Goal: Task Accomplishment & Management: Manage account settings

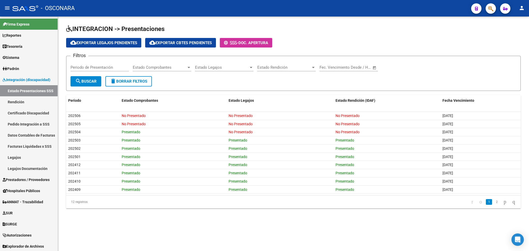
click at [324, 37] on app-list-header "INTEGRACION -> Presentaciones cloud_download Exportar Legajos Pendientes cloud_…" at bounding box center [293, 58] width 454 height 66
click at [22, 178] on span "Prestadores / Proveedores" at bounding box center [26, 180] width 47 height 6
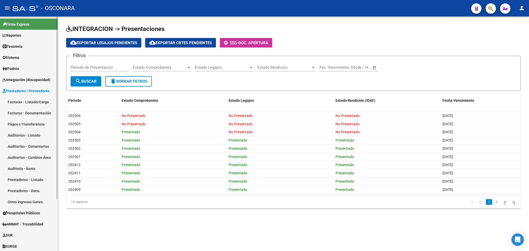
click at [23, 103] on link "Facturas - Listado/Carga" at bounding box center [29, 101] width 58 height 11
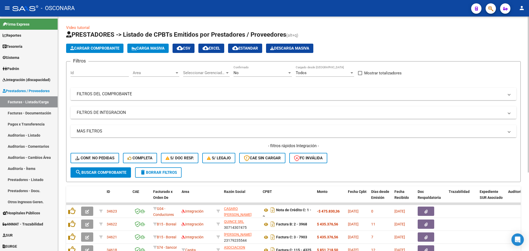
click at [356, 156] on div "- filtros rápidos Integración - Conf. no pedidas Completa S/ Doc Resp. S/ legaj…" at bounding box center [292, 155] width 445 height 24
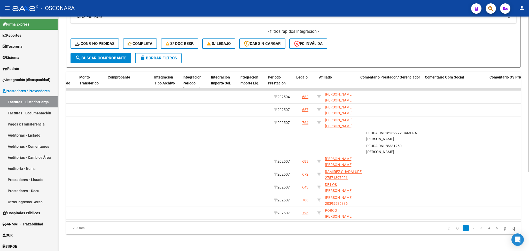
scroll to position [0, 543]
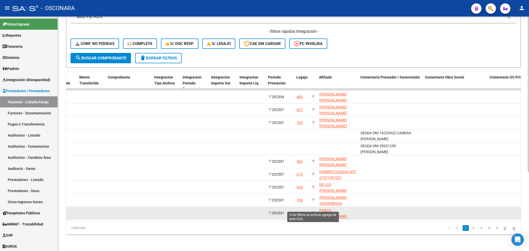
click at [313, 211] on icon at bounding box center [313, 213] width 4 height 4
type input "20569773173"
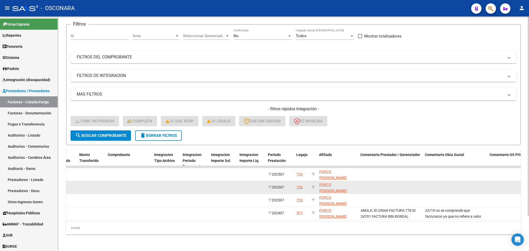
scroll to position [0, 0]
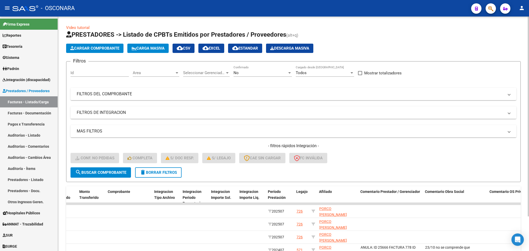
click at [259, 74] on div "No" at bounding box center [260, 72] width 54 height 5
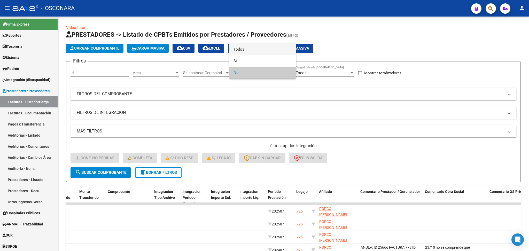
click at [254, 50] on span "Todos" at bounding box center [262, 50] width 58 height 12
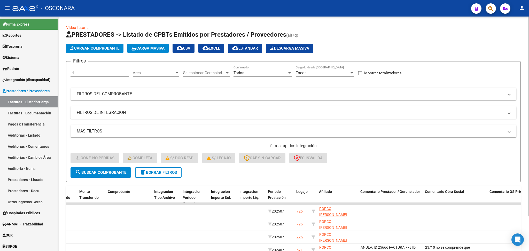
click at [117, 172] on span "search Buscar Comprobante" at bounding box center [100, 172] width 51 height 5
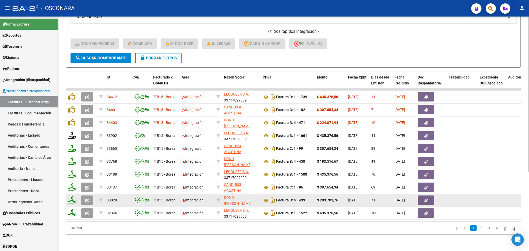
click at [86, 198] on icon "button" at bounding box center [87, 200] width 4 height 4
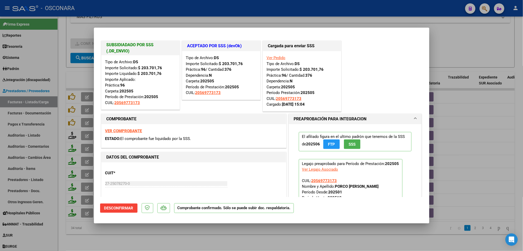
click at [217, 242] on div at bounding box center [261, 125] width 523 height 251
type input "$ 0,00"
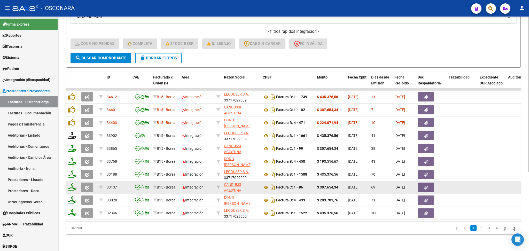
click at [85, 186] on icon "button" at bounding box center [87, 188] width 4 height 4
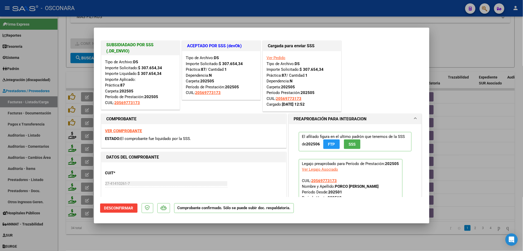
click at [145, 233] on div at bounding box center [261, 125] width 523 height 251
type input "$ 0,00"
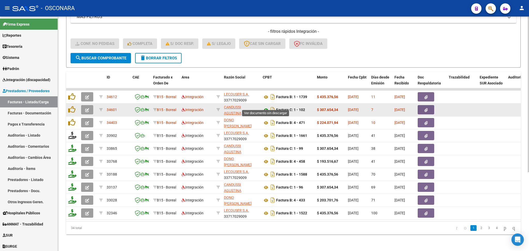
click at [267, 107] on icon at bounding box center [265, 110] width 7 height 6
click at [424, 108] on icon "button" at bounding box center [425, 110] width 3 height 4
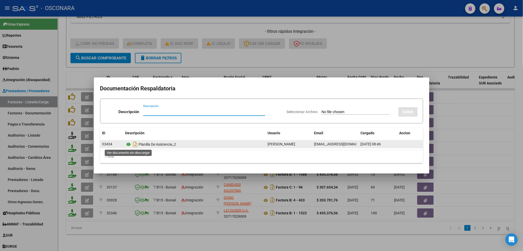
click at [128, 144] on icon at bounding box center [128, 144] width 7 height 6
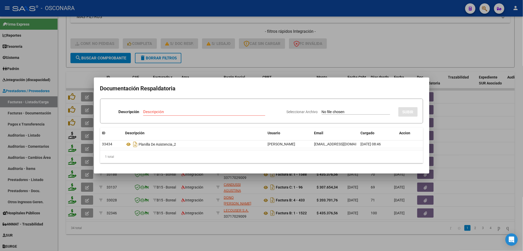
click at [217, 219] on div at bounding box center [261, 125] width 523 height 251
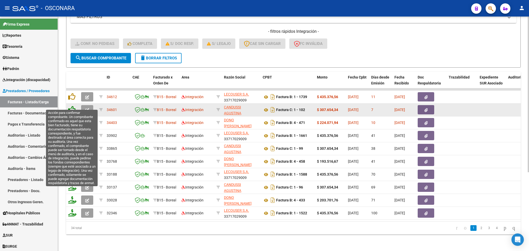
click at [74, 106] on icon at bounding box center [71, 109] width 7 height 7
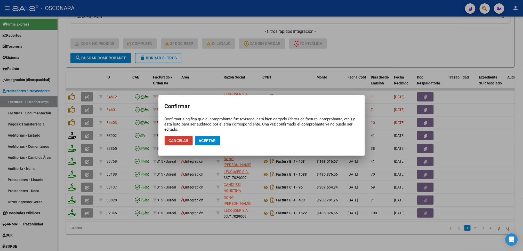
click at [207, 140] on span "Aceptar" at bounding box center [207, 140] width 17 height 5
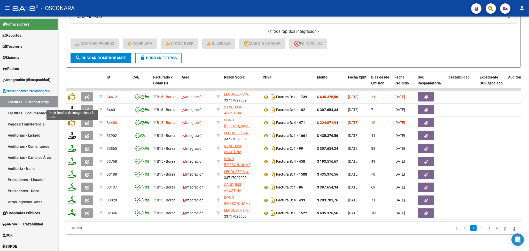
click at [71, 106] on icon at bounding box center [72, 109] width 8 height 7
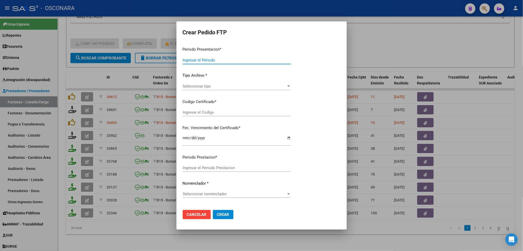
type input "202507"
type input "$ 307.654,34"
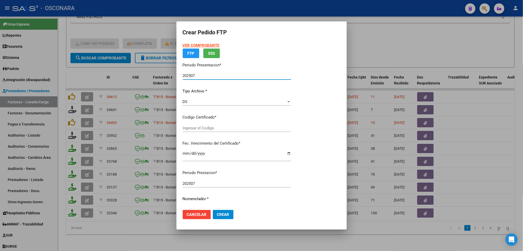
type input "ARG02000569773172024051020270510COR234"
type input "[DATE]"
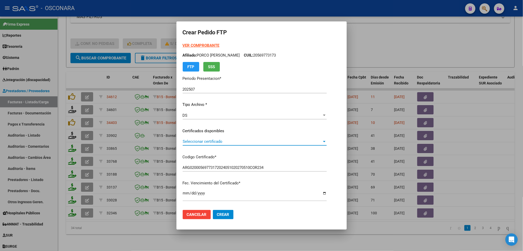
click at [209, 139] on span "Seleccionar certificado" at bounding box center [252, 141] width 139 height 5
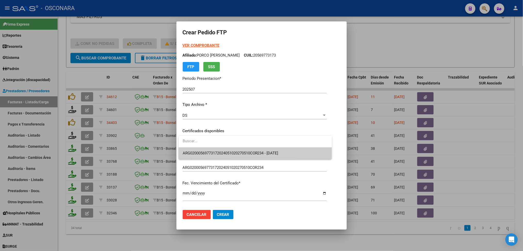
click at [210, 150] on span "ARG02000569773172024051020270510COR234 - [DATE]" at bounding box center [255, 153] width 145 height 12
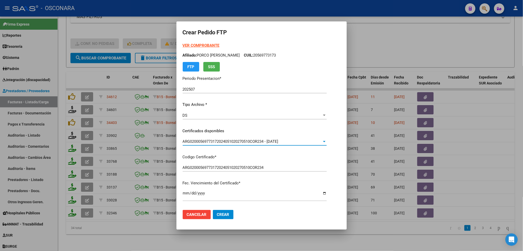
scroll to position [138, 0]
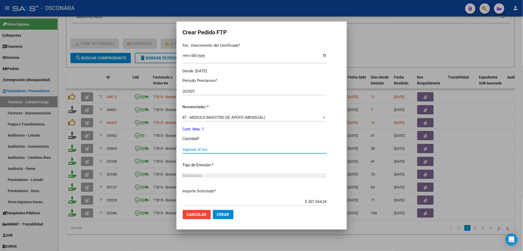
click at [200, 149] on input "Ingresar el nro" at bounding box center [255, 149] width 144 height 5
type input "1"
click at [213, 210] on button "Crear" at bounding box center [223, 214] width 21 height 9
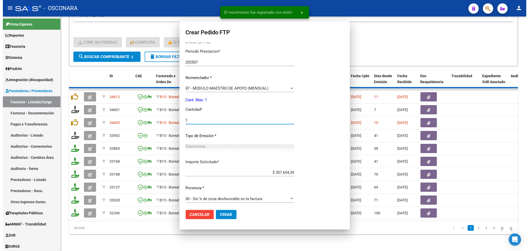
scroll to position [109, 0]
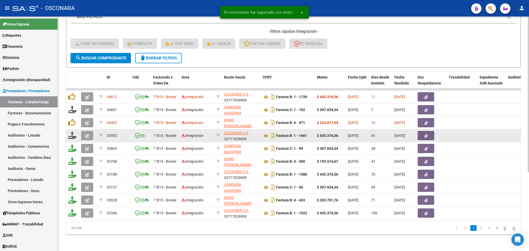
click at [84, 131] on button "button" at bounding box center [87, 135] width 12 height 9
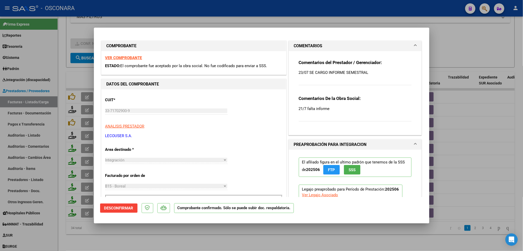
click at [164, 240] on div at bounding box center [261, 125] width 523 height 251
type input "$ 0,00"
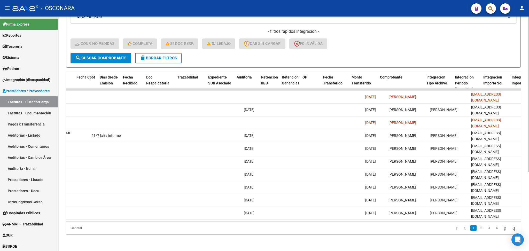
scroll to position [0, 0]
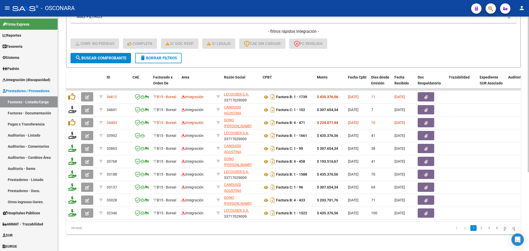
click at [277, 55] on form "Filtros Id Area Area Seleccionar Gerenciador Seleccionar Gerenciador Todos Conf…" at bounding box center [293, 7] width 454 height 121
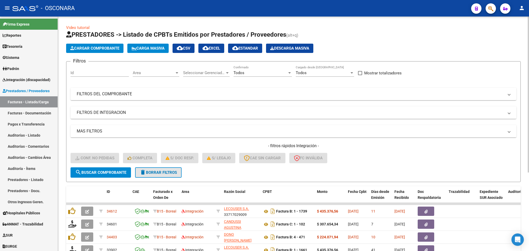
click at [147, 171] on span "delete Borrar Filtros" at bounding box center [158, 172] width 37 height 5
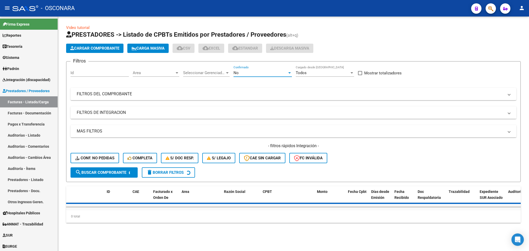
click at [241, 74] on div "No" at bounding box center [260, 72] width 54 height 5
click at [244, 60] on span "Si" at bounding box center [262, 61] width 58 height 12
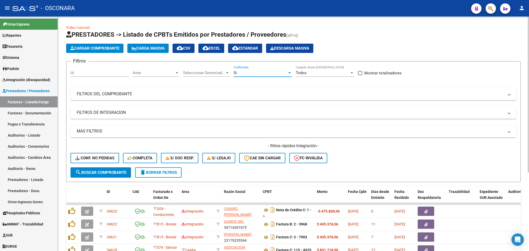
click at [130, 110] on mat-panel-title "FILTROS DE INTEGRACION" at bounding box center [290, 113] width 427 height 6
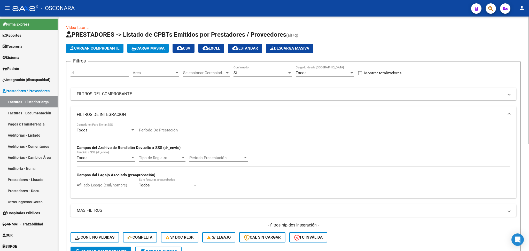
click at [106, 129] on div "Todos" at bounding box center [104, 130] width 54 height 5
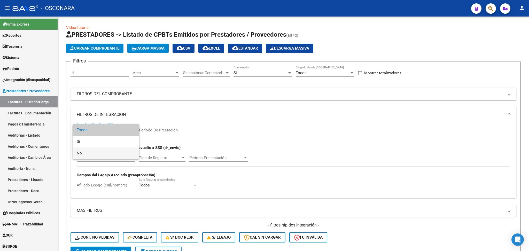
click at [93, 154] on span "No" at bounding box center [106, 153] width 58 height 12
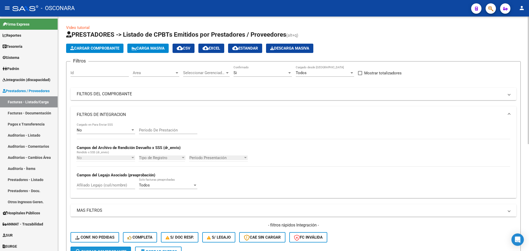
click at [102, 248] on button "search Buscar Comprobante" at bounding box center [100, 251] width 60 height 10
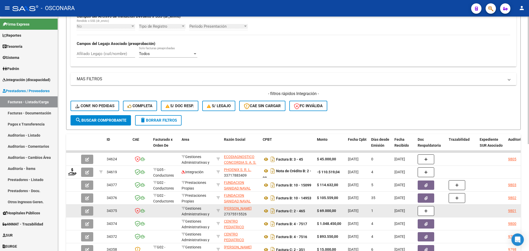
scroll to position [26, 0]
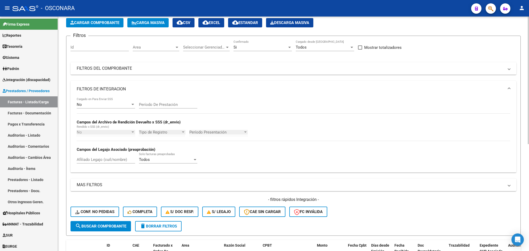
click at [146, 47] on span "Area" at bounding box center [154, 47] width 42 height 5
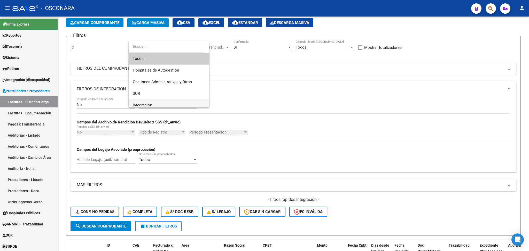
click at [149, 103] on span "Integración" at bounding box center [142, 105] width 19 height 5
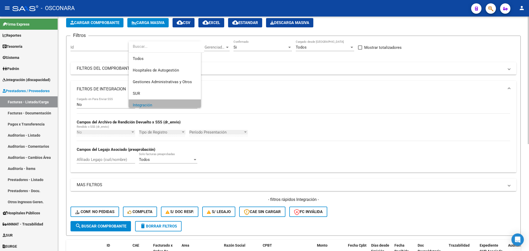
scroll to position [3, 0]
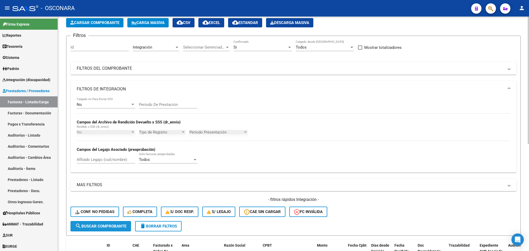
click at [119, 224] on span "search Buscar Comprobante" at bounding box center [100, 226] width 51 height 5
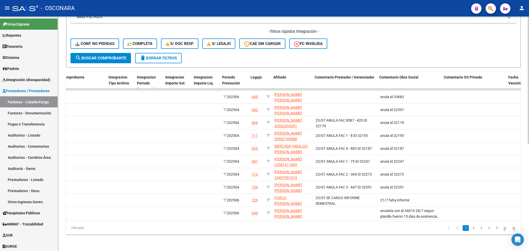
scroll to position [0, 562]
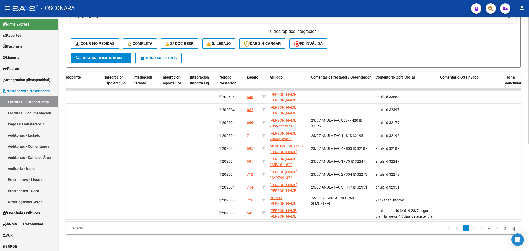
click at [470, 228] on link "2" at bounding box center [473, 228] width 6 height 6
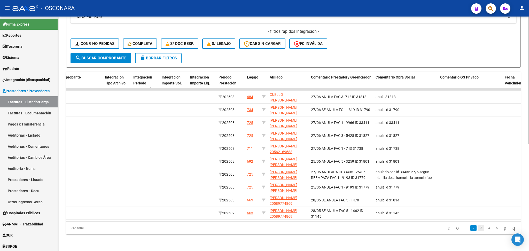
click at [478, 228] on link "3" at bounding box center [481, 228] width 6 height 6
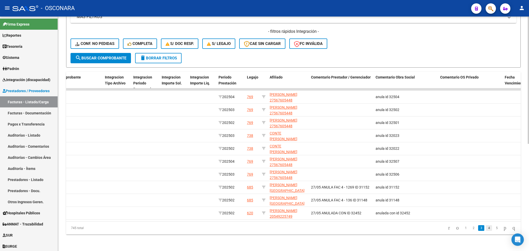
click at [485, 228] on link "4" at bounding box center [488, 228] width 6 height 6
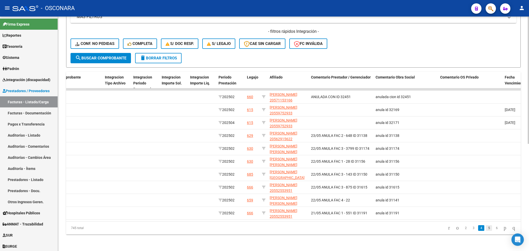
click at [485, 228] on link "5" at bounding box center [488, 228] width 6 height 6
click at [485, 228] on link "6" at bounding box center [488, 228] width 6 height 6
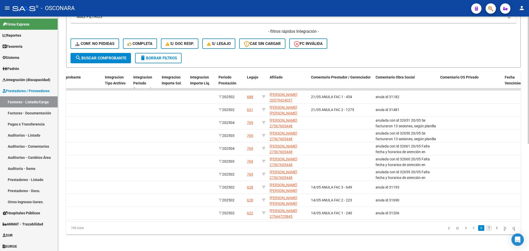
click at [485, 229] on link "7" at bounding box center [488, 228] width 6 height 6
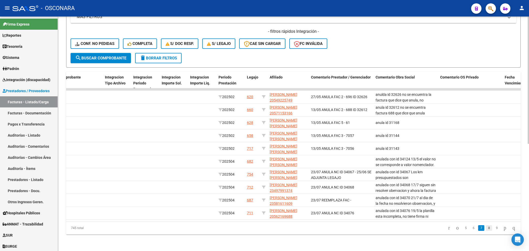
click at [485, 227] on link "8" at bounding box center [488, 228] width 6 height 6
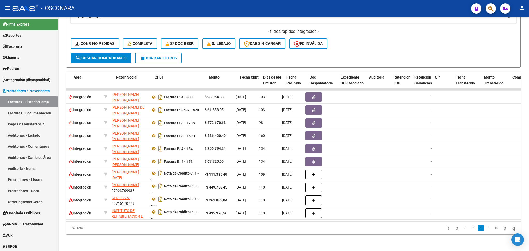
scroll to position [0, 108]
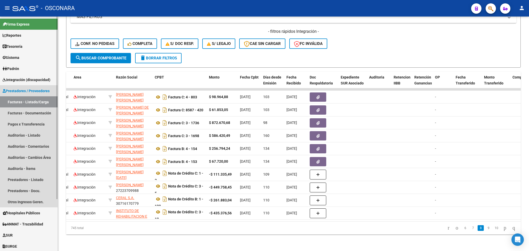
click at [31, 101] on link "Facturas - Listado/Carga" at bounding box center [29, 101] width 58 height 11
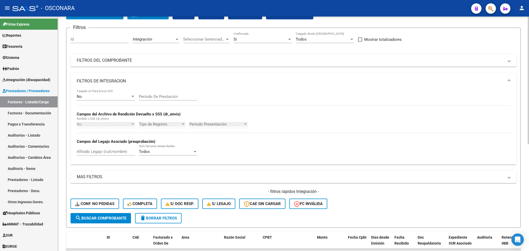
scroll to position [34, 0]
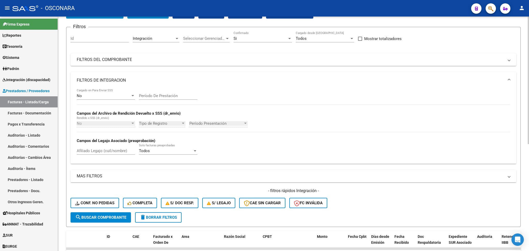
click at [162, 215] on span "delete Borrar Filtros" at bounding box center [158, 217] width 37 height 5
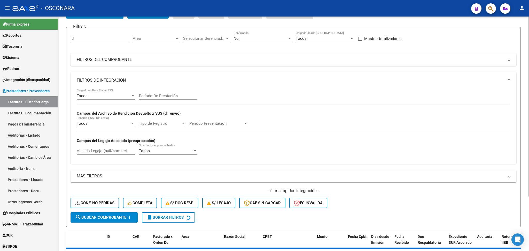
click at [156, 35] on div "Area Area" at bounding box center [156, 36] width 46 height 11
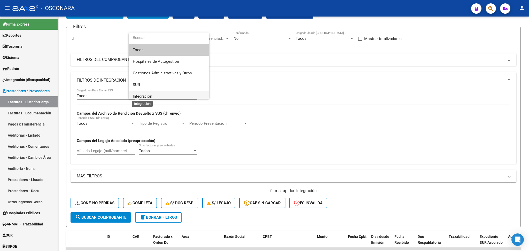
click at [145, 96] on span "Integración" at bounding box center [142, 96] width 19 height 5
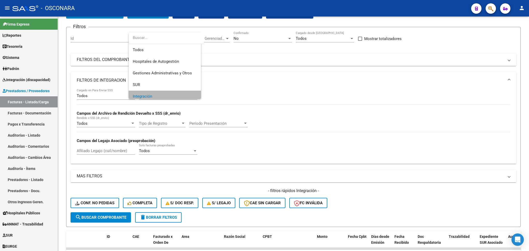
scroll to position [3, 0]
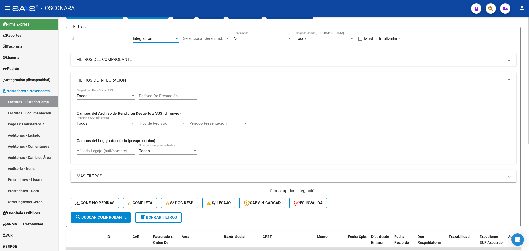
click at [111, 217] on span "search Buscar Comprobante" at bounding box center [100, 217] width 51 height 5
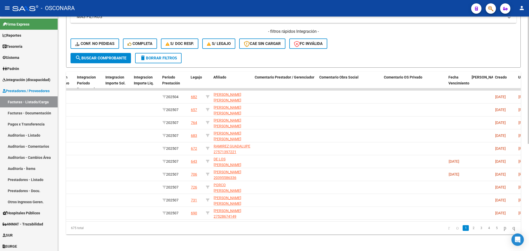
scroll to position [0, 616]
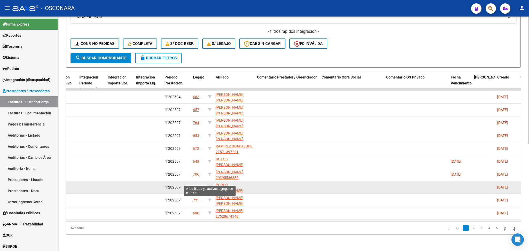
click at [209, 185] on icon at bounding box center [210, 187] width 4 height 4
type input "20569773173"
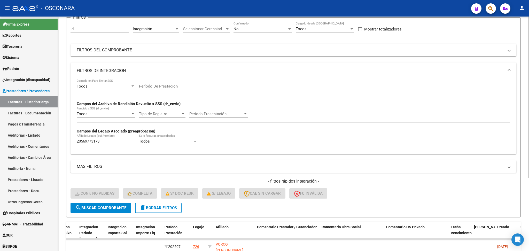
scroll to position [0, 0]
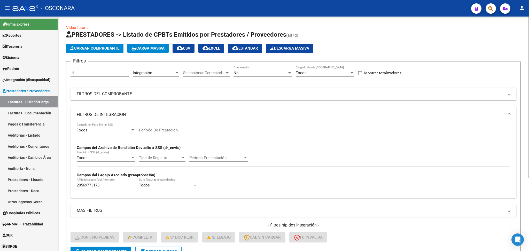
click at [237, 74] on span "No" at bounding box center [235, 72] width 5 height 5
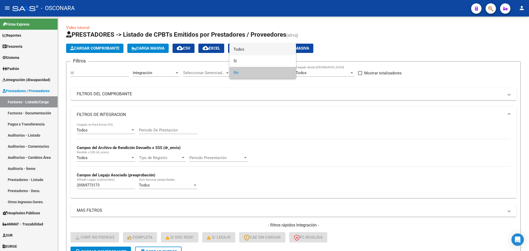
click at [241, 47] on span "Todos" at bounding box center [262, 50] width 58 height 12
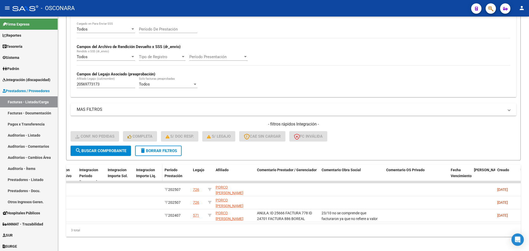
scroll to position [103, 0]
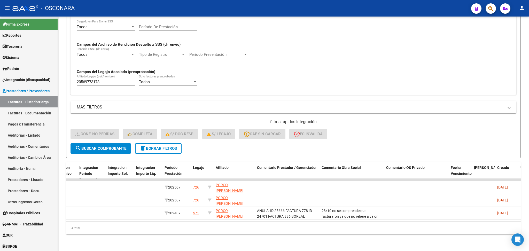
click at [115, 146] on span "search Buscar Comprobante" at bounding box center [100, 148] width 51 height 5
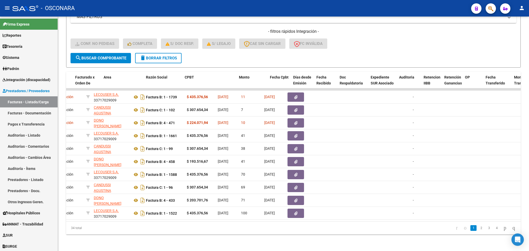
scroll to position [0, 0]
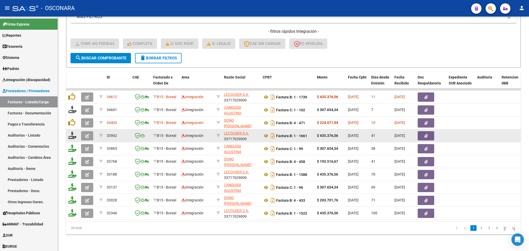
click at [83, 131] on button "button" at bounding box center [87, 135] width 12 height 9
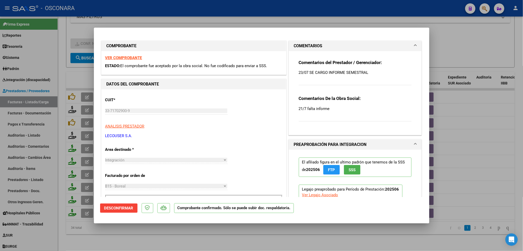
click at [165, 236] on div at bounding box center [261, 125] width 523 height 251
type input "$ 0,00"
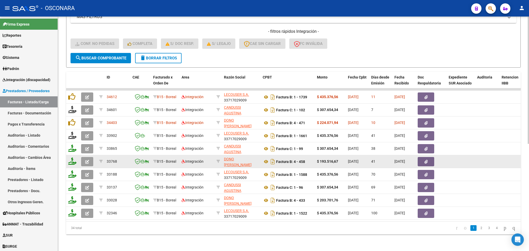
click at [88, 160] on button "button" at bounding box center [87, 161] width 12 height 9
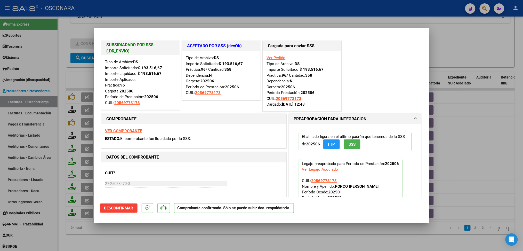
click at [123, 230] on div at bounding box center [261, 125] width 523 height 251
type input "$ 0,00"
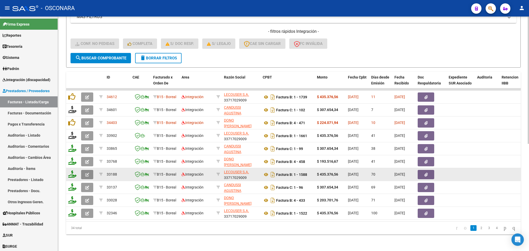
click at [85, 173] on icon "button" at bounding box center [87, 175] width 4 height 4
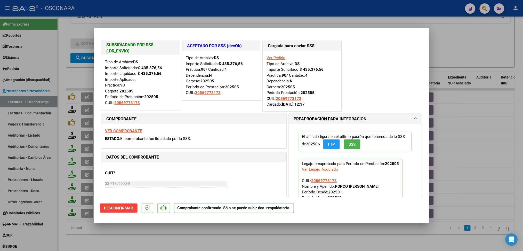
click at [106, 240] on div at bounding box center [261, 125] width 523 height 251
type input "$ 0,00"
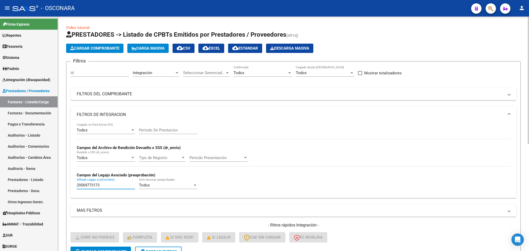
drag, startPoint x: 108, startPoint y: 185, endPoint x: 61, endPoint y: 184, distance: 46.7
click at [61, 184] on div "Video tutorial PRESTADORES -> Listado de CPBTs Emitidos por Prestadores / Prove…" at bounding box center [293, 231] width 471 height 428
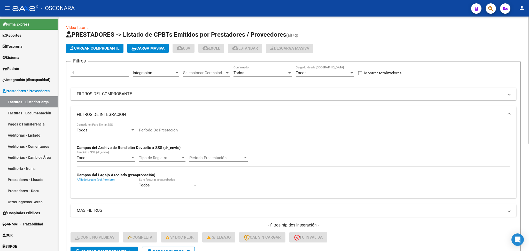
click at [240, 70] on span "Todos" at bounding box center [238, 72] width 11 height 5
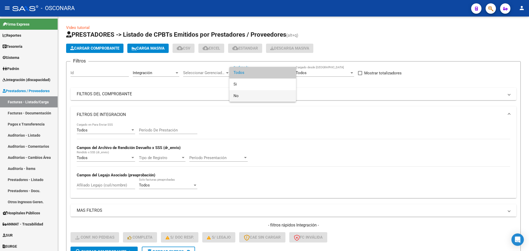
click at [241, 95] on span "No" at bounding box center [262, 96] width 58 height 12
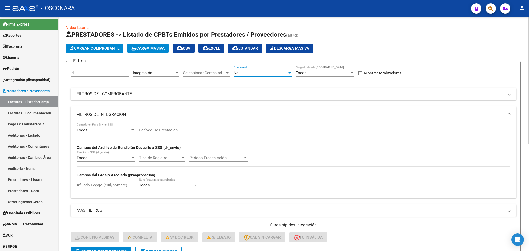
click at [114, 249] on span "search Buscar Comprobante" at bounding box center [100, 251] width 51 height 5
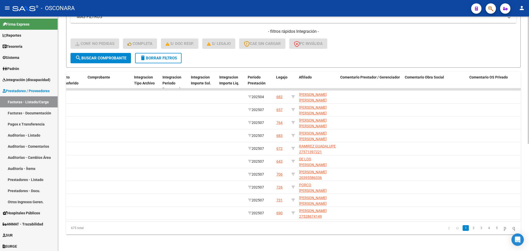
scroll to position [0, 534]
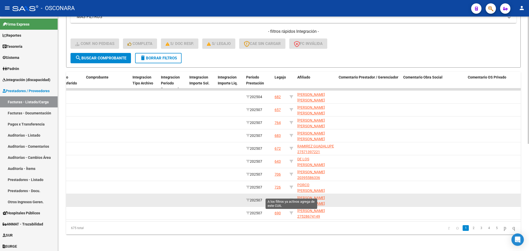
click at [292, 198] on icon at bounding box center [291, 200] width 4 height 4
type input "27573506168"
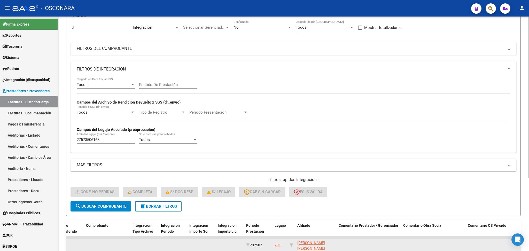
scroll to position [0, 0]
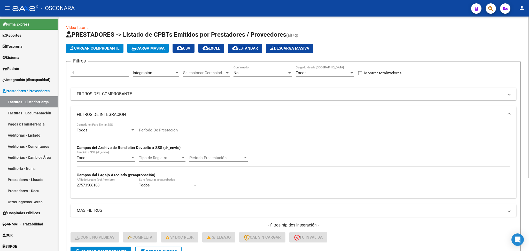
click at [240, 71] on div "No" at bounding box center [260, 72] width 54 height 5
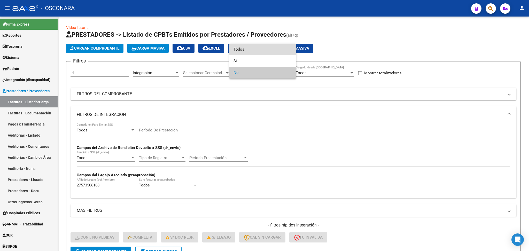
click at [240, 50] on span "Todos" at bounding box center [262, 50] width 58 height 12
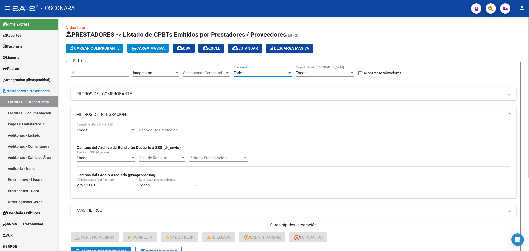
click at [113, 249] on span "search Buscar Comprobante" at bounding box center [100, 251] width 51 height 5
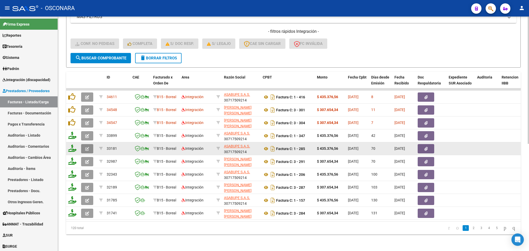
click at [87, 147] on icon "button" at bounding box center [87, 149] width 4 height 4
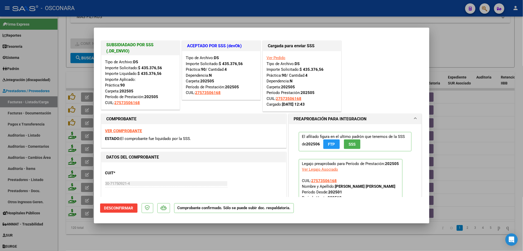
click at [128, 233] on div at bounding box center [261, 125] width 523 height 251
type input "$ 0,00"
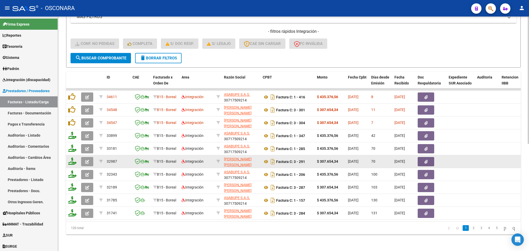
click at [84, 157] on button "button" at bounding box center [87, 161] width 12 height 9
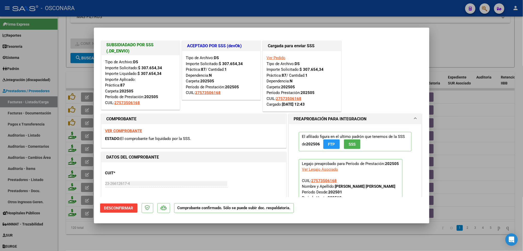
click at [163, 237] on div at bounding box center [261, 125] width 523 height 251
type input "$ 0,00"
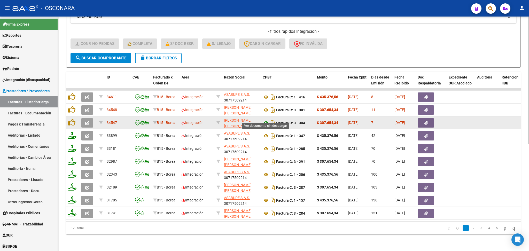
click at [265, 120] on icon at bounding box center [265, 123] width 7 height 6
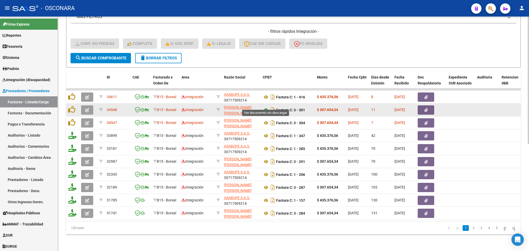
click at [264, 107] on icon at bounding box center [265, 110] width 7 height 6
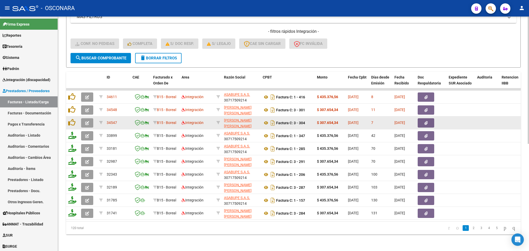
click at [427, 121] on icon "button" at bounding box center [425, 123] width 3 height 4
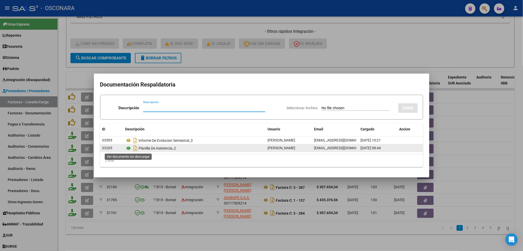
click at [128, 148] on icon at bounding box center [128, 148] width 7 height 6
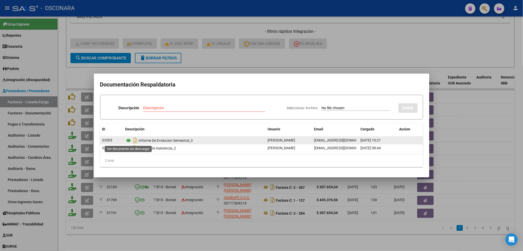
click at [129, 139] on icon at bounding box center [128, 140] width 7 height 6
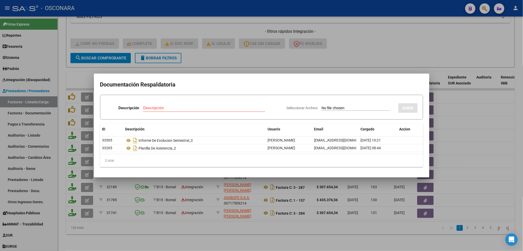
click at [390, 49] on div at bounding box center [261, 125] width 523 height 251
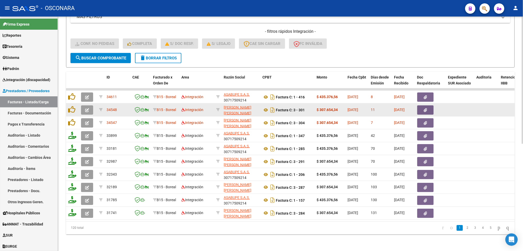
click at [451, 107] on div at bounding box center [460, 110] width 24 height 6
click at [455, 103] on datatable-body-cell at bounding box center [460, 109] width 28 height 13
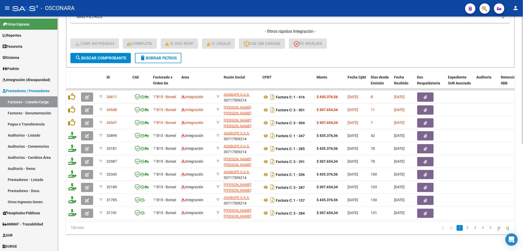
click at [432, 47] on div "- filtros rápidos Integración - Conf. no pedidas Completa S/ Doc Resp. S/ legaj…" at bounding box center [290, 41] width 440 height 24
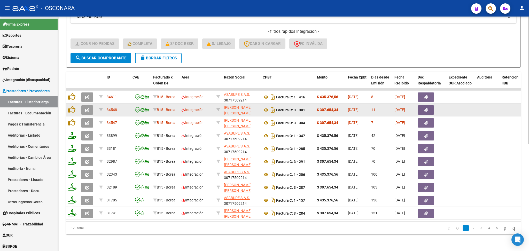
click at [434, 105] on div at bounding box center [430, 109] width 27 height 9
click at [426, 108] on icon "button" at bounding box center [425, 110] width 3 height 4
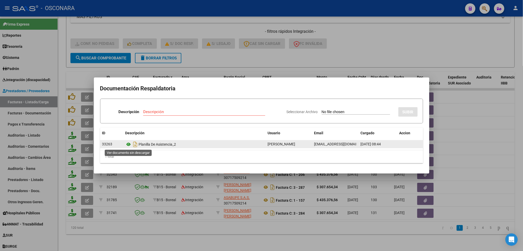
click at [129, 144] on icon at bounding box center [128, 144] width 7 height 6
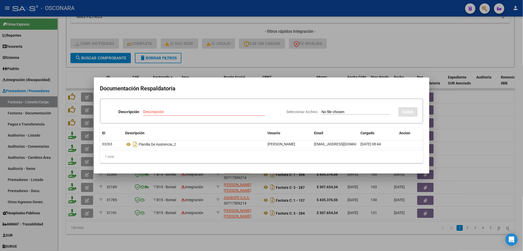
click at [240, 53] on div at bounding box center [261, 125] width 523 height 251
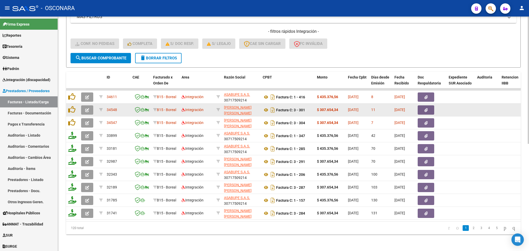
click at [423, 105] on button "button" at bounding box center [425, 109] width 17 height 9
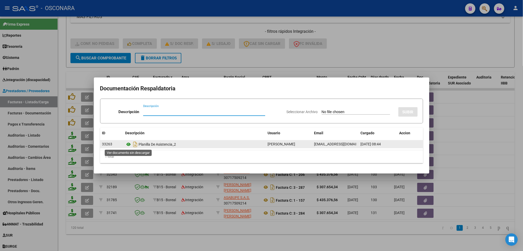
click at [129, 143] on icon at bounding box center [128, 144] width 7 height 6
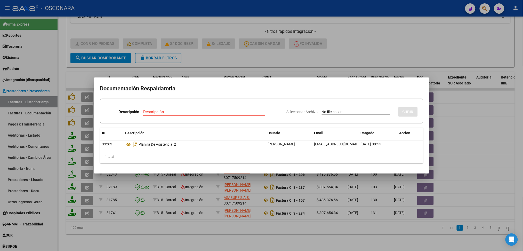
click at [233, 53] on div at bounding box center [261, 125] width 523 height 251
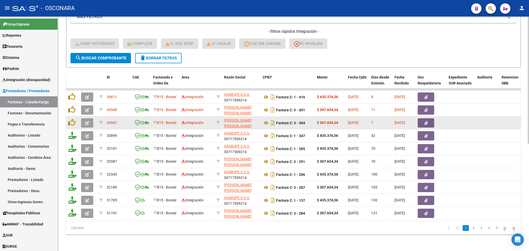
click at [90, 120] on button "button" at bounding box center [87, 122] width 12 height 9
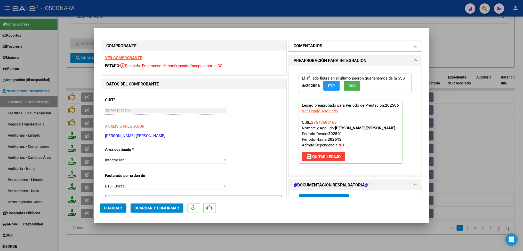
click at [313, 46] on h1 "COMENTARIOS" at bounding box center [308, 46] width 29 height 6
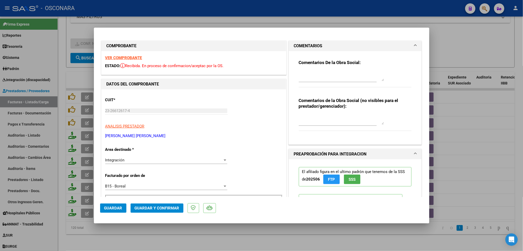
click at [305, 75] on textarea at bounding box center [341, 76] width 85 height 10
drag, startPoint x: 329, startPoint y: 79, endPoint x: 285, endPoint y: 75, distance: 43.8
click at [288, 75] on div "COMENTARIOS Comentarios De la Obra Social: 12/8 la planilla [PERSON_NAME] y jul…" at bounding box center [356, 93] width 136 height 104
type textarea "12/8 la planilla [PERSON_NAME] y julio detallan diferentes domicilios, revisar …"
click at [115, 211] on button "Guardar" at bounding box center [113, 207] width 26 height 9
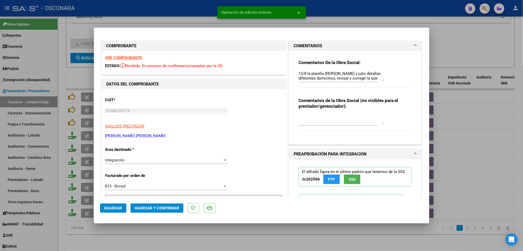
click at [125, 241] on div at bounding box center [261, 125] width 523 height 251
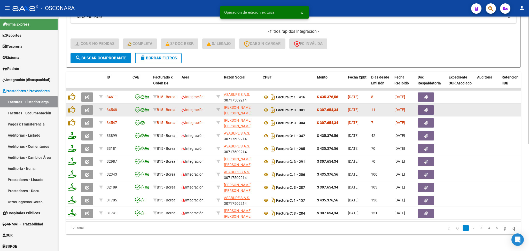
click at [89, 105] on button "button" at bounding box center [87, 109] width 12 height 9
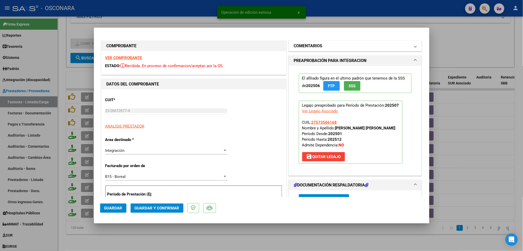
click at [341, 45] on mat-panel-title "COMENTARIOS" at bounding box center [352, 46] width 117 height 6
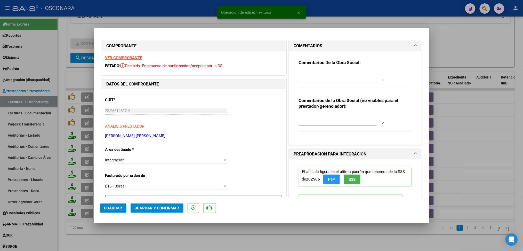
click at [322, 82] on div at bounding box center [338, 78] width 78 height 17
click at [321, 78] on textarea at bounding box center [341, 76] width 85 height 10
paste textarea "12/8 la planilla [PERSON_NAME] y julio detallan diferentes domicilios, revisar …"
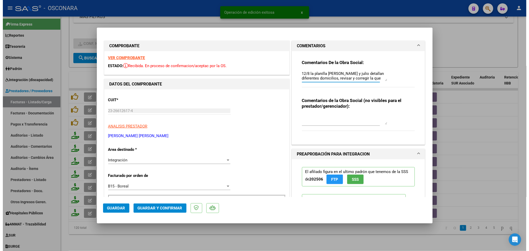
scroll to position [9, 0]
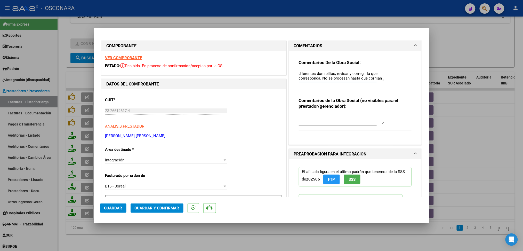
type textarea "12/8 la planilla [PERSON_NAME] y julio detallan diferentes domicilios, revisar …"
drag, startPoint x: 115, startPoint y: 206, endPoint x: 124, endPoint y: 221, distance: 17.2
click at [115, 206] on span "Guardar" at bounding box center [113, 208] width 18 height 5
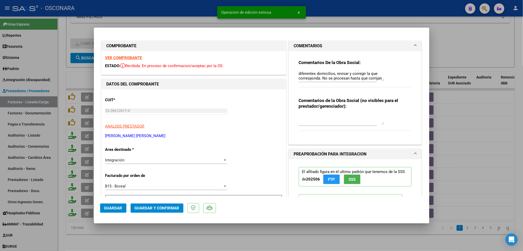
click at [142, 239] on div at bounding box center [261, 125] width 523 height 251
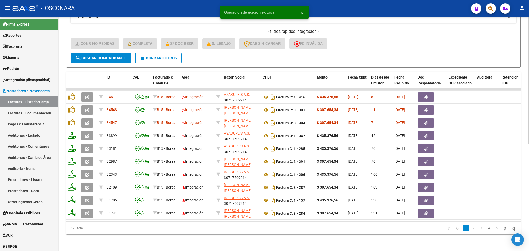
click at [154, 216] on datatable-selection "34611 B15 - Boreal Integración ASABUPE S.A.S. 30717509214 Factura C: 1 - 416 $ …" at bounding box center [293, 218] width 454 height 5
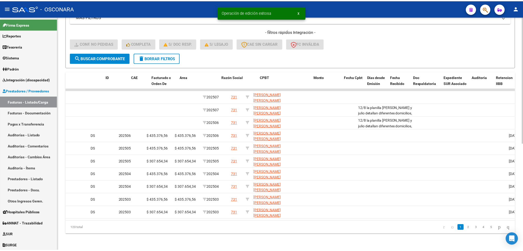
scroll to position [0, 0]
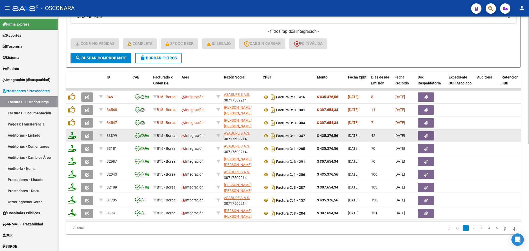
click at [88, 134] on icon "button" at bounding box center [87, 136] width 4 height 4
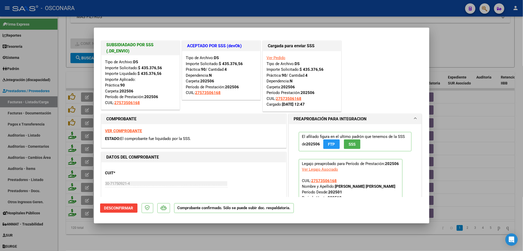
click at [172, 238] on div at bounding box center [261, 125] width 523 height 251
type input "$ 0,00"
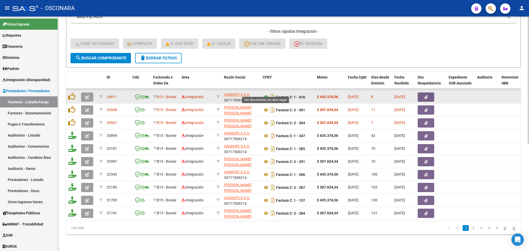
click at [266, 94] on icon at bounding box center [265, 97] width 7 height 6
click at [432, 93] on button "button" at bounding box center [425, 96] width 17 height 9
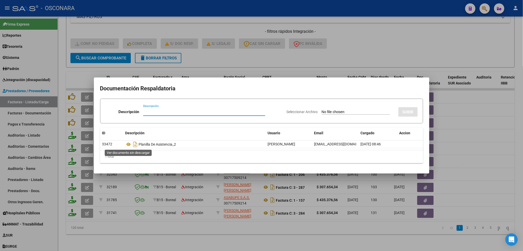
click at [129, 143] on icon at bounding box center [128, 144] width 7 height 6
click at [226, 51] on div at bounding box center [261, 125] width 523 height 251
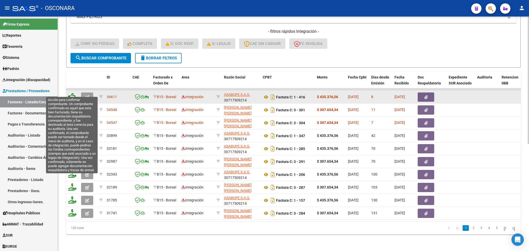
click at [73, 93] on icon at bounding box center [71, 96] width 7 height 7
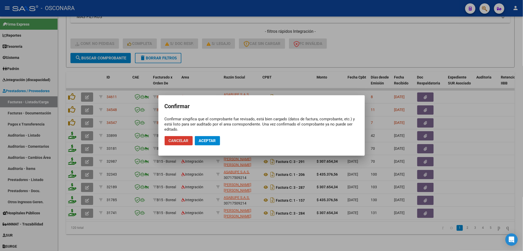
click at [209, 143] on button "Aceptar" at bounding box center [207, 140] width 25 height 9
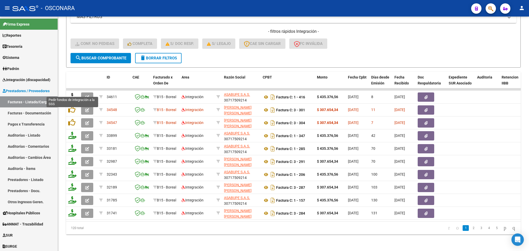
click at [71, 93] on icon at bounding box center [72, 96] width 8 height 7
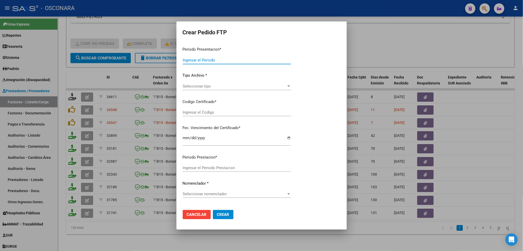
type input "202507"
type input "$ 435.376,56"
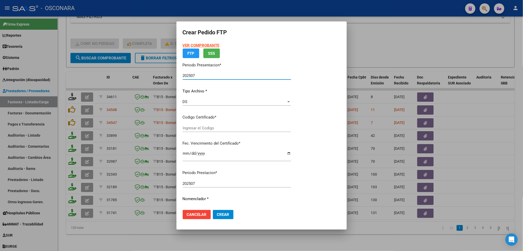
type input "arg01000573506162022121620271216cor234"
type input "[DATE]"
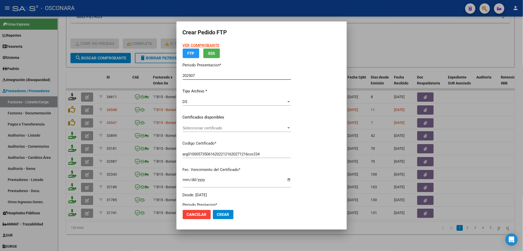
click at [215, 120] on p "Certificados disponibles" at bounding box center [237, 117] width 108 height 6
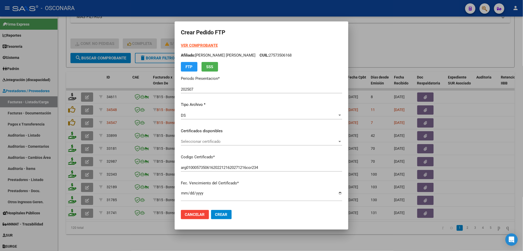
click at [213, 140] on span "Seleccionar certificado" at bounding box center [259, 141] width 157 height 5
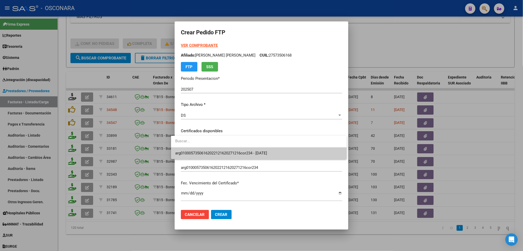
click at [216, 149] on span "arg01000573506162022121620271216cor234 - [DATE]" at bounding box center [259, 153] width 168 height 12
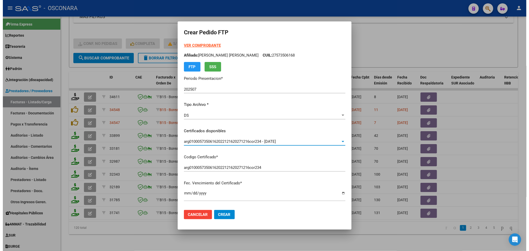
scroll to position [138, 0]
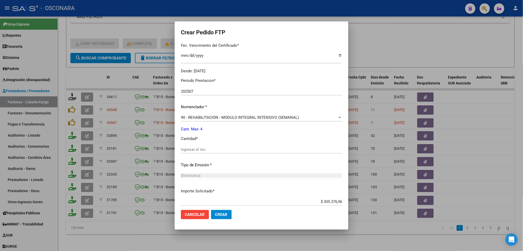
click at [196, 148] on input "Ingresar el nro" at bounding box center [261, 149] width 161 height 5
type input "4"
click at [211, 210] on button "Crear" at bounding box center [221, 214] width 21 height 9
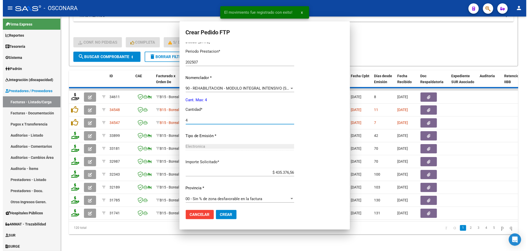
scroll to position [0, 0]
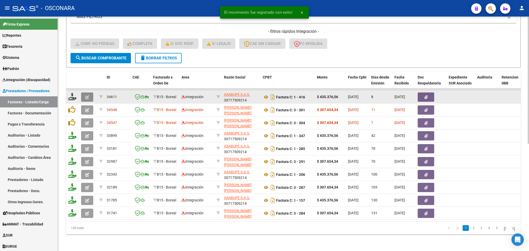
click at [82, 92] on button "button" at bounding box center [87, 96] width 12 height 9
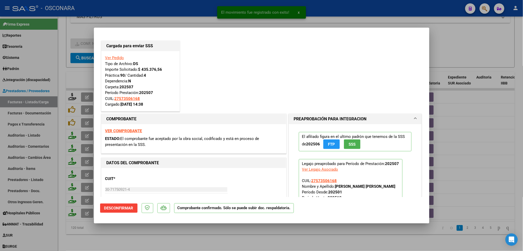
click at [227, 232] on div at bounding box center [261, 125] width 523 height 251
type input "$ 0,00"
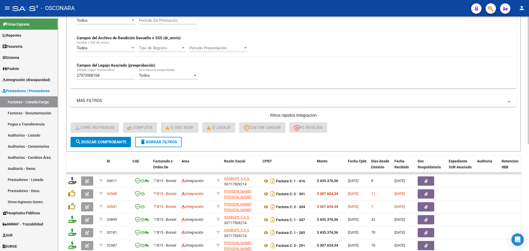
scroll to position [26, 0]
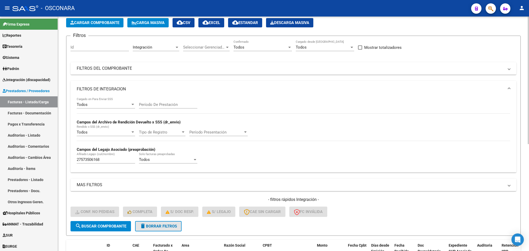
click at [158, 222] on button "delete Borrar Filtros" at bounding box center [158, 226] width 46 height 10
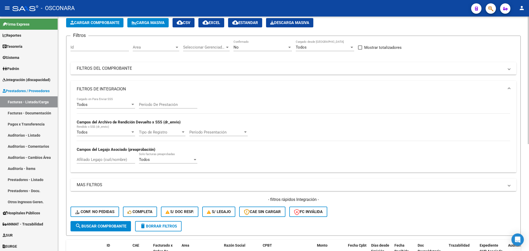
click at [146, 47] on span "Area" at bounding box center [154, 47] width 42 height 5
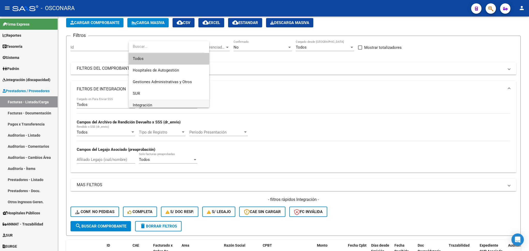
click at [145, 101] on span "Integración" at bounding box center [169, 105] width 72 height 12
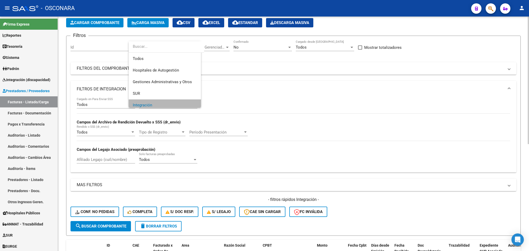
scroll to position [3, 0]
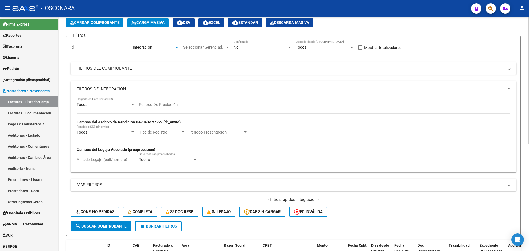
click at [132, 96] on mat-expansion-panel-header "FILTROS DE INTEGRACION" at bounding box center [292, 89] width 445 height 17
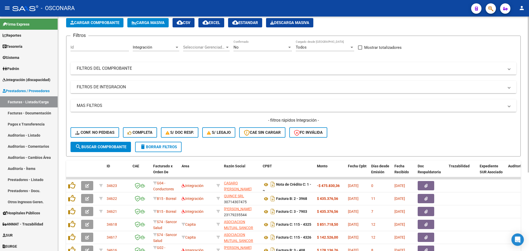
click at [106, 146] on span "search Buscar Comprobante" at bounding box center [100, 147] width 51 height 5
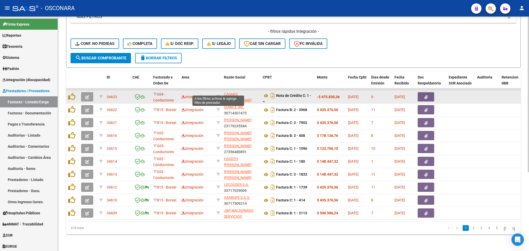
click at [218, 95] on icon at bounding box center [218, 97] width 4 height 4
type input "27371576504"
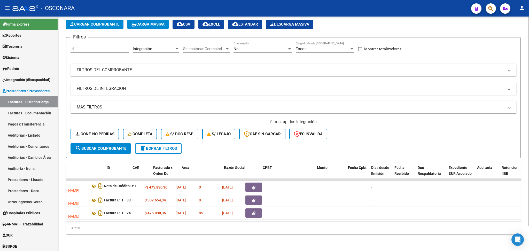
scroll to position [0, 0]
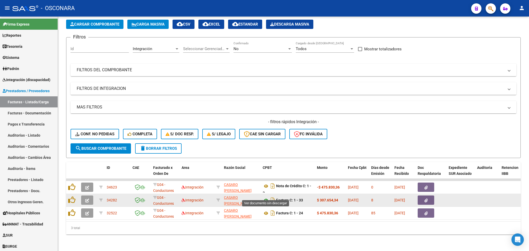
click at [265, 197] on icon at bounding box center [265, 200] width 7 height 6
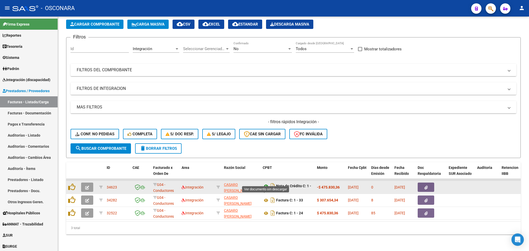
click at [265, 183] on icon at bounding box center [265, 186] width 7 height 6
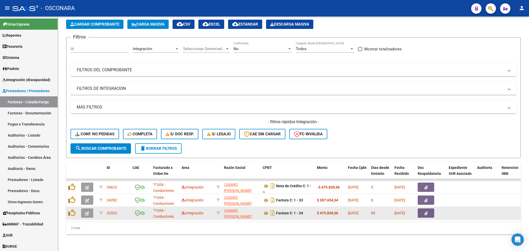
click at [85, 211] on icon "button" at bounding box center [87, 213] width 4 height 4
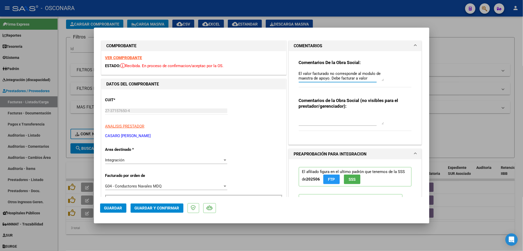
click at [299, 72] on textarea "El valor facturado no corresponde al modulo de maestra de apoyo. Debe facturar …" at bounding box center [341, 76] width 85 height 10
type textarea "anulada con id 34623 El valor facturado no corresponde al modulo de maestra de …"
click at [118, 207] on span "Guardar" at bounding box center [113, 208] width 18 height 5
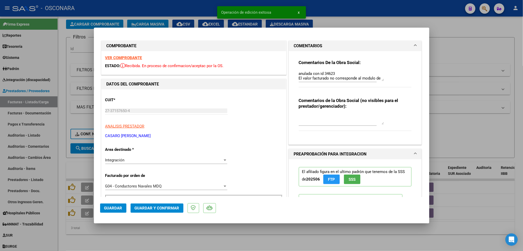
click at [133, 242] on div at bounding box center [261, 125] width 523 height 251
type input "$ 0,00"
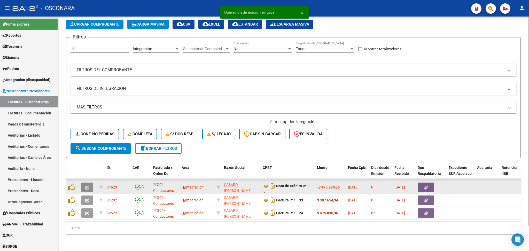
click at [91, 182] on button "button" at bounding box center [87, 186] width 12 height 9
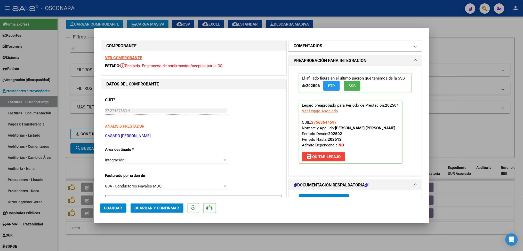
click at [317, 46] on h1 "COMENTARIOS" at bounding box center [308, 46] width 29 height 6
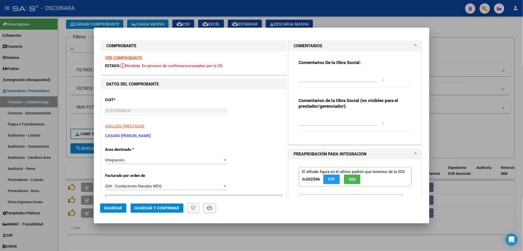
click at [307, 73] on textarea at bounding box center [341, 76] width 85 height 10
click at [309, 73] on textarea "anula iud 32522" at bounding box center [341, 76] width 85 height 10
type textarea "anula id 32522"
click at [111, 206] on span "Guardar" at bounding box center [113, 208] width 18 height 5
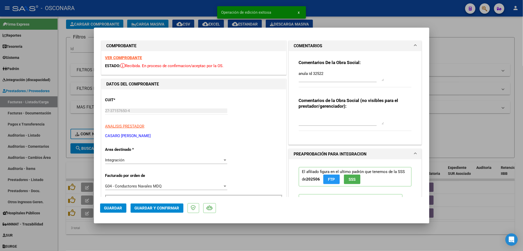
click at [123, 238] on div at bounding box center [261, 125] width 523 height 251
type input "$ 0,00"
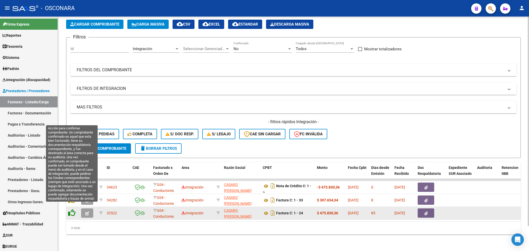
click at [72, 209] on icon at bounding box center [71, 212] width 7 height 7
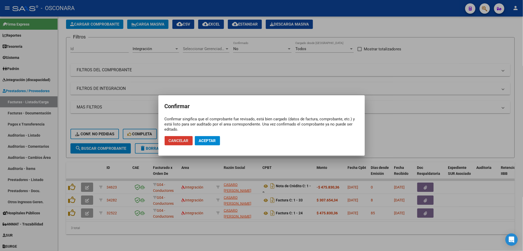
click at [212, 141] on span "Aceptar" at bounding box center [207, 140] width 17 height 5
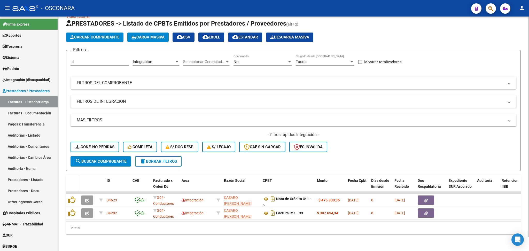
scroll to position [15, 0]
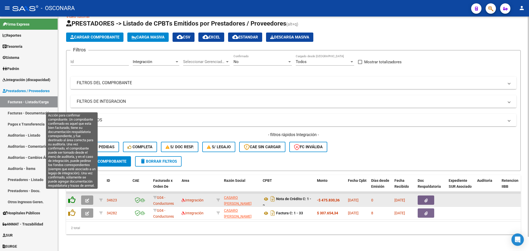
click at [71, 196] on icon at bounding box center [71, 199] width 7 height 7
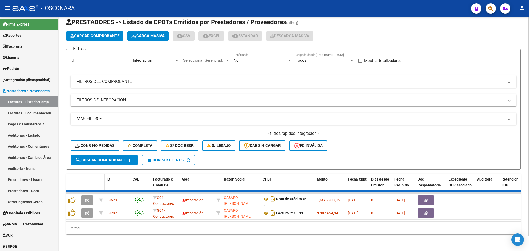
scroll to position [2, 0]
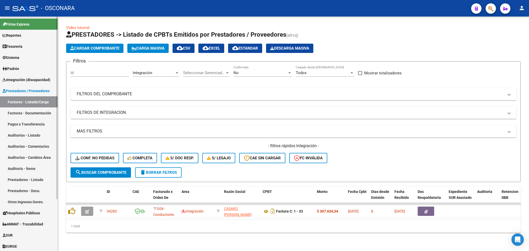
drag, startPoint x: 29, startPoint y: 138, endPoint x: 50, endPoint y: 150, distance: 23.9
click at [29, 138] on link "Auditorías - Listado" at bounding box center [29, 135] width 58 height 11
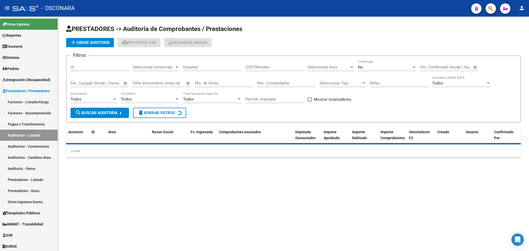
click at [105, 42] on span "add Crear Auditoría" at bounding box center [89, 42] width 39 height 5
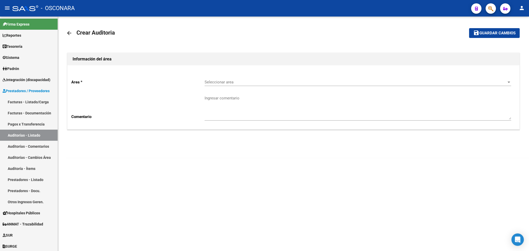
click at [221, 82] on span "Seleccionar area" at bounding box center [355, 82] width 302 height 5
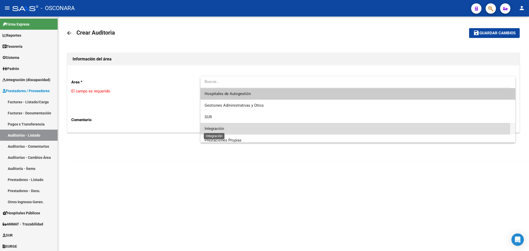
click at [208, 130] on span "Integración" at bounding box center [213, 128] width 19 height 5
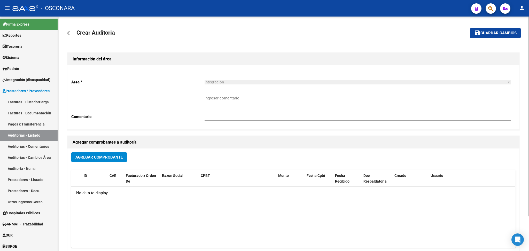
click at [85, 155] on span "Agregar Comprobante" at bounding box center [98, 157] width 47 height 5
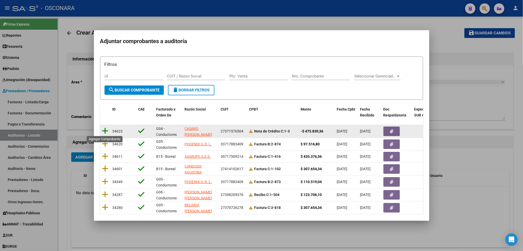
click at [104, 127] on icon at bounding box center [105, 130] width 6 height 7
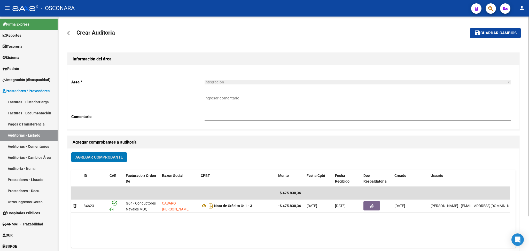
click at [105, 153] on button "Agregar Comprobante" at bounding box center [98, 157] width 55 height 10
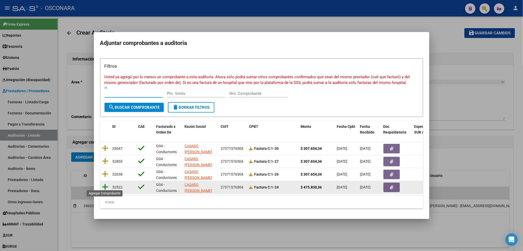
click at [104, 183] on icon at bounding box center [105, 186] width 6 height 7
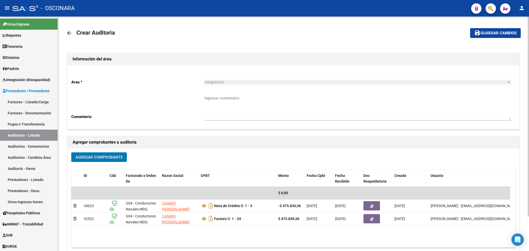
click at [490, 32] on span "Guardar cambios" at bounding box center [498, 33] width 36 height 5
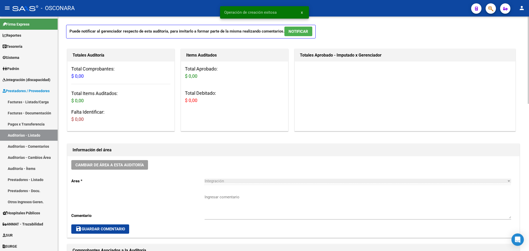
scroll to position [69, 0]
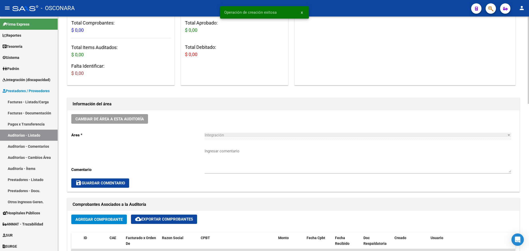
click at [204, 147] on div "Cambiar de área a esta auditoría Area * Integración Seleccionar area Comentario…" at bounding box center [293, 150] width 452 height 81
click at [208, 153] on textarea "Ingresar comentario" at bounding box center [357, 160] width 306 height 24
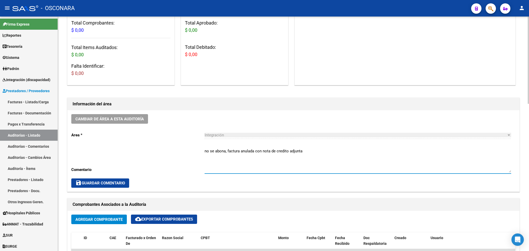
type textarea "no se abona, factura anulada con nota de credito adjunta"
click at [115, 181] on span "save Guardar Comentario" at bounding box center [100, 183] width 50 height 5
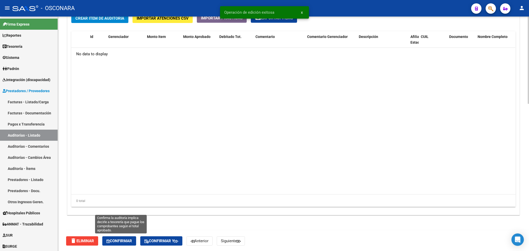
click at [116, 237] on button "Confirmar" at bounding box center [119, 240] width 34 height 9
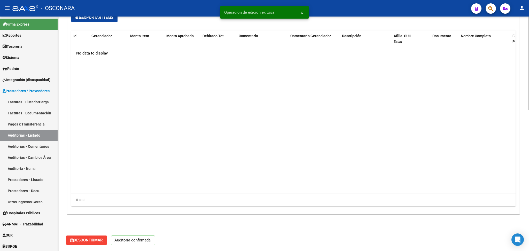
scroll to position [350, 0]
type input "202508"
click at [37, 103] on link "Facturas - Listado/Carga" at bounding box center [29, 101] width 58 height 11
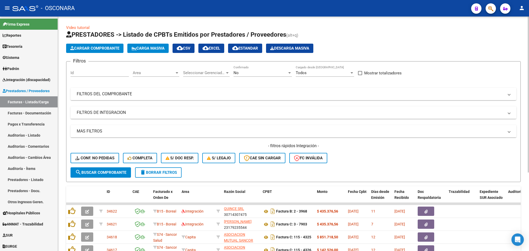
click at [362, 158] on div "- filtros rápidos Integración - Conf. no pedidas Completa S/ Doc Resp. S/ legaj…" at bounding box center [292, 155] width 445 height 24
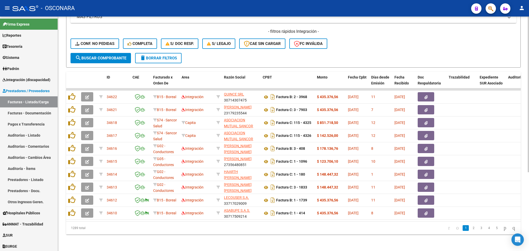
click at [410, 29] on h4 "- filtros rápidos Integración -" at bounding box center [292, 32] width 445 height 6
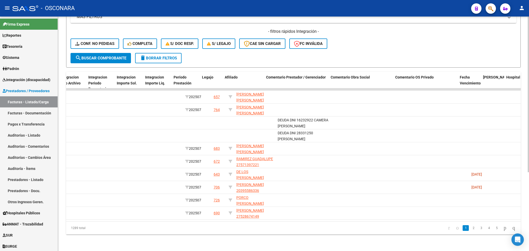
scroll to position [0, 637]
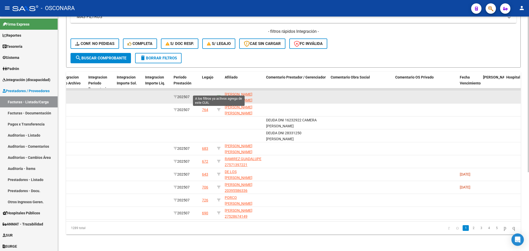
click at [218, 95] on icon at bounding box center [219, 97] width 4 height 4
type input "27556233174"
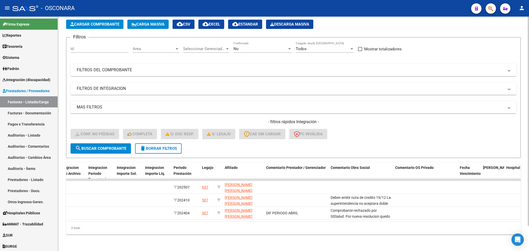
scroll to position [0, 0]
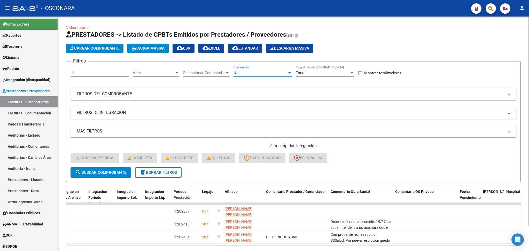
click at [242, 71] on div "No" at bounding box center [260, 72] width 54 height 5
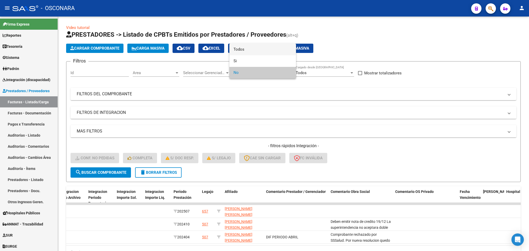
click at [244, 50] on span "Todos" at bounding box center [262, 50] width 58 height 12
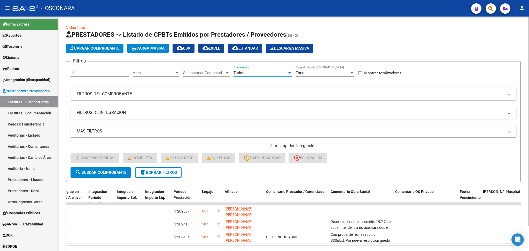
click at [115, 168] on button "search Buscar Comprobante" at bounding box center [100, 172] width 60 height 10
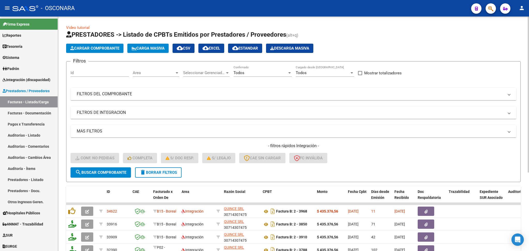
click at [270, 94] on mat-panel-title "FILTROS DEL COMPROBANTE" at bounding box center [290, 94] width 427 height 6
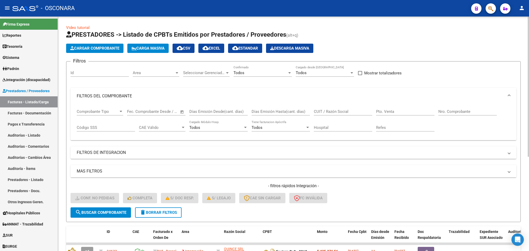
click at [270, 94] on mat-panel-title "FILTROS DEL COMPROBANTE" at bounding box center [290, 96] width 427 height 6
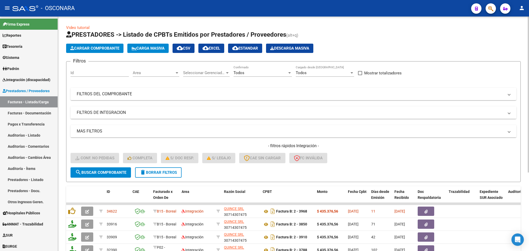
click at [138, 115] on mat-panel-title "FILTROS DE INTEGRACION" at bounding box center [290, 113] width 427 height 6
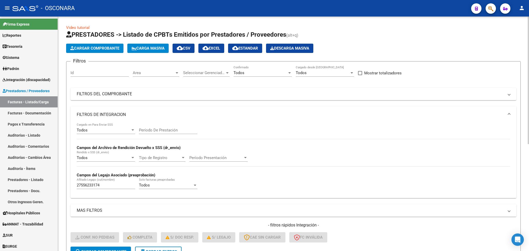
click at [138, 115] on mat-panel-title "FILTROS DE INTEGRACION" at bounding box center [290, 115] width 427 height 6
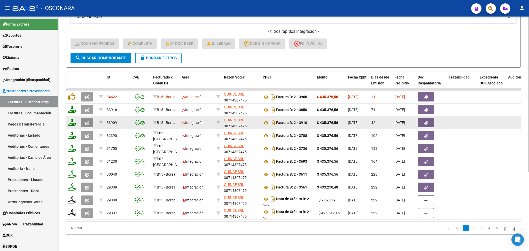
click at [89, 120] on button "button" at bounding box center [87, 122] width 12 height 9
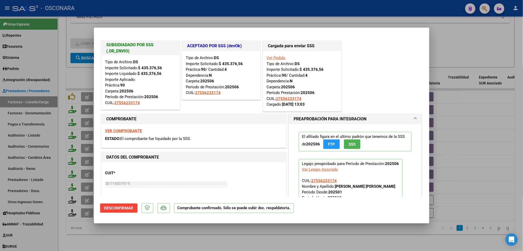
click at [202, 240] on div at bounding box center [261, 125] width 523 height 251
type input "$ 0,00"
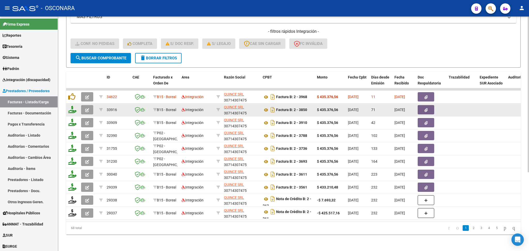
click at [89, 105] on button "button" at bounding box center [87, 109] width 12 height 9
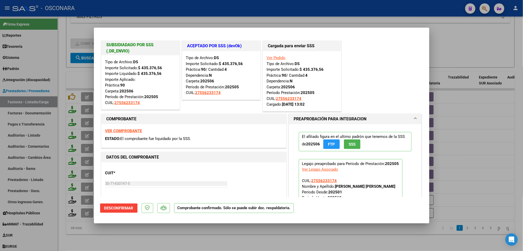
click at [237, 240] on div at bounding box center [261, 125] width 523 height 251
type input "$ 0,00"
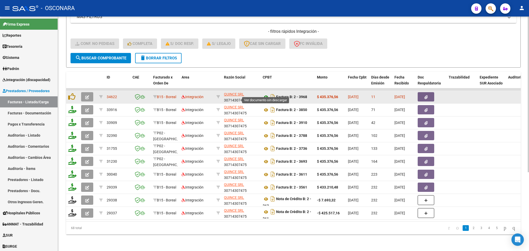
click at [265, 94] on icon at bounding box center [265, 97] width 7 height 6
click at [424, 95] on icon "button" at bounding box center [425, 97] width 3 height 4
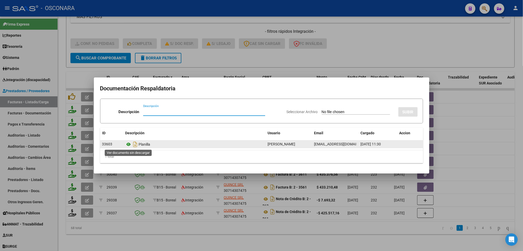
click at [130, 144] on icon at bounding box center [128, 144] width 7 height 6
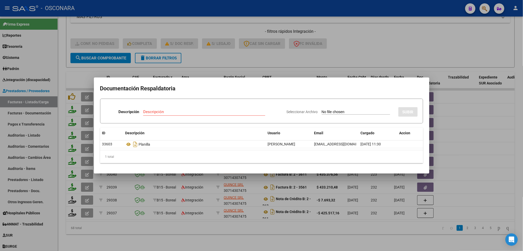
click at [195, 226] on div at bounding box center [261, 125] width 523 height 251
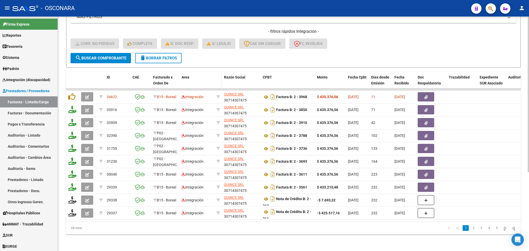
drag, startPoint x: 260, startPoint y: 57, endPoint x: 215, endPoint y: 81, distance: 51.0
click at [260, 57] on form "Filtros Id Area Area Seleccionar Gerenciador Seleccionar Gerenciador Todos Conf…" at bounding box center [293, 7] width 454 height 121
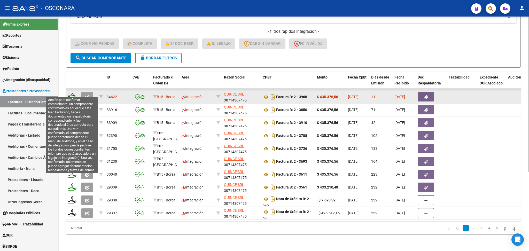
click at [73, 93] on icon at bounding box center [71, 96] width 7 height 7
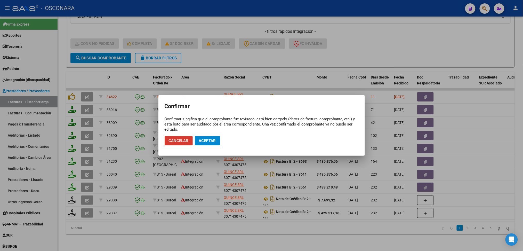
click at [211, 139] on span "Aceptar" at bounding box center [207, 140] width 17 height 5
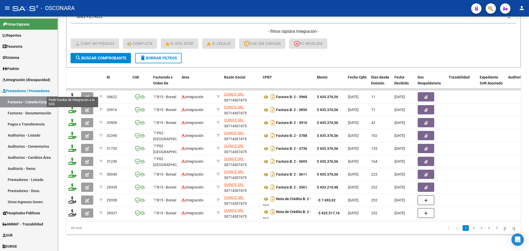
click at [71, 93] on icon at bounding box center [72, 96] width 8 height 7
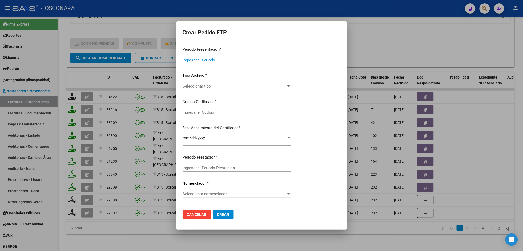
type input "202507"
type input "$ 435.376,56"
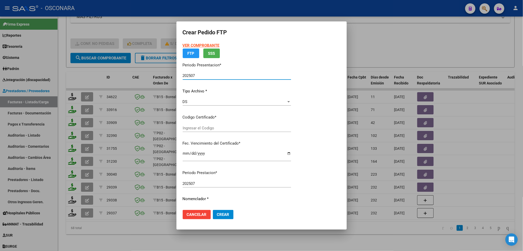
type input "ARG01000556233172021111520261115SJN261"
type input "[DATE]"
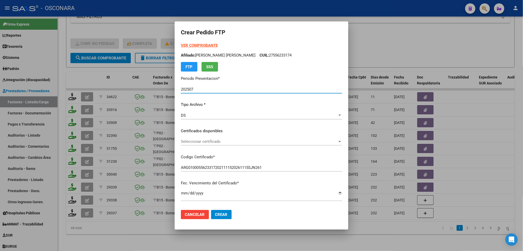
click at [209, 142] on span "Seleccionar certificado" at bounding box center [259, 141] width 157 height 5
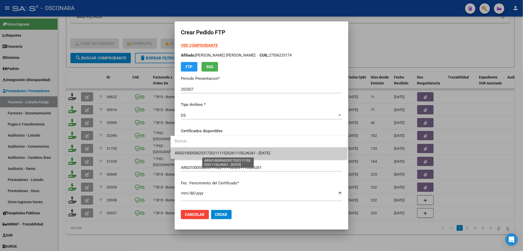
click at [209, 153] on span "ARG01000556233172021111520261115SJN261 - [DATE]" at bounding box center [222, 153] width 95 height 5
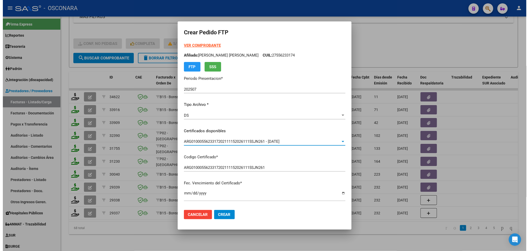
scroll to position [138, 0]
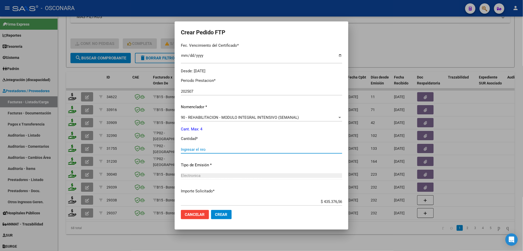
click at [191, 150] on input "Ingresar el nro" at bounding box center [261, 149] width 161 height 5
type input "4"
click at [211, 210] on button "Crear" at bounding box center [221, 214] width 21 height 9
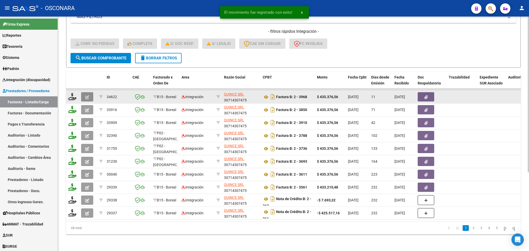
click at [87, 95] on icon "button" at bounding box center [87, 97] width 4 height 4
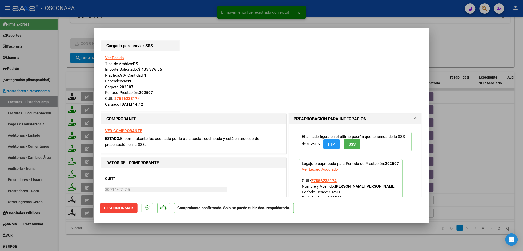
click at [166, 235] on div at bounding box center [261, 125] width 523 height 251
type input "$ 0,00"
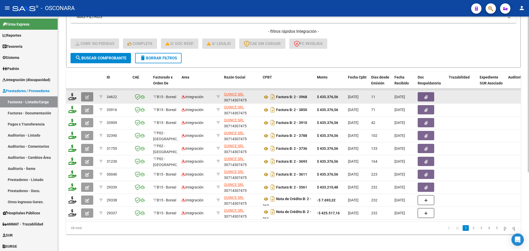
click at [89, 92] on button "button" at bounding box center [87, 96] width 12 height 9
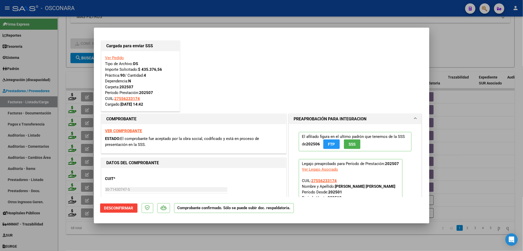
click at [226, 241] on div at bounding box center [261, 125] width 523 height 251
type input "$ 0,00"
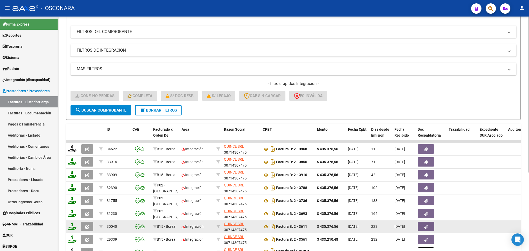
scroll to position [0, 0]
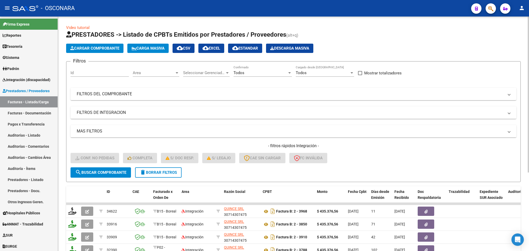
click at [170, 165] on div "- filtros rápidos Integración - Conf. no pedidas Completa S/ Doc Resp. S/ legaj…" at bounding box center [292, 155] width 445 height 24
click at [170, 169] on button "delete Borrar Filtros" at bounding box center [158, 172] width 46 height 10
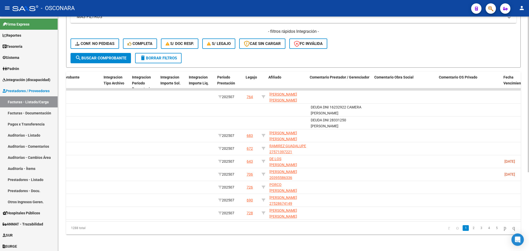
scroll to position [0, 594]
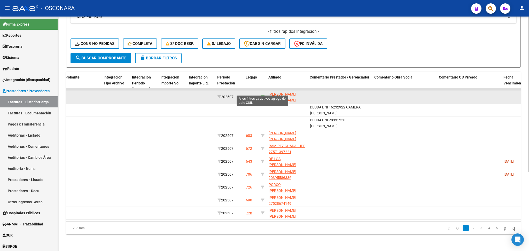
click at [262, 95] on icon at bounding box center [263, 97] width 4 height 4
type input "27497533800"
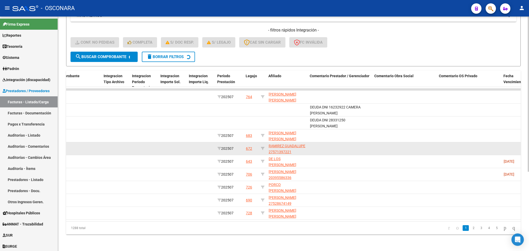
scroll to position [0, 0]
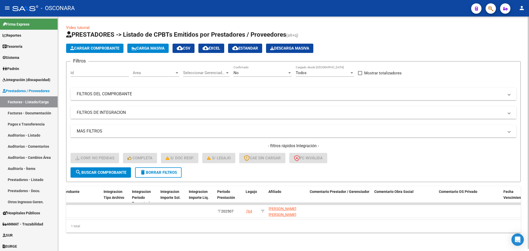
click at [246, 69] on div "No Confirmado" at bounding box center [262, 71] width 58 height 11
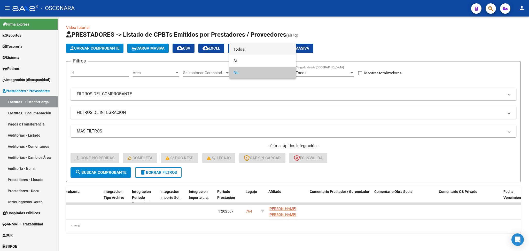
click at [246, 51] on span "Todos" at bounding box center [262, 50] width 58 height 12
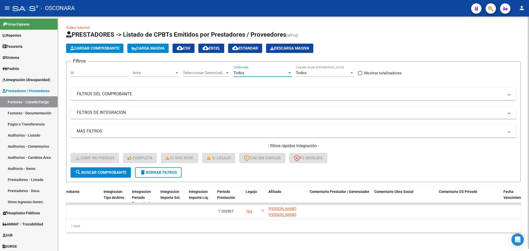
click at [118, 176] on button "search Buscar Comprobante" at bounding box center [100, 172] width 60 height 10
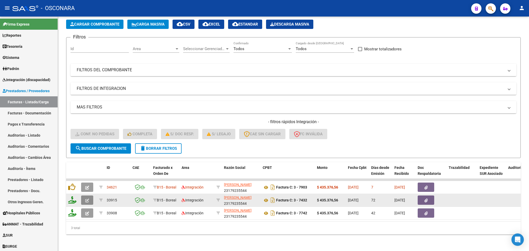
click at [87, 198] on icon "button" at bounding box center [87, 200] width 4 height 4
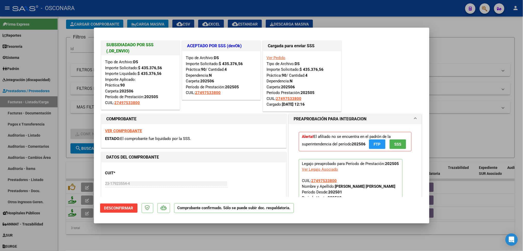
click at [217, 240] on div at bounding box center [261, 125] width 523 height 251
type input "$ 0,00"
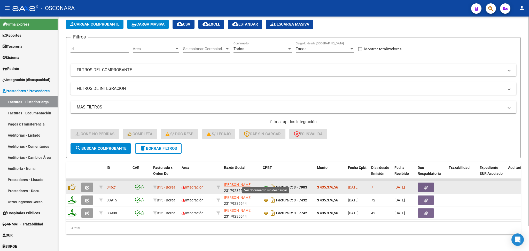
click at [265, 184] on icon at bounding box center [265, 187] width 7 height 6
click at [421, 182] on button "button" at bounding box center [425, 186] width 17 height 9
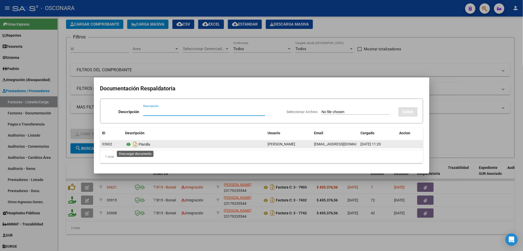
click at [130, 143] on icon at bounding box center [128, 144] width 7 height 6
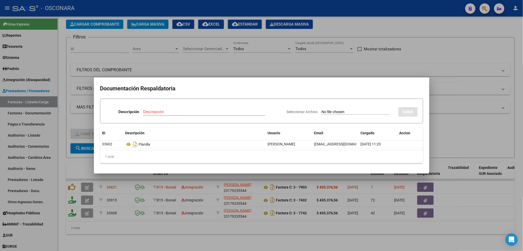
click at [248, 50] on div at bounding box center [261, 125] width 523 height 251
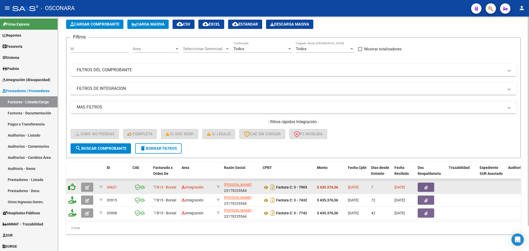
click at [72, 183] on icon at bounding box center [71, 186] width 7 height 7
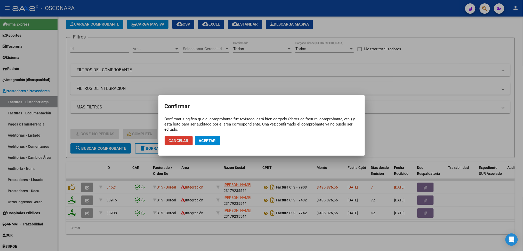
click at [209, 138] on span "Aceptar" at bounding box center [207, 140] width 17 height 5
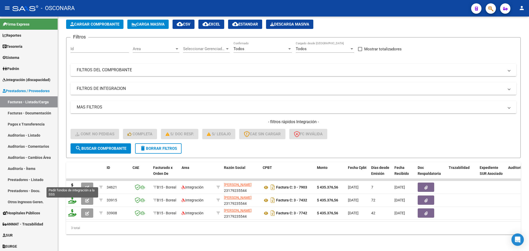
click at [71, 183] on icon at bounding box center [72, 186] width 8 height 7
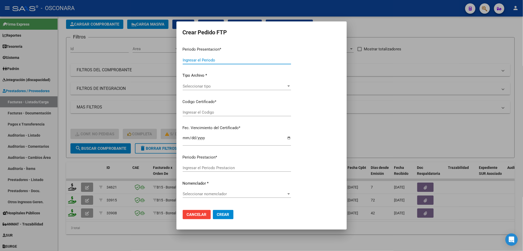
type input "202507"
type input "$ 435.376,56"
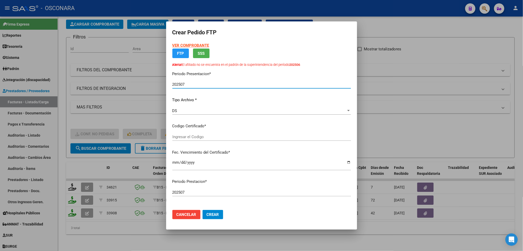
type input "ARG01-00049753380-20221220-20251220"
type input "[DATE]"
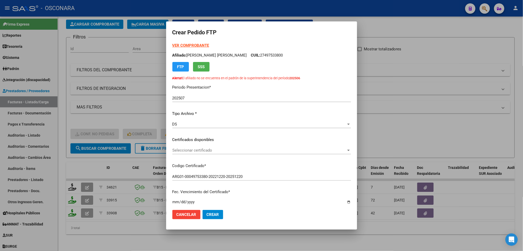
click at [197, 153] on div "Seleccionar certificado Seleccionar certificado" at bounding box center [261, 150] width 179 height 8
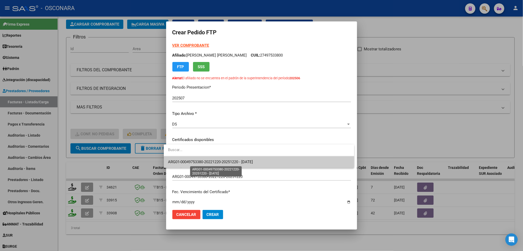
click at [196, 161] on span "ARG01-00049753380-20221220-20251220 - [DATE]" at bounding box center [210, 162] width 85 height 5
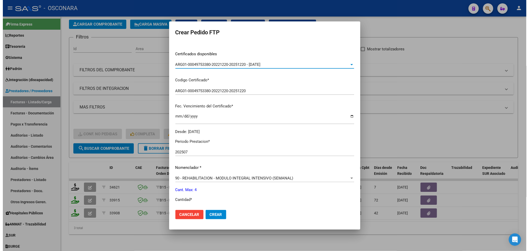
scroll to position [172, 0]
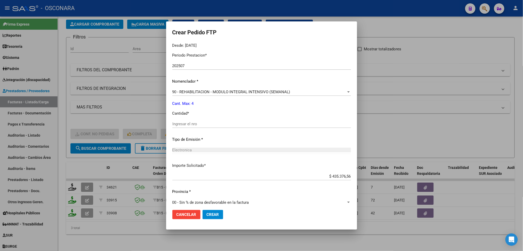
click at [193, 125] on input "Ingresar el nro" at bounding box center [261, 124] width 179 height 5
type input "4"
click at [203, 210] on button "Crear" at bounding box center [213, 214] width 21 height 9
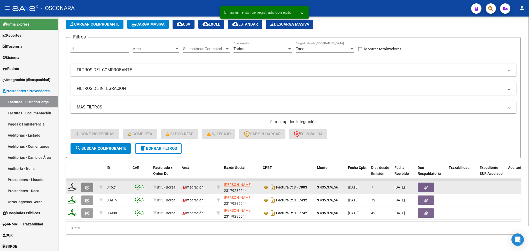
click at [83, 182] on button "button" at bounding box center [87, 186] width 12 height 9
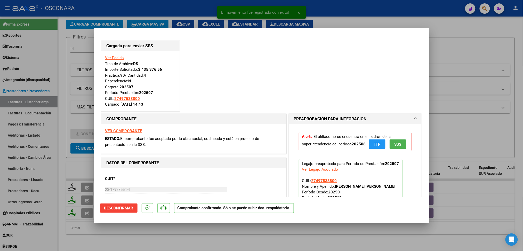
click at [142, 231] on div at bounding box center [261, 125] width 523 height 251
type input "$ 0,00"
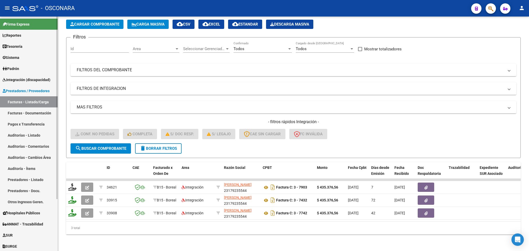
click at [29, 57] on link "Sistema" at bounding box center [29, 57] width 58 height 11
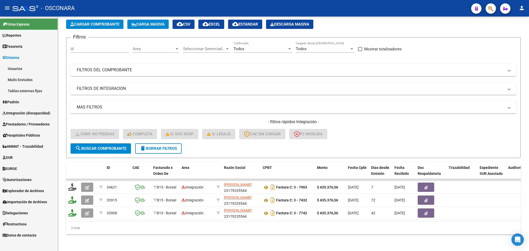
click at [23, 70] on link "Usuarios" at bounding box center [29, 68] width 58 height 11
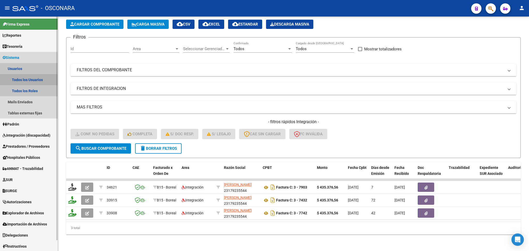
click at [28, 80] on link "Todos los Usuarios" at bounding box center [29, 79] width 58 height 11
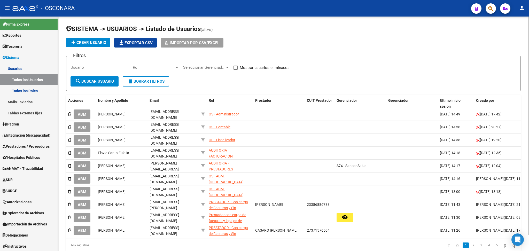
click at [106, 66] on input "Usuario" at bounding box center [99, 67] width 58 height 5
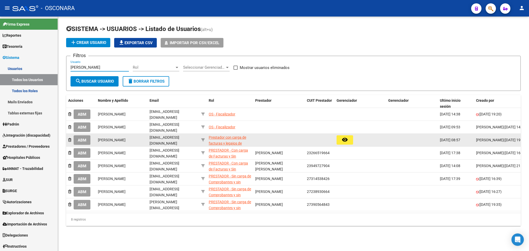
type input "[PERSON_NAME]"
click at [81, 138] on span "ABM" at bounding box center [82, 140] width 9 height 5
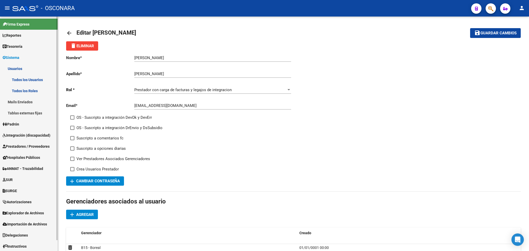
click at [24, 88] on link "Todos los Roles" at bounding box center [29, 90] width 58 height 11
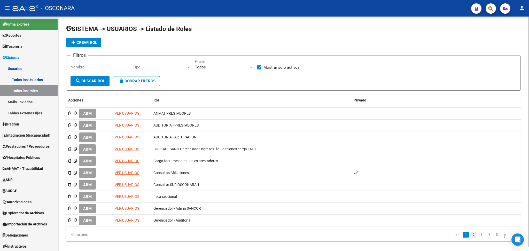
click at [470, 233] on link "2" at bounding box center [473, 235] width 6 height 6
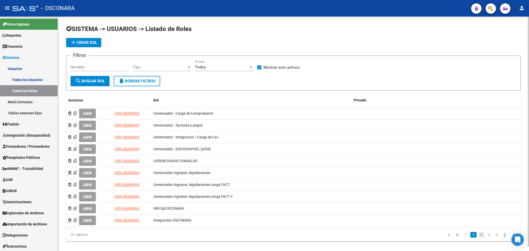
click at [478, 233] on link "3" at bounding box center [481, 235] width 6 height 6
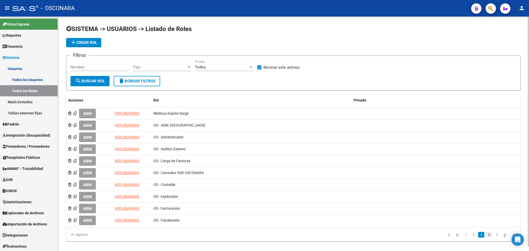
click at [485, 234] on link "4" at bounding box center [488, 235] width 6 height 6
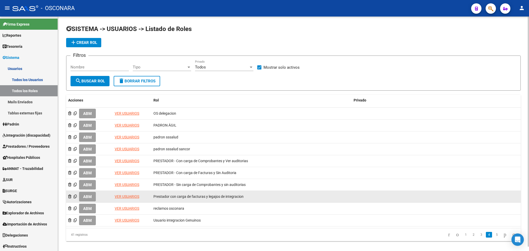
click at [87, 195] on span "ABM" at bounding box center [87, 196] width 9 height 5
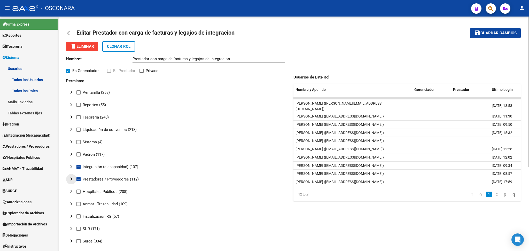
click at [72, 178] on mat-icon "chevron_right" at bounding box center [71, 179] width 6 height 6
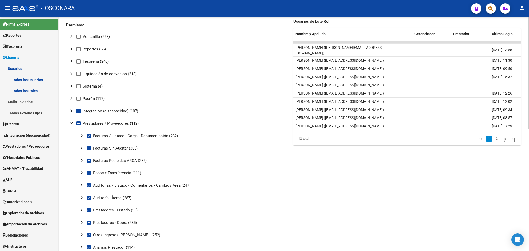
scroll to position [69, 0]
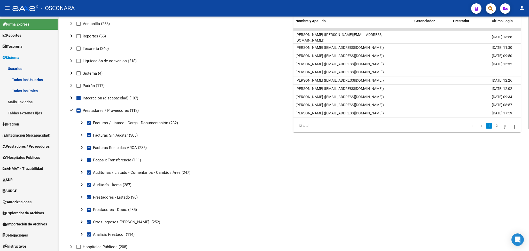
click at [82, 121] on mat-icon "chevron_right" at bounding box center [81, 122] width 6 height 6
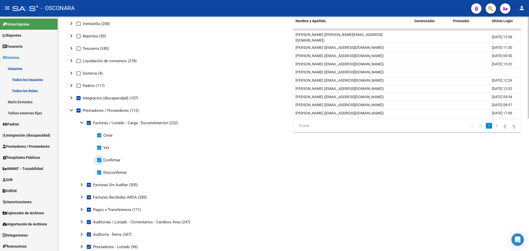
click at [100, 159] on span at bounding box center [99, 160] width 4 height 4
click at [99, 162] on input "Confirmar" at bounding box center [99, 162] width 0 height 0
checkbox input "false"
click at [99, 171] on span at bounding box center [99, 172] width 4 height 4
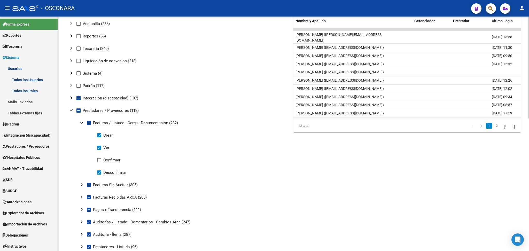
click at [99, 174] on input "Desconfirmar" at bounding box center [99, 174] width 0 height 0
checkbox input "false"
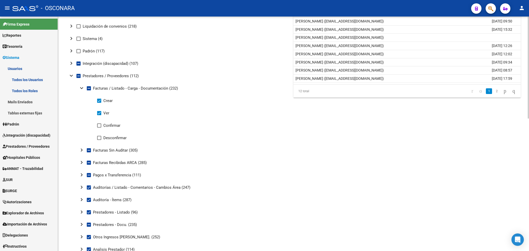
scroll to position [0, 0]
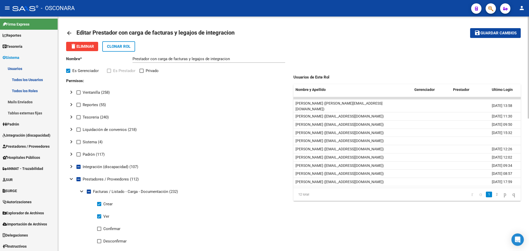
click at [503, 33] on span "Guardar cambios" at bounding box center [498, 33] width 36 height 5
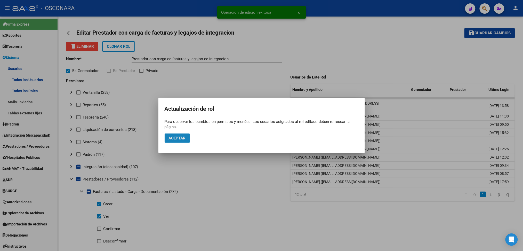
click at [180, 139] on span "Aceptar" at bounding box center [177, 138] width 17 height 5
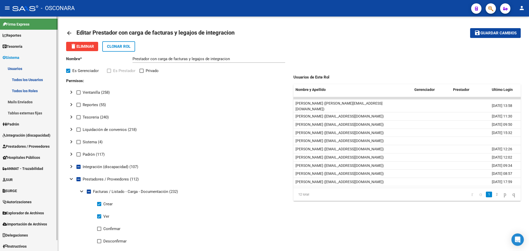
click at [18, 144] on span "Prestadores / Proveedores" at bounding box center [26, 146] width 47 height 6
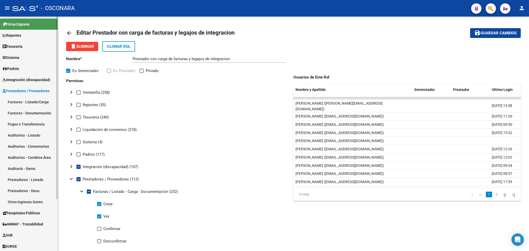
click at [25, 102] on link "Facturas - Listado/Carga" at bounding box center [29, 101] width 58 height 11
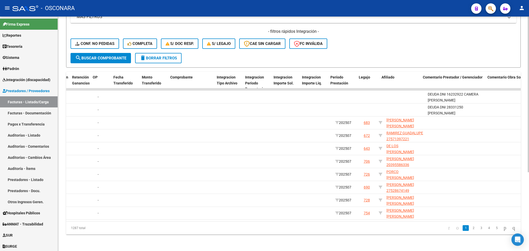
scroll to position [0, 482]
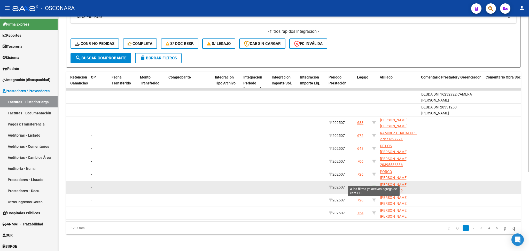
click at [372, 185] on icon at bounding box center [374, 187] width 4 height 4
type input "27528674149"
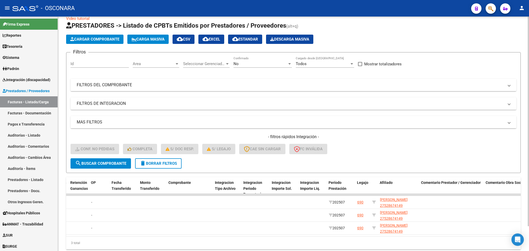
scroll to position [0, 0]
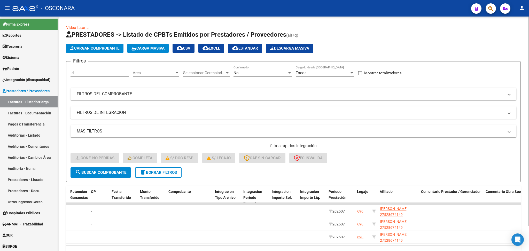
click at [244, 71] on div "No" at bounding box center [260, 72] width 54 height 5
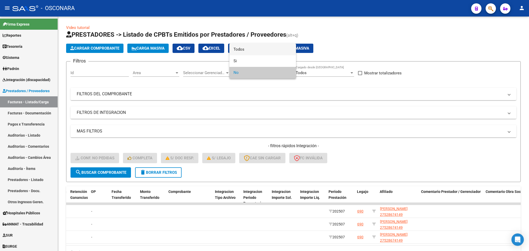
click at [244, 48] on span "Todos" at bounding box center [262, 50] width 58 height 12
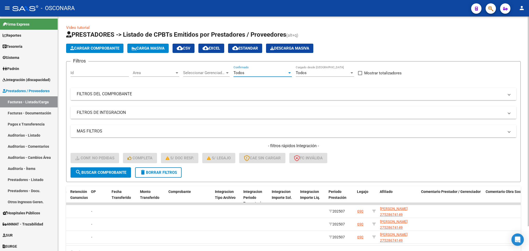
click at [110, 170] on span "search Buscar Comprobante" at bounding box center [100, 172] width 51 height 5
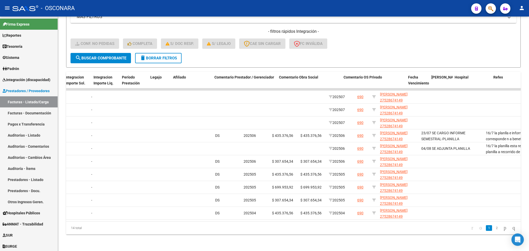
scroll to position [0, 689]
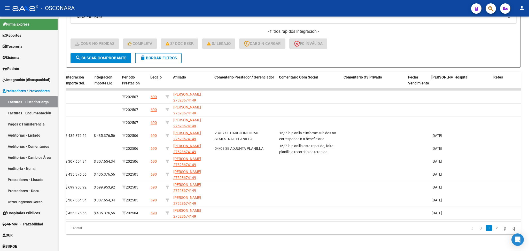
click at [170, 56] on span "delete Borrar Filtros" at bounding box center [158, 58] width 37 height 5
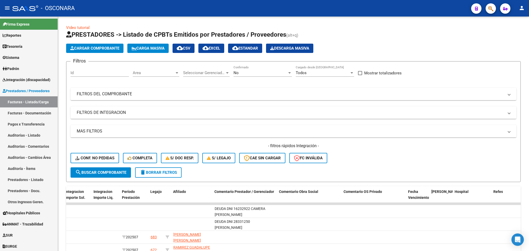
scroll to position [118, 0]
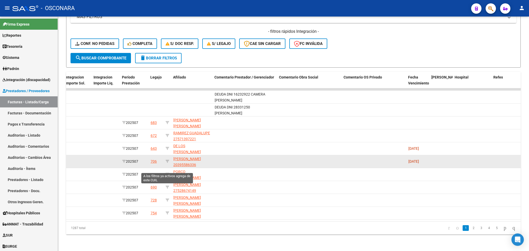
drag, startPoint x: 167, startPoint y: 168, endPoint x: 170, endPoint y: 161, distance: 7.4
click at [167, 172] on icon at bounding box center [167, 174] width 4 height 4
type input "20569773173"
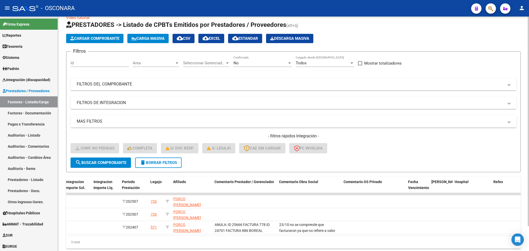
scroll to position [0, 0]
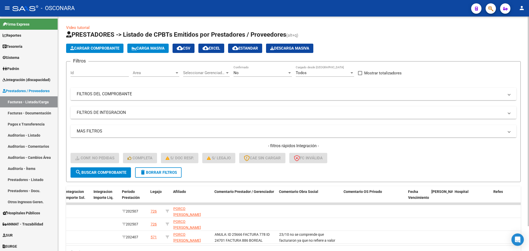
click at [247, 73] on div "No" at bounding box center [260, 72] width 54 height 5
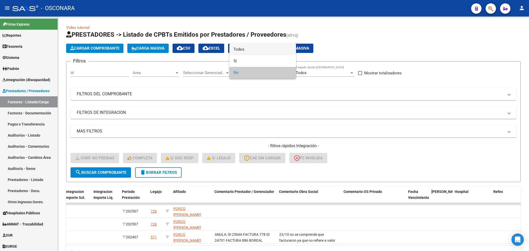
click at [244, 51] on span "Todos" at bounding box center [262, 50] width 58 height 12
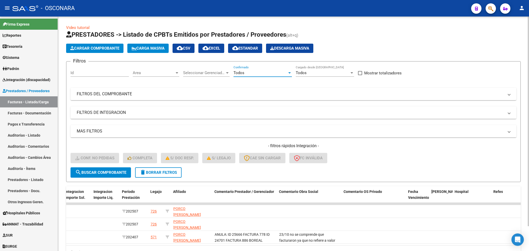
click at [123, 167] on button "search Buscar Comprobante" at bounding box center [100, 172] width 60 height 10
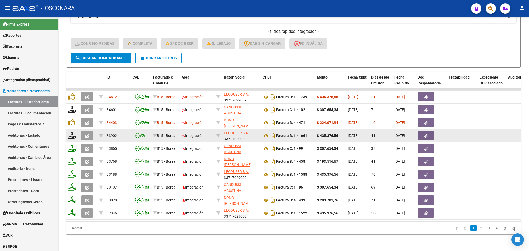
click at [82, 131] on button "button" at bounding box center [87, 135] width 12 height 9
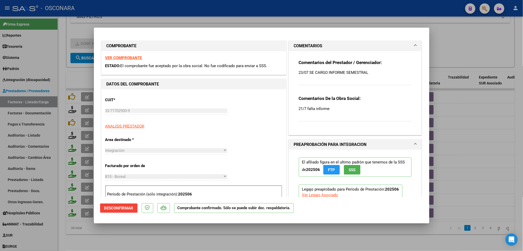
click at [121, 207] on span "Desconfirmar" at bounding box center [118, 208] width 29 height 5
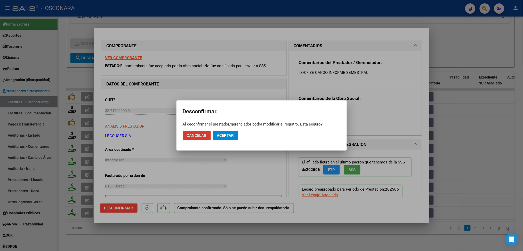
click at [219, 137] on span "Aceptar" at bounding box center [225, 135] width 17 height 5
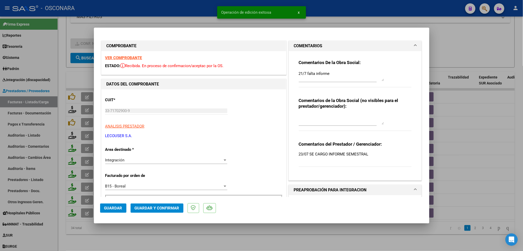
click at [214, 245] on div at bounding box center [261, 125] width 523 height 251
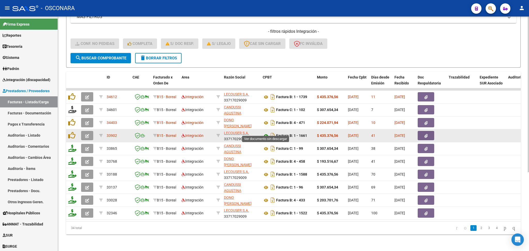
click at [266, 133] on icon at bounding box center [265, 136] width 7 height 6
click at [424, 134] on icon "button" at bounding box center [425, 136] width 3 height 4
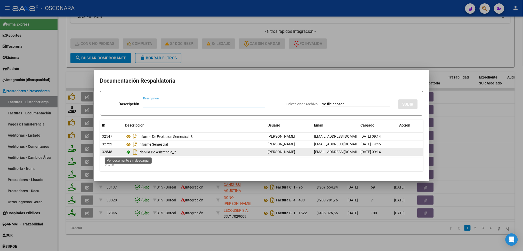
click at [130, 152] on icon at bounding box center [128, 152] width 7 height 6
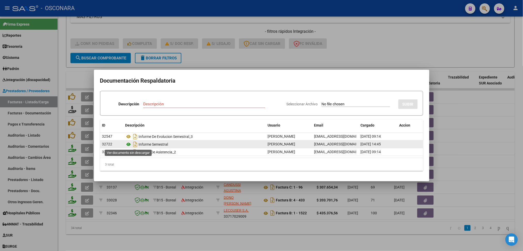
click at [129, 143] on icon at bounding box center [128, 144] width 7 height 6
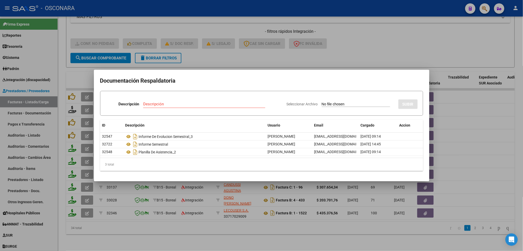
click at [219, 57] on div at bounding box center [261, 125] width 523 height 251
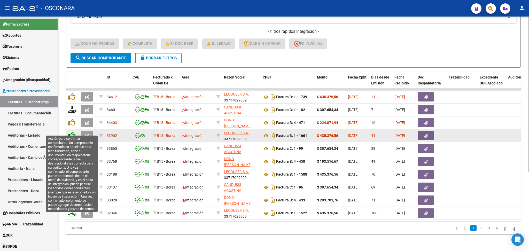
click at [71, 132] on icon at bounding box center [71, 135] width 7 height 7
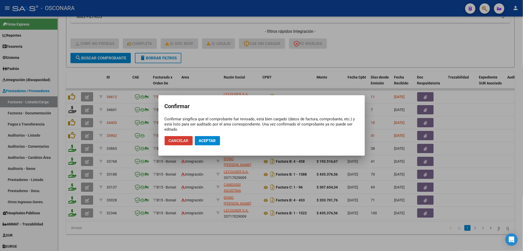
click at [206, 143] on button "Aceptar" at bounding box center [207, 140] width 25 height 9
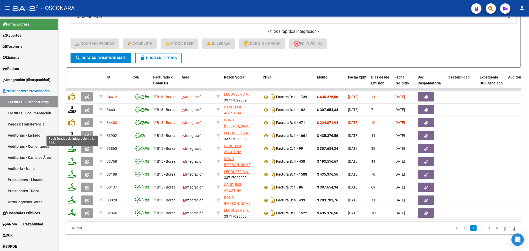
click at [70, 132] on icon at bounding box center [72, 135] width 8 height 7
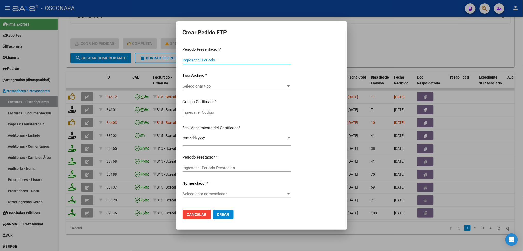
type input "202507"
type input "202506"
type input "$ 435.376,56"
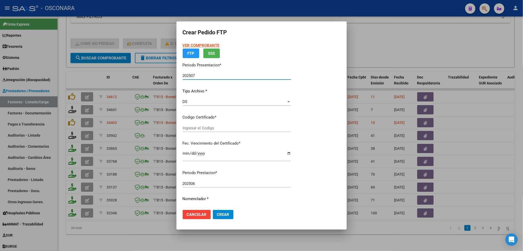
type input "ARG02000569773172024051020270510COR234"
type input "[DATE]"
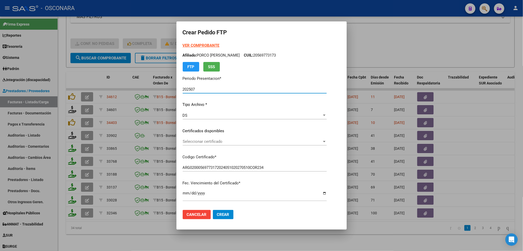
click at [214, 142] on span "Seleccionar certificado" at bounding box center [252, 141] width 139 height 5
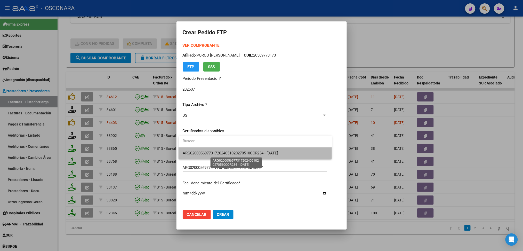
click at [214, 151] on span "ARG02000569773172024051020270510COR234 - [DATE]" at bounding box center [231, 153] width 96 height 5
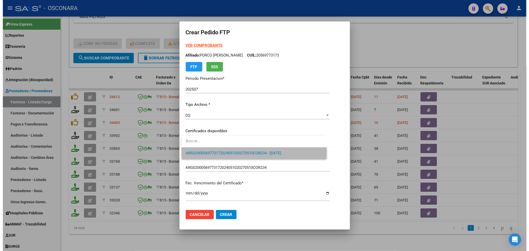
scroll to position [168, 0]
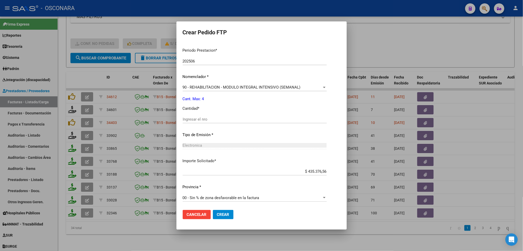
click at [202, 119] on input "Ingresar el nro" at bounding box center [255, 119] width 144 height 5
type input "4"
click at [213, 210] on button "Crear" at bounding box center [223, 214] width 21 height 9
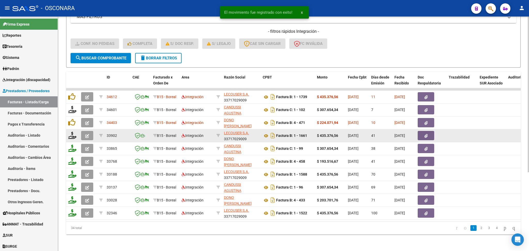
click at [87, 134] on icon "button" at bounding box center [87, 136] width 4 height 4
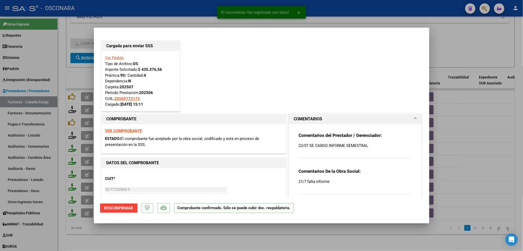
click at [179, 238] on div at bounding box center [261, 125] width 523 height 251
type input "$ 0,00"
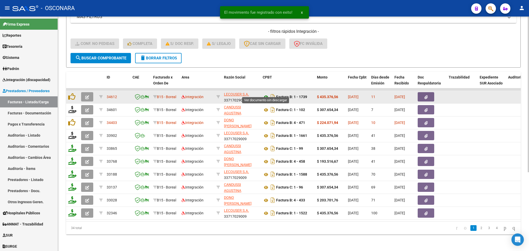
click at [265, 94] on icon at bounding box center [265, 97] width 7 height 6
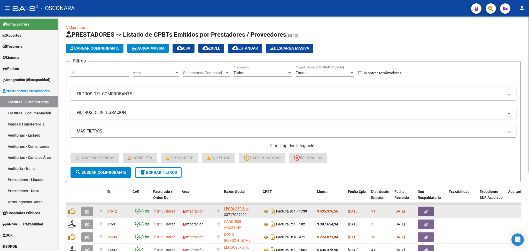
click at [423, 206] on button "button" at bounding box center [425, 210] width 17 height 9
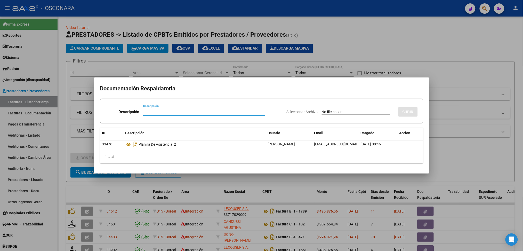
scroll to position [118, 0]
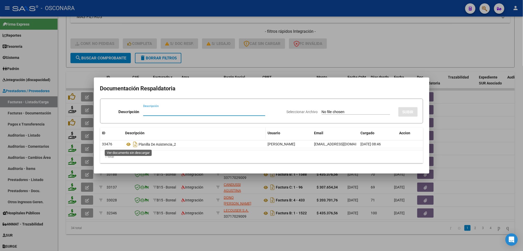
drag, startPoint x: 127, startPoint y: 141, endPoint x: 129, endPoint y: 138, distance: 3.9
click at [127, 141] on icon at bounding box center [128, 144] width 7 height 6
click at [241, 55] on div at bounding box center [261, 125] width 523 height 251
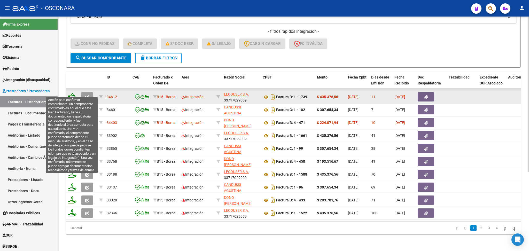
click at [71, 93] on icon at bounding box center [71, 96] width 7 height 7
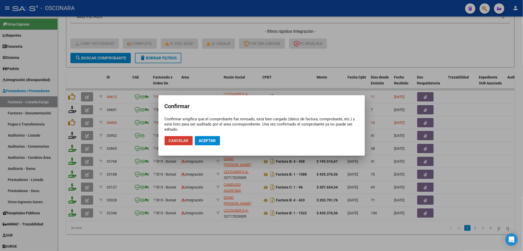
click at [205, 142] on span "Aceptar" at bounding box center [207, 140] width 17 height 5
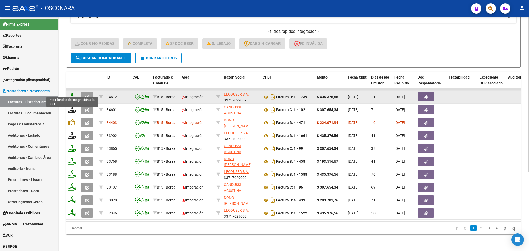
click at [71, 93] on icon at bounding box center [72, 96] width 8 height 7
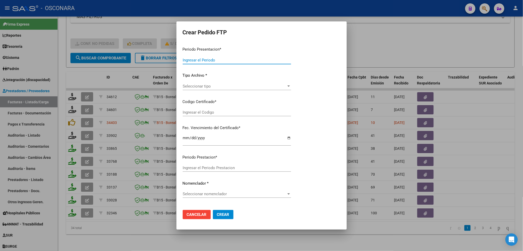
type input "202507"
type input "$ 435.376,56"
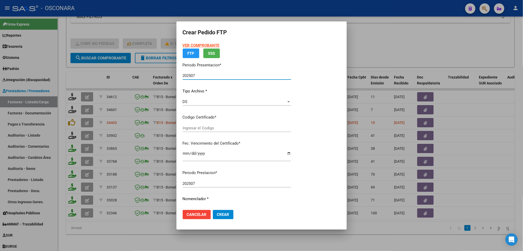
type input "ARG02000569773172024051020270510COR234"
type input "[DATE]"
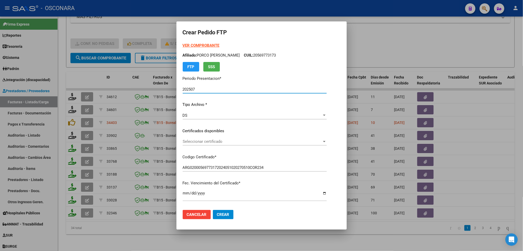
click at [211, 142] on span "Seleccionar certificado" at bounding box center [252, 141] width 139 height 5
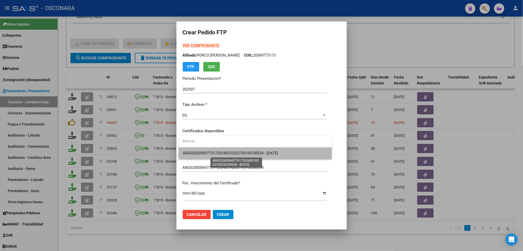
click at [212, 151] on span "ARG02000569773172024051020270510COR234 - [DATE]" at bounding box center [231, 153] width 96 height 5
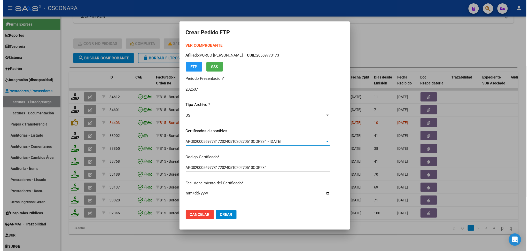
scroll to position [168, 0]
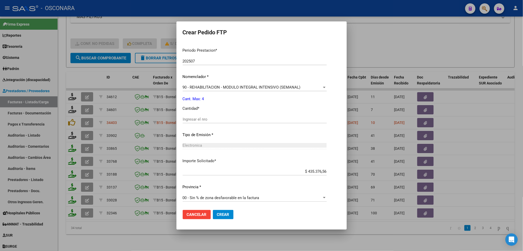
click at [203, 118] on input "Ingresar el nro" at bounding box center [255, 119] width 144 height 5
type input "4"
click at [213, 210] on button "Crear" at bounding box center [223, 214] width 21 height 9
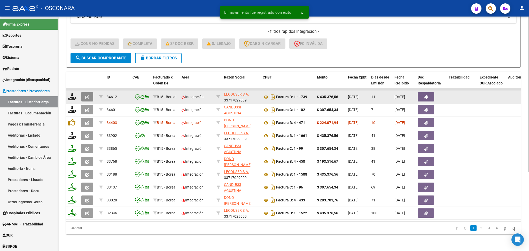
click at [87, 95] on icon "button" at bounding box center [87, 97] width 4 height 4
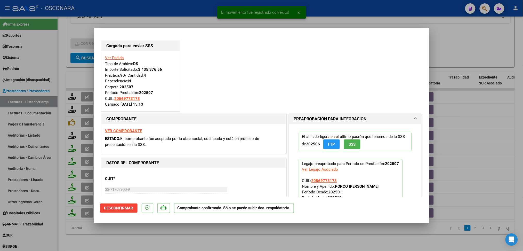
click at [195, 238] on div at bounding box center [261, 125] width 523 height 251
type input "$ 0,00"
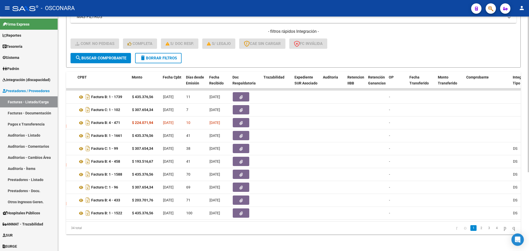
scroll to position [0, 0]
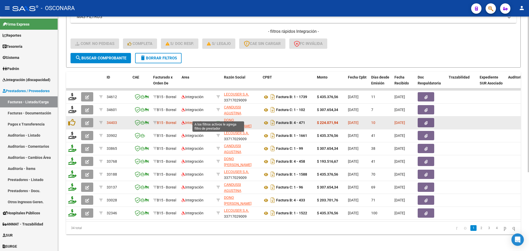
click at [218, 121] on icon at bounding box center [218, 123] width 4 height 4
type input "27250782700"
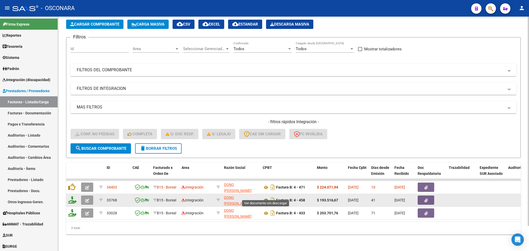
click at [266, 197] on icon at bounding box center [265, 200] width 7 height 6
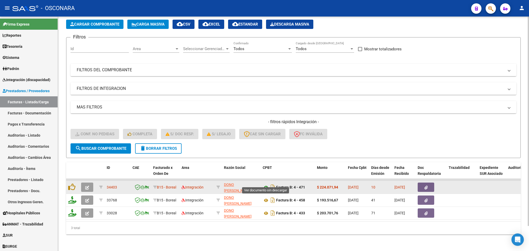
click at [265, 184] on icon at bounding box center [265, 187] width 7 height 6
click at [427, 186] on icon "button" at bounding box center [425, 188] width 3 height 4
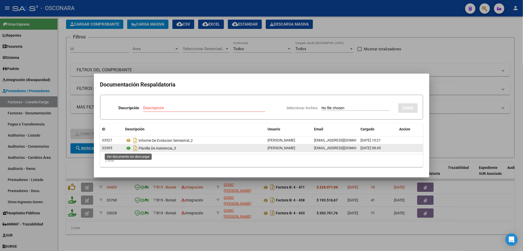
click at [127, 147] on icon at bounding box center [128, 148] width 7 height 6
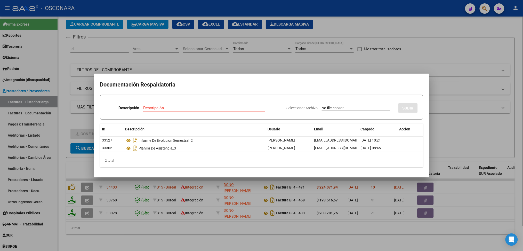
click at [254, 220] on div at bounding box center [261, 125] width 523 height 251
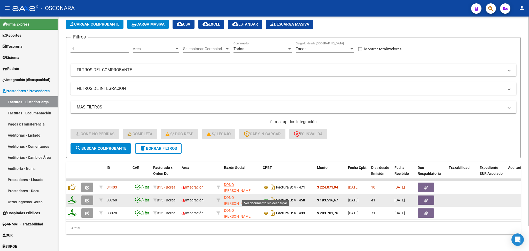
click at [265, 197] on icon at bounding box center [265, 200] width 7 height 6
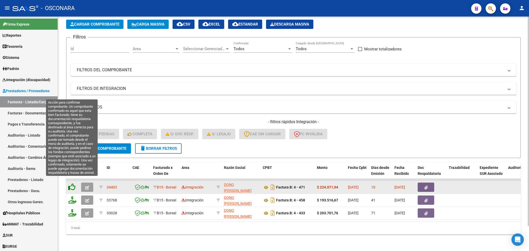
click at [72, 183] on icon at bounding box center [71, 186] width 7 height 7
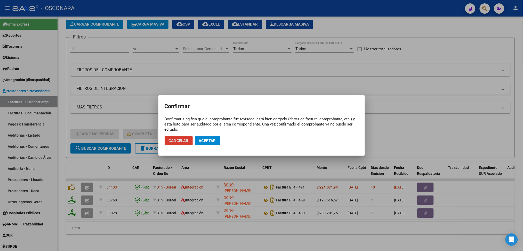
click at [201, 143] on button "Aceptar" at bounding box center [207, 140] width 25 height 9
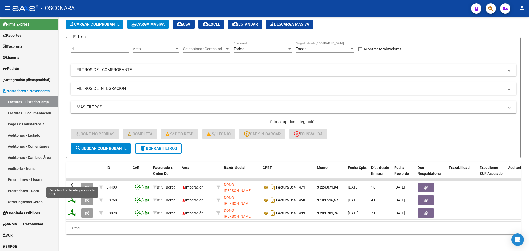
click at [71, 183] on icon at bounding box center [72, 186] width 8 height 7
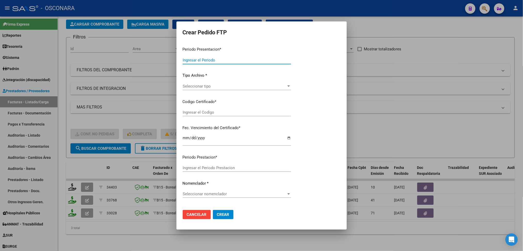
type input "202507"
type input "$ 224.071,94"
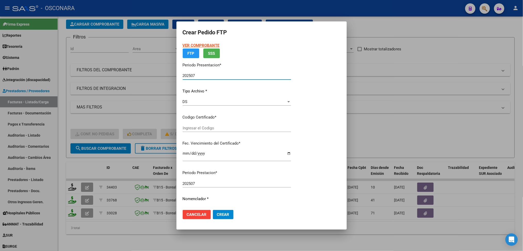
type input "ARG02000569773172024051020270510COR234"
type input "[DATE]"
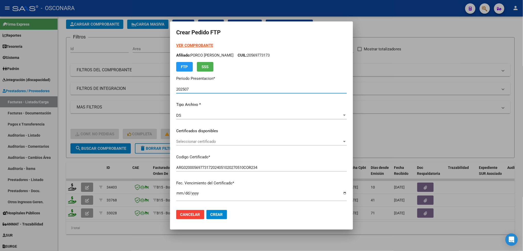
click at [203, 141] on span "Seleccionar certificado" at bounding box center [259, 141] width 166 height 5
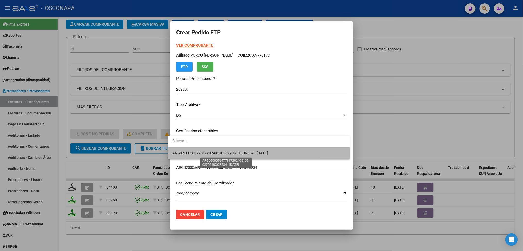
click at [203, 151] on span "ARG02000569773172024051020270510COR234 - [DATE]" at bounding box center [220, 153] width 96 height 5
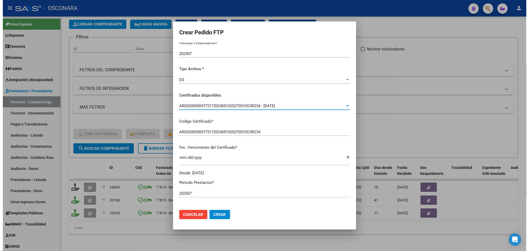
scroll to position [172, 0]
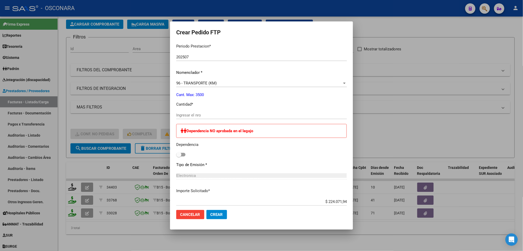
click at [189, 116] on input "Ingresar el nro" at bounding box center [261, 115] width 171 height 5
type input "414"
click at [211, 215] on span "Crear" at bounding box center [217, 214] width 12 height 5
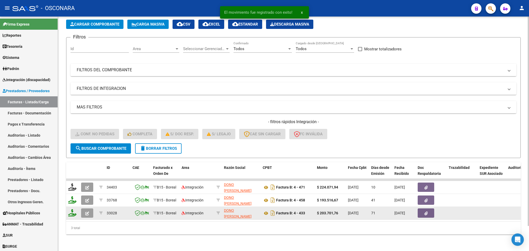
click at [87, 208] on button "button" at bounding box center [87, 212] width 12 height 9
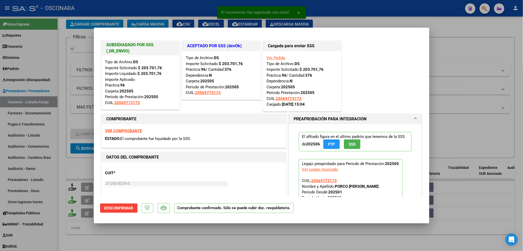
click at [117, 241] on div at bounding box center [261, 125] width 523 height 251
type input "$ 0,00"
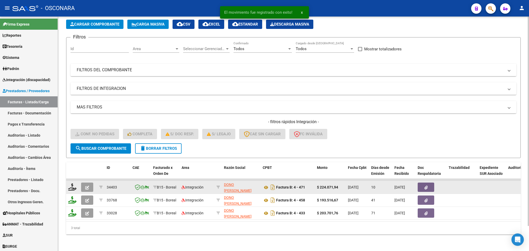
click at [88, 186] on icon "button" at bounding box center [87, 188] width 4 height 4
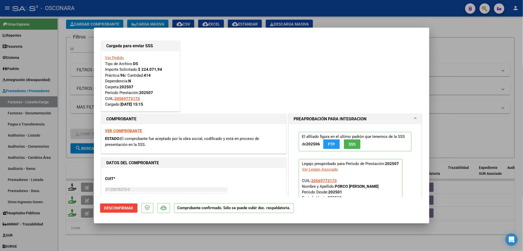
click at [171, 244] on div at bounding box center [261, 125] width 523 height 251
type input "$ 0,00"
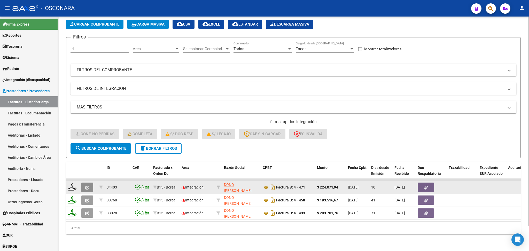
click at [86, 186] on icon "button" at bounding box center [87, 188] width 4 height 4
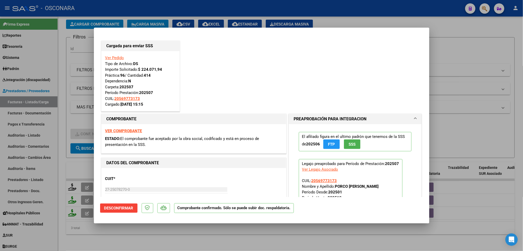
click at [130, 240] on div at bounding box center [261, 125] width 523 height 251
type input "$ 0,00"
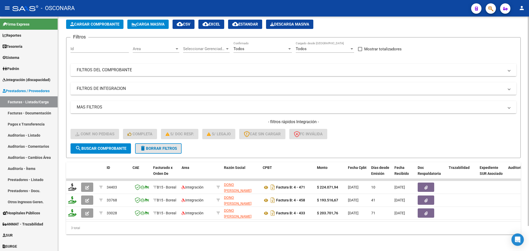
click at [153, 146] on span "delete Borrar Filtros" at bounding box center [158, 148] width 37 height 5
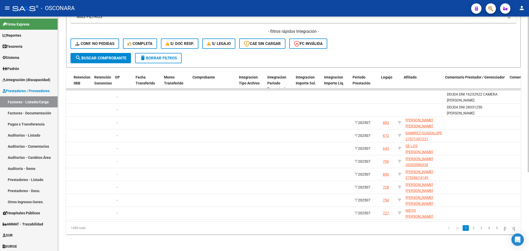
scroll to position [0, 459]
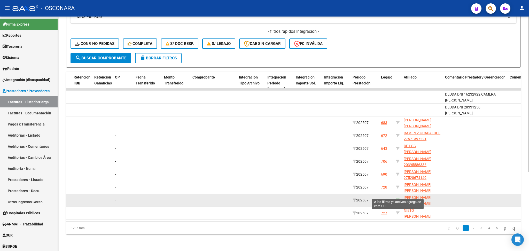
click at [396, 198] on icon at bounding box center [398, 200] width 4 height 4
type input "23584712279"
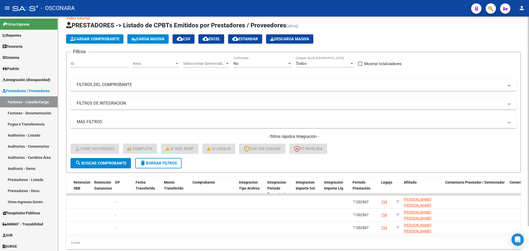
scroll to position [0, 0]
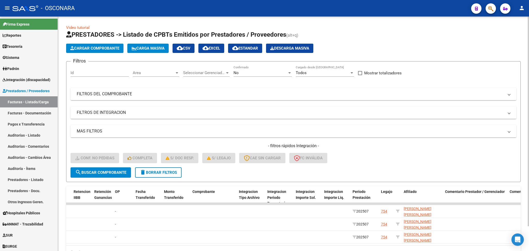
click at [248, 72] on div "No" at bounding box center [260, 72] width 54 height 5
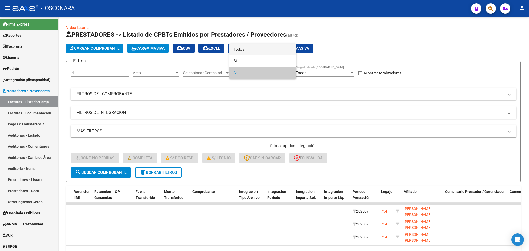
click at [243, 51] on span "Todos" at bounding box center [262, 50] width 58 height 12
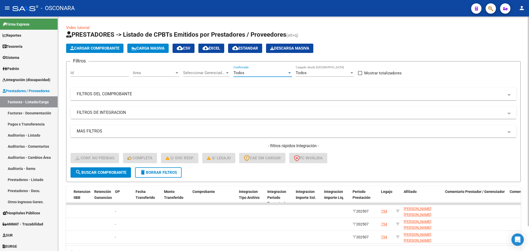
click at [127, 171] on button "search Buscar Comprobante" at bounding box center [100, 172] width 60 height 10
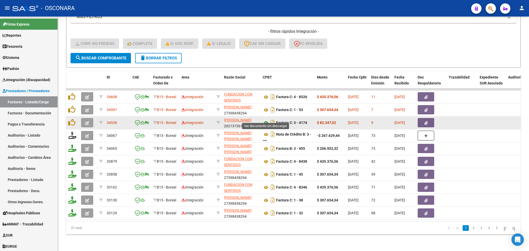
click at [266, 120] on icon at bounding box center [265, 123] width 7 height 6
click at [218, 121] on icon at bounding box center [218, 123] width 4 height 4
type input "20213736192"
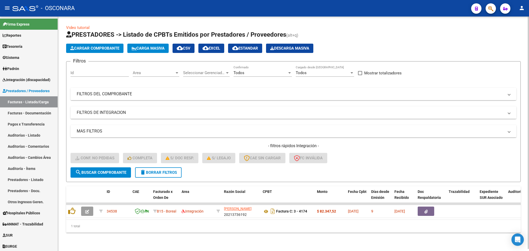
click at [158, 93] on mat-panel-title "FILTROS DEL COMPROBANTE" at bounding box center [290, 94] width 427 height 6
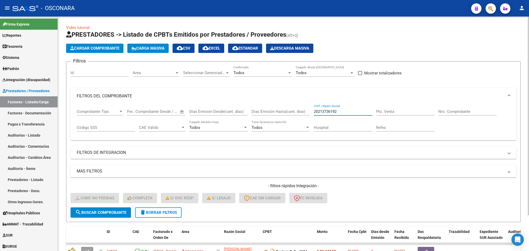
drag, startPoint x: 316, startPoint y: 110, endPoint x: 288, endPoint y: 111, distance: 27.9
click at [288, 111] on div "Comprobante Tipo Comprobante Tipo Start date – End date Fec. Comprobante Desde …" at bounding box center [293, 120] width 433 height 32
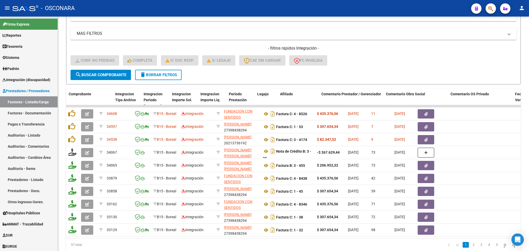
scroll to position [0, 610]
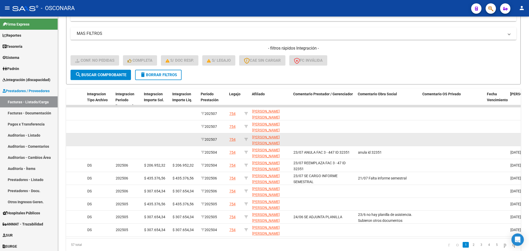
click at [232, 139] on div "754" at bounding box center [232, 140] width 6 height 6
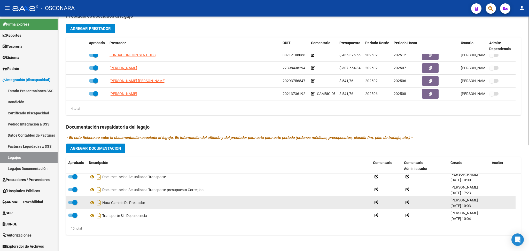
scroll to position [83, 0]
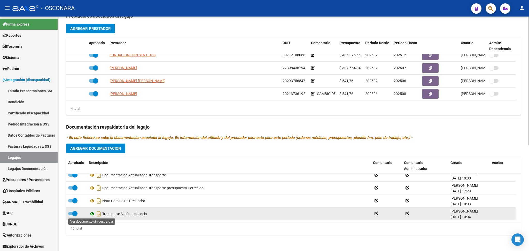
click at [90, 212] on icon at bounding box center [92, 214] width 7 height 6
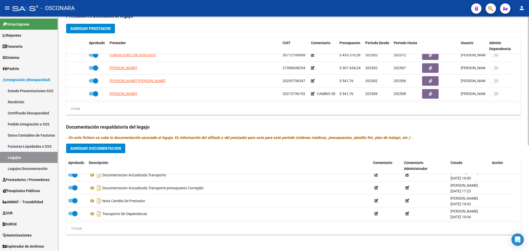
scroll to position [0, 0]
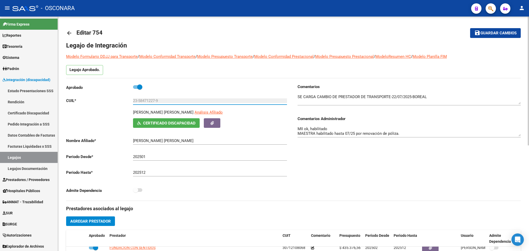
drag, startPoint x: 161, startPoint y: 100, endPoint x: 115, endPoint y: 101, distance: 46.2
click at [115, 101] on app-form-text-field "CUIL * 23-58471227-9 Ingresar CUIL" at bounding box center [176, 100] width 221 height 5
drag, startPoint x: 175, startPoint y: 112, endPoint x: 119, endPoint y: 112, distance: 56.0
click at [119, 112] on div "FONTES CARRIZO CIRO GIOVANNI Análisis Afiliado Certificado Discapacidad ARCA Pa…" at bounding box center [177, 118] width 223 height 18
copy p "FONTES CARRIZO CIRO"
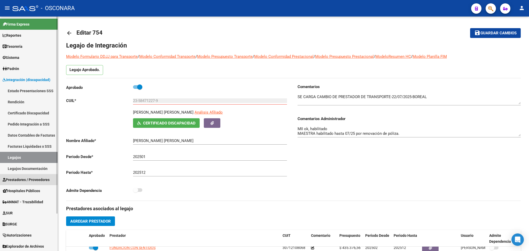
click at [28, 181] on span "Prestadores / Proveedores" at bounding box center [26, 180] width 47 height 6
click at [29, 178] on span "Prestadores / Proveedores" at bounding box center [26, 180] width 47 height 6
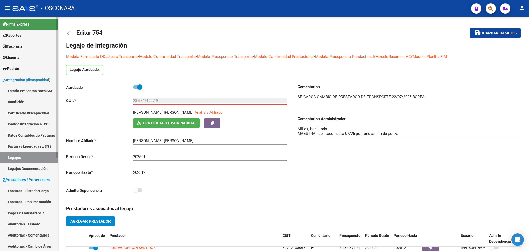
click at [37, 189] on link "Facturas - Listado/Carga" at bounding box center [29, 190] width 58 height 11
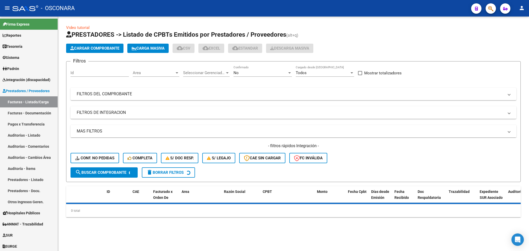
click at [245, 72] on div "No" at bounding box center [260, 72] width 54 height 5
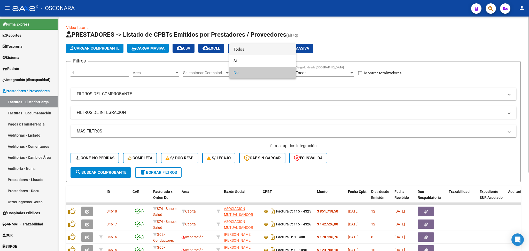
click at [246, 51] on span "Todos" at bounding box center [262, 50] width 58 height 12
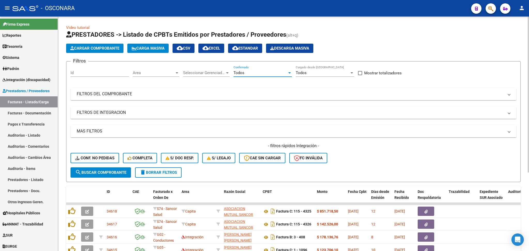
click at [156, 108] on mat-expansion-panel-header "FILTROS DE INTEGRACION" at bounding box center [292, 112] width 445 height 12
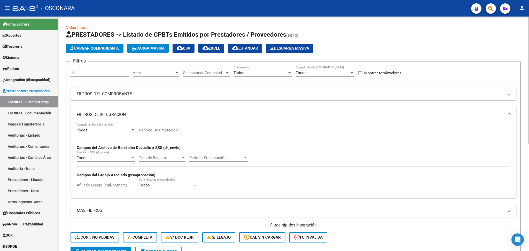
click at [117, 188] on div "Afiliado Legajo (cuil/nombre)" at bounding box center [106, 183] width 58 height 11
paste input "FONTES CARRIZO CIRO"
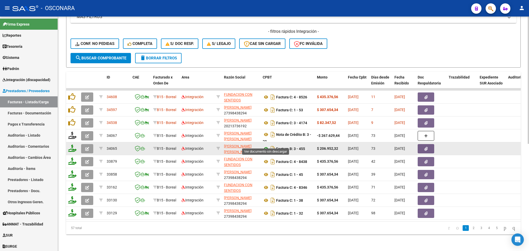
type input "FONTES CARRIZO CIRO"
click at [265, 146] on icon at bounding box center [265, 149] width 7 height 6
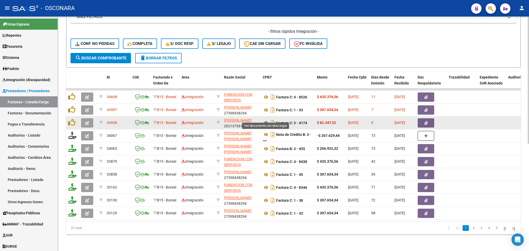
click at [267, 120] on icon at bounding box center [265, 123] width 7 height 6
click at [426, 121] on icon "button" at bounding box center [425, 123] width 3 height 4
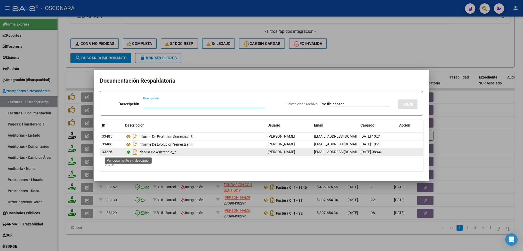
click at [129, 152] on icon at bounding box center [128, 152] width 7 height 6
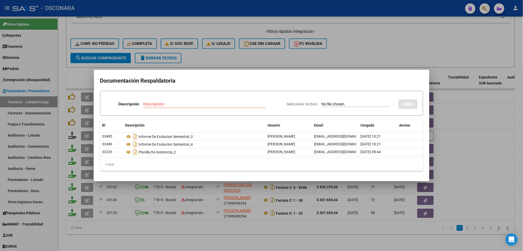
click at [214, 57] on div at bounding box center [261, 125] width 523 height 251
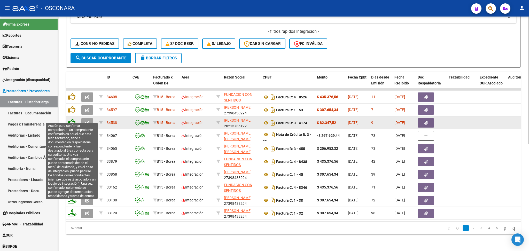
click at [72, 119] on icon at bounding box center [71, 122] width 7 height 7
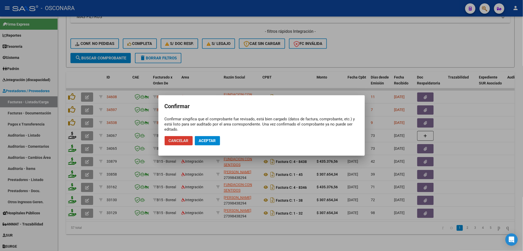
click at [211, 142] on span "Aceptar" at bounding box center [207, 140] width 17 height 5
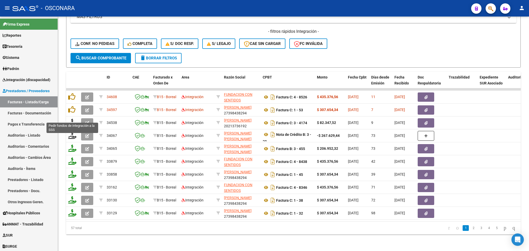
click at [71, 119] on icon at bounding box center [72, 122] width 8 height 7
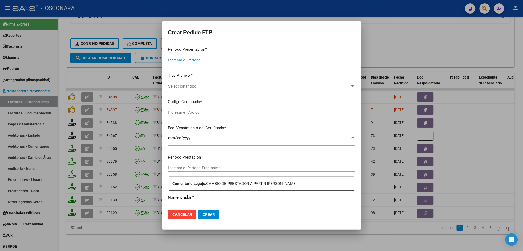
type input "202507"
type input "$ 82.347,52"
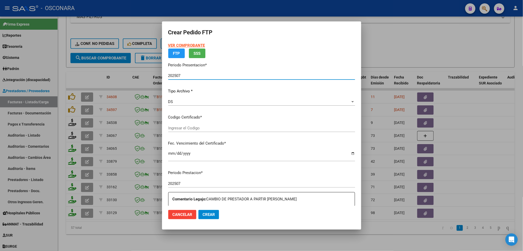
type input "ARG02000584712272022080220270802MZA204"
type input "2027-08-02"
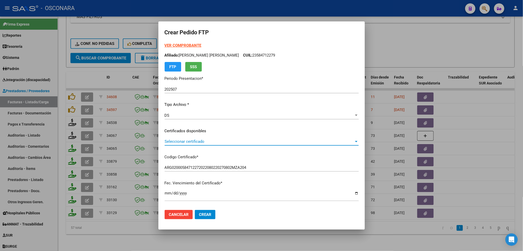
click at [201, 140] on span "Seleccionar certificado" at bounding box center [259, 141] width 189 height 5
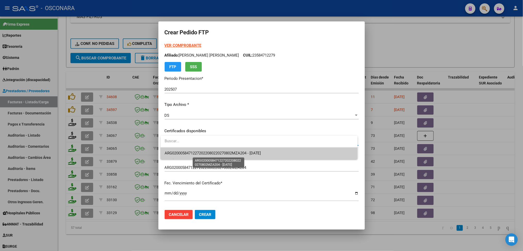
click at [201, 151] on span "ARG02000584712272022080220270802MZA204 - 2027-08-02" at bounding box center [213, 153] width 97 height 5
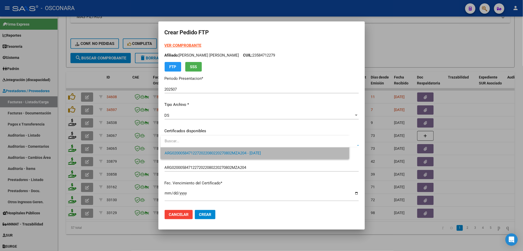
scroll to position [138, 0]
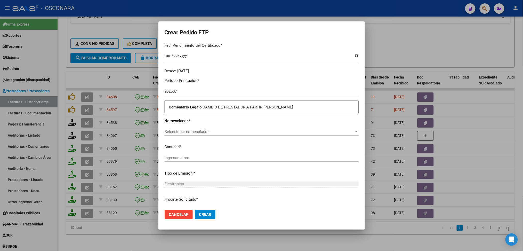
click at [197, 132] on span "Seleccionar nomenclador" at bounding box center [259, 131] width 189 height 5
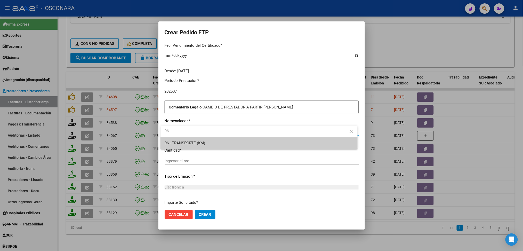
type input "96"
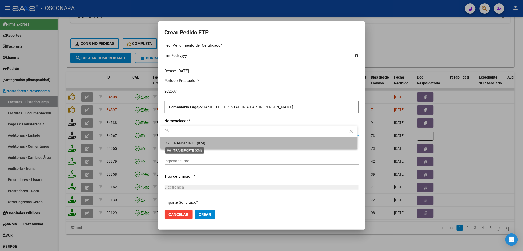
click at [195, 141] on span "96 - TRANSPORTE (KM)" at bounding box center [185, 143] width 41 height 5
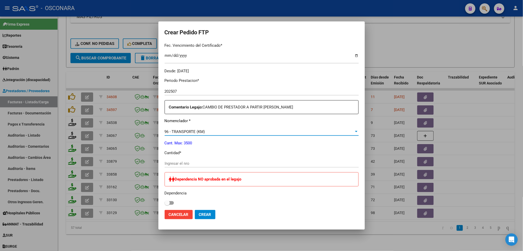
click at [183, 163] on input "Ingresar el nro" at bounding box center [262, 163] width 194 height 5
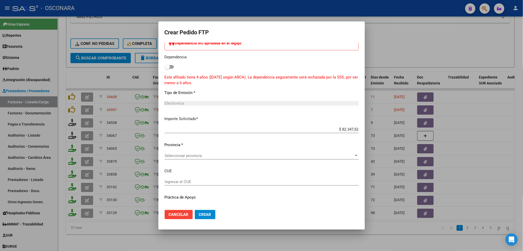
scroll to position [284, 0]
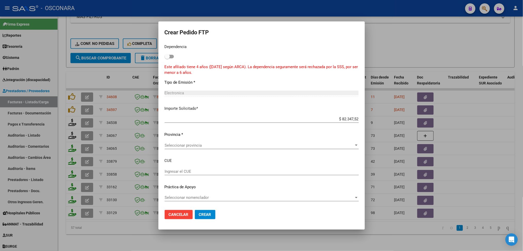
type input "152"
click at [195, 145] on span "Seleccionar provincia" at bounding box center [259, 145] width 189 height 5
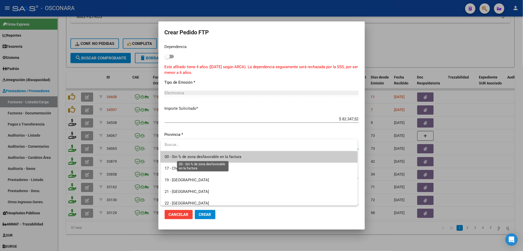
click at [196, 156] on span "00 - Sin % de zona desfavorable en la factura" at bounding box center [203, 156] width 77 height 5
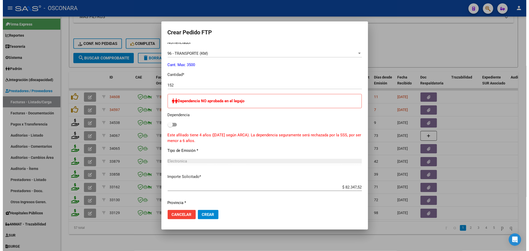
scroll to position [215, 0]
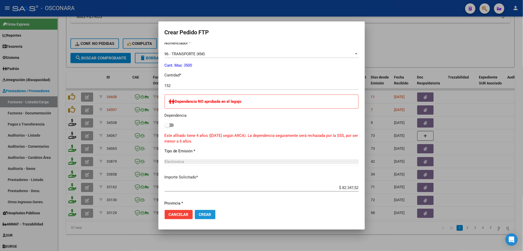
click at [201, 213] on span "Crear" at bounding box center [205, 214] width 12 height 5
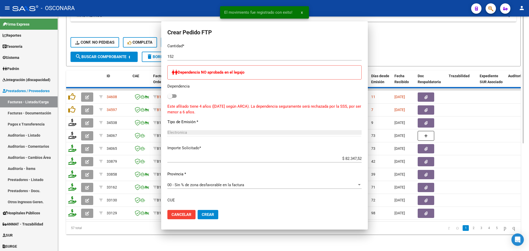
scroll to position [0, 0]
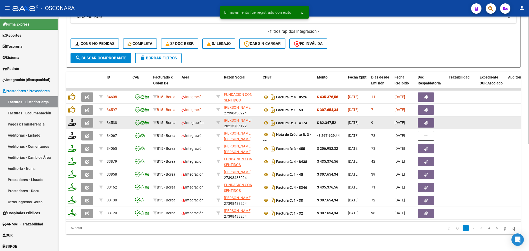
click at [87, 121] on icon "button" at bounding box center [87, 123] width 4 height 4
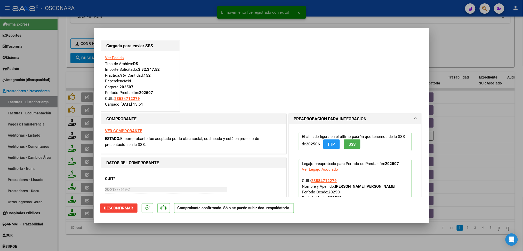
click at [165, 225] on div at bounding box center [261, 125] width 523 height 251
type input "$ 0,00"
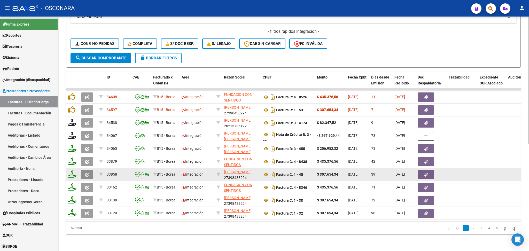
click at [90, 170] on button "button" at bounding box center [87, 174] width 12 height 9
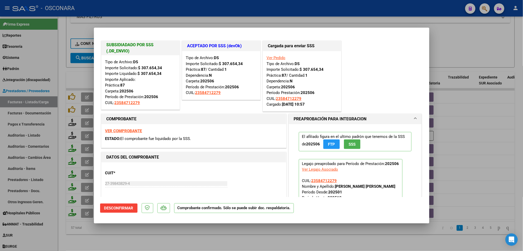
click at [185, 235] on div at bounding box center [261, 125] width 523 height 251
type input "$ 0,00"
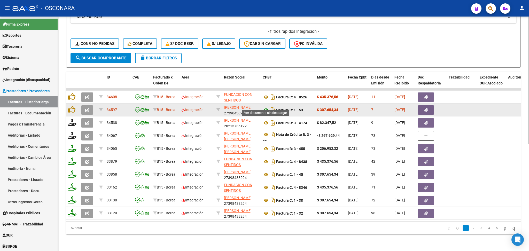
click at [266, 107] on icon at bounding box center [265, 110] width 7 height 6
click at [428, 105] on button "button" at bounding box center [425, 109] width 17 height 9
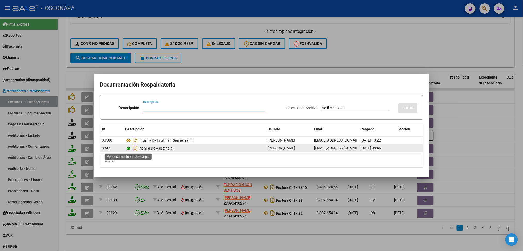
click at [128, 148] on icon at bounding box center [128, 148] width 7 height 6
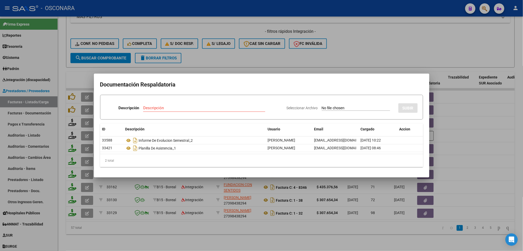
click at [275, 61] on div at bounding box center [261, 125] width 523 height 251
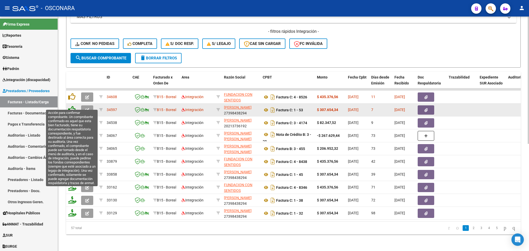
click at [71, 107] on icon at bounding box center [71, 109] width 7 height 7
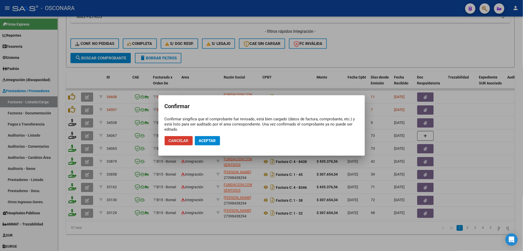
click at [202, 140] on span "Aceptar" at bounding box center [207, 140] width 17 height 5
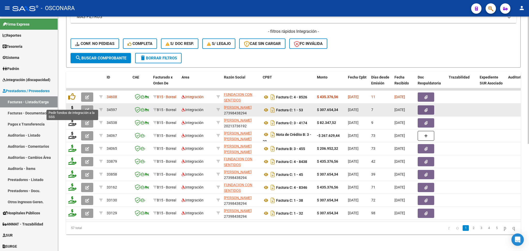
click at [71, 106] on icon at bounding box center [72, 109] width 8 height 7
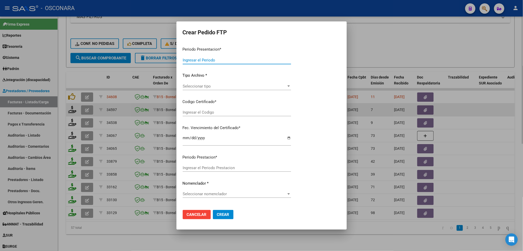
type input "202507"
type input "$ 307.654,34"
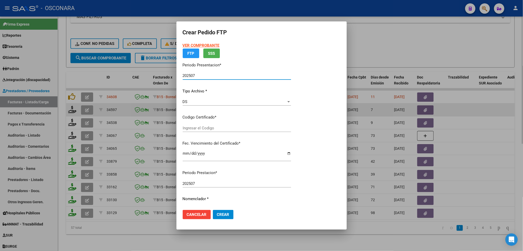
type input "ARG02000584712272022080220270802MZA204"
type input "2027-08-02"
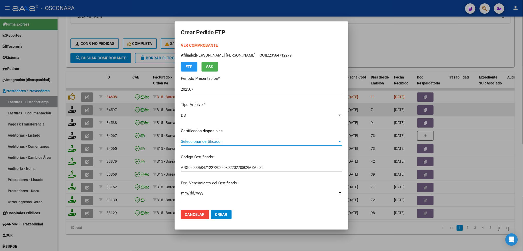
click at [209, 141] on span "Seleccionar certificado" at bounding box center [259, 141] width 157 height 5
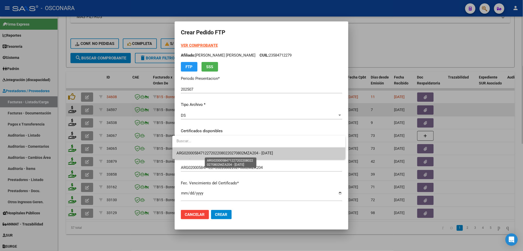
click at [207, 153] on span "ARG02000584712272022080220270802MZA204 - 2027-08-02" at bounding box center [225, 153] width 97 height 5
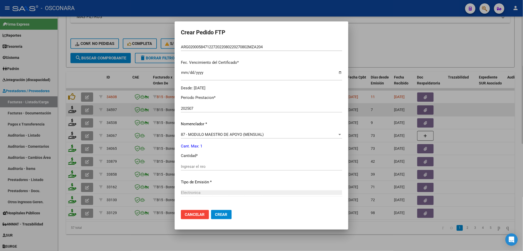
scroll to position [138, 0]
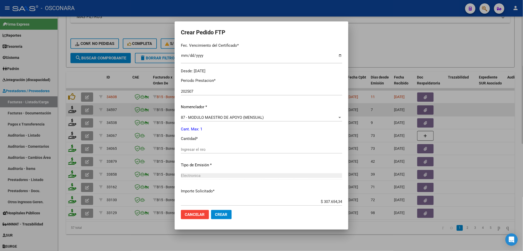
click at [199, 148] on input "Ingresar el nro" at bounding box center [261, 149] width 161 height 5
type input "1"
click at [211, 210] on button "Crear" at bounding box center [221, 214] width 21 height 9
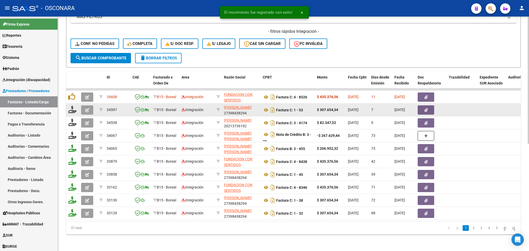
click at [88, 108] on icon "button" at bounding box center [87, 110] width 4 height 4
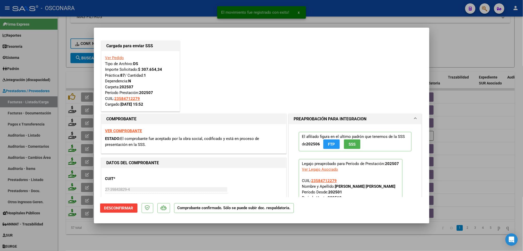
click at [177, 239] on div at bounding box center [261, 125] width 523 height 251
type input "$ 0,00"
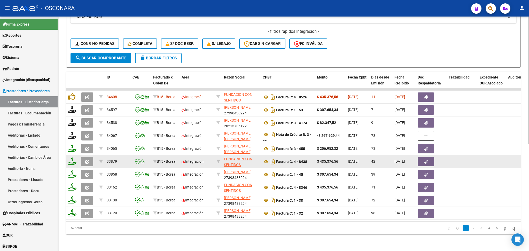
click at [88, 160] on icon "button" at bounding box center [87, 162] width 4 height 4
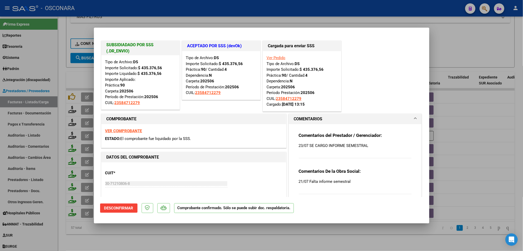
click at [187, 234] on div at bounding box center [261, 125] width 523 height 251
type input "$ 0,00"
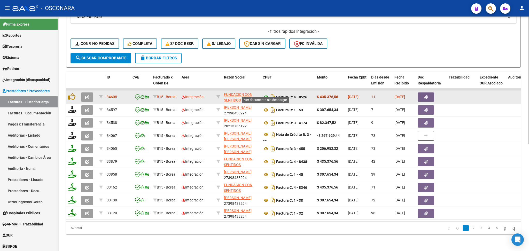
click at [266, 94] on icon at bounding box center [265, 97] width 7 height 6
click at [428, 92] on button "button" at bounding box center [425, 96] width 17 height 9
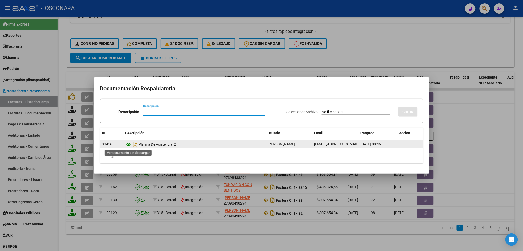
click at [127, 142] on icon at bounding box center [128, 144] width 7 height 6
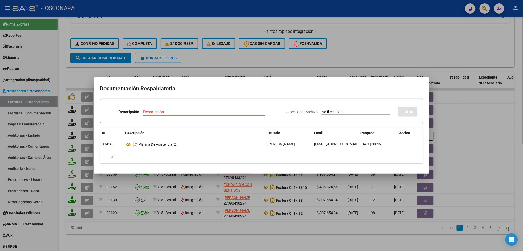
click at [191, 51] on div at bounding box center [261, 125] width 523 height 251
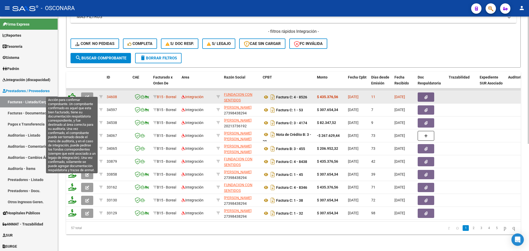
click at [72, 93] on icon at bounding box center [71, 96] width 7 height 7
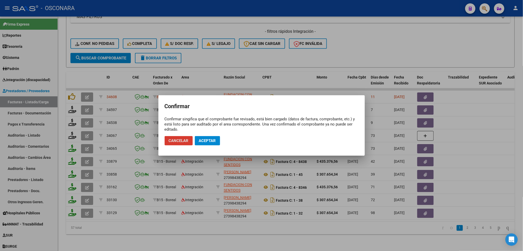
click at [209, 142] on span "Aceptar" at bounding box center [207, 140] width 17 height 5
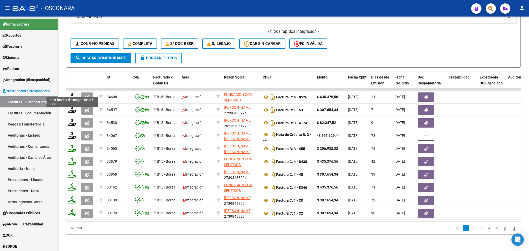
click at [71, 93] on icon at bounding box center [72, 96] width 8 height 7
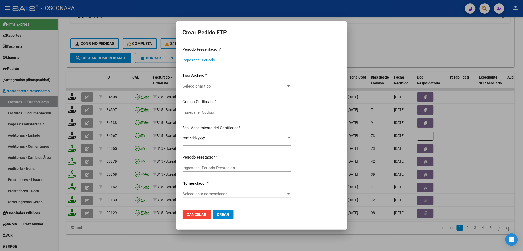
type input "202507"
type input "$ 435.376,56"
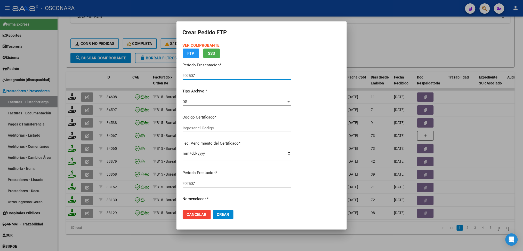
type input "ARG02000584712272022080220270802MZA204"
type input "2027-08-02"
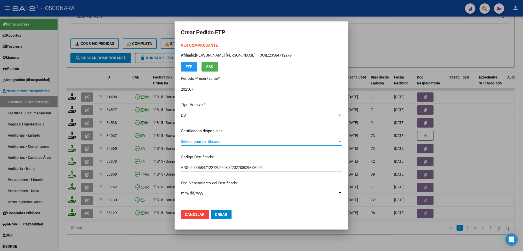
click at [213, 142] on span "Seleccionar certificado" at bounding box center [259, 141] width 157 height 5
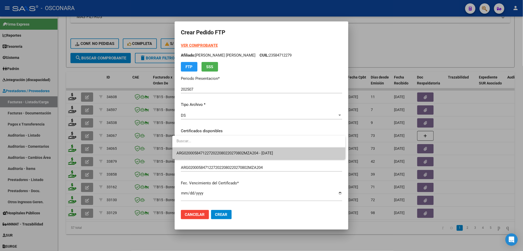
click at [214, 148] on span "ARG02000584712272022080220270802MZA204 - 2027-08-02" at bounding box center [259, 153] width 165 height 12
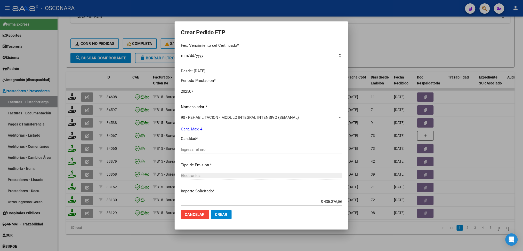
click at [207, 148] on input "Ingresar el nro" at bounding box center [261, 149] width 161 height 5
type input "4"
click at [211, 210] on button "Crear" at bounding box center [221, 214] width 21 height 9
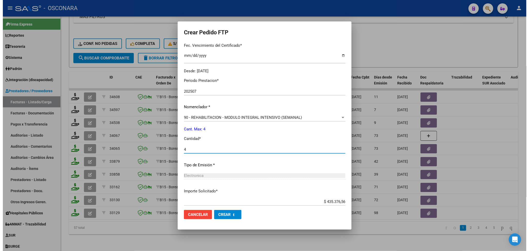
scroll to position [0, 0]
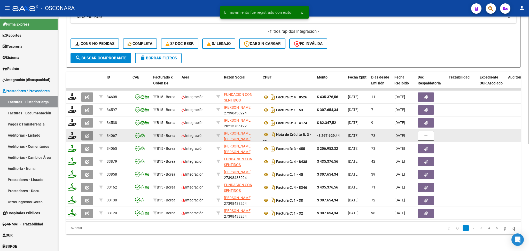
click at [88, 134] on icon "button" at bounding box center [87, 136] width 4 height 4
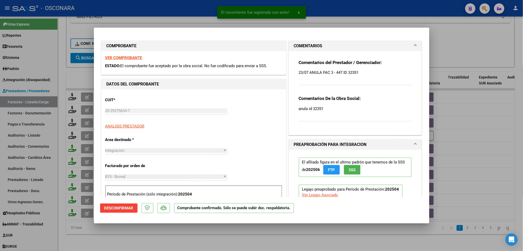
click at [146, 241] on div at bounding box center [261, 125] width 523 height 251
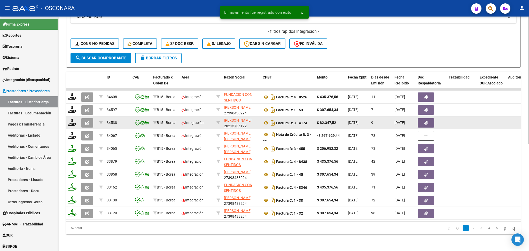
click at [83, 118] on button "button" at bounding box center [87, 122] width 12 height 9
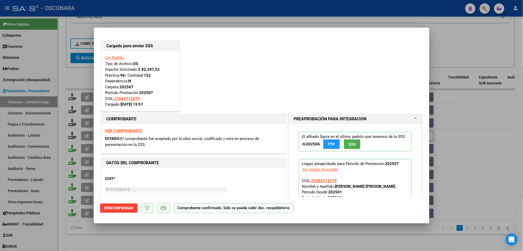
click at [129, 243] on div at bounding box center [261, 125] width 523 height 251
type input "$ 0,00"
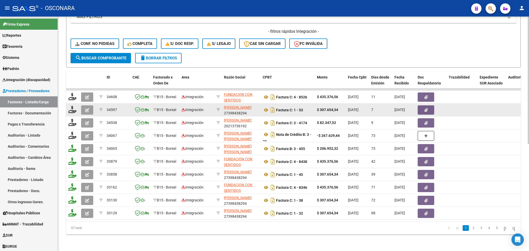
click at [87, 108] on icon "button" at bounding box center [87, 110] width 4 height 4
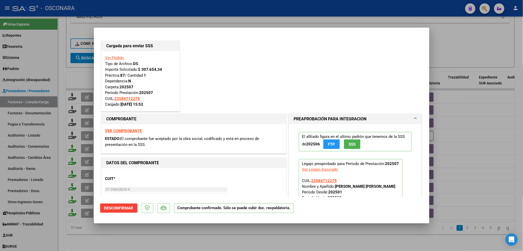
click at [132, 235] on div at bounding box center [261, 125] width 523 height 251
type input "$ 0,00"
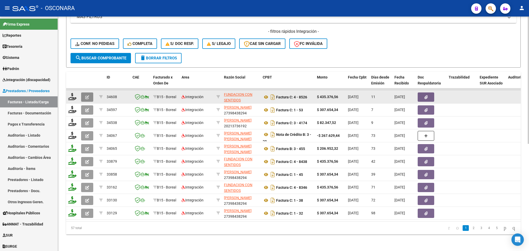
click at [88, 95] on icon "button" at bounding box center [87, 97] width 4 height 4
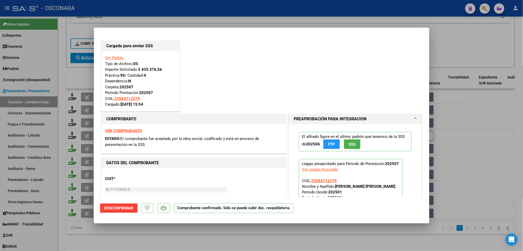
click at [167, 237] on div at bounding box center [261, 125] width 523 height 251
type input "$ 0,00"
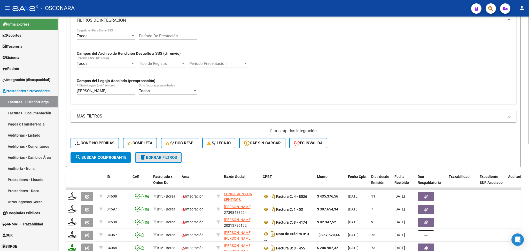
click at [166, 158] on span "delete Borrar Filtros" at bounding box center [158, 157] width 37 height 5
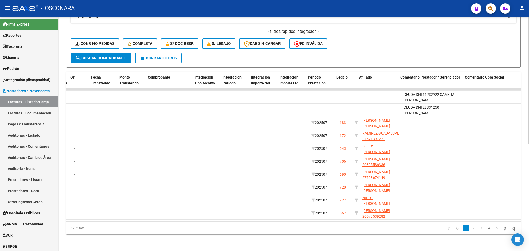
scroll to position [0, 530]
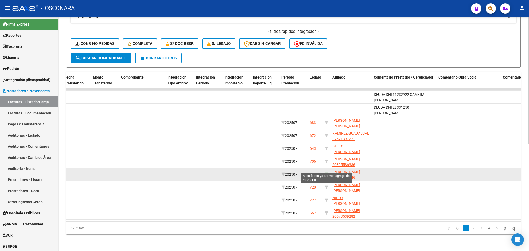
click at [326, 172] on icon at bounding box center [326, 174] width 4 height 4
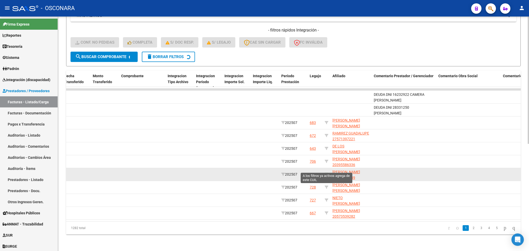
type input "27528674149"
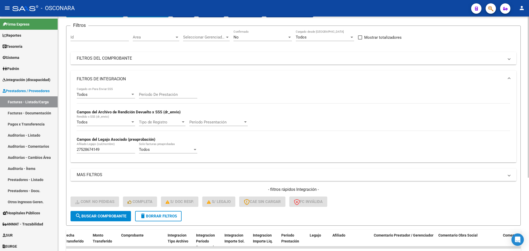
scroll to position [0, 0]
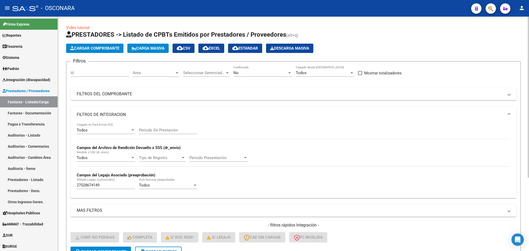
click at [247, 72] on div "No" at bounding box center [260, 72] width 54 height 5
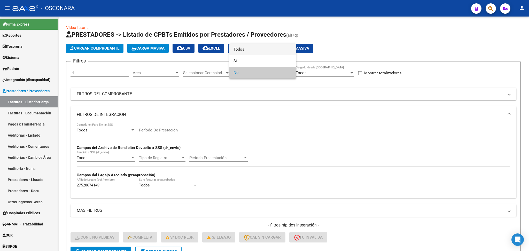
click at [247, 51] on span "Todos" at bounding box center [262, 50] width 58 height 12
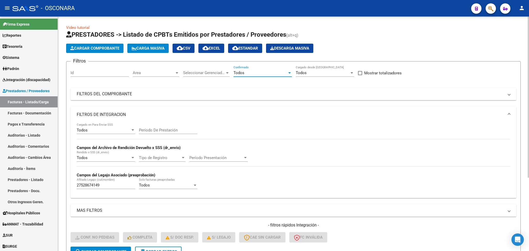
click at [123, 247] on button "search Buscar Comprobante" at bounding box center [100, 251] width 60 height 10
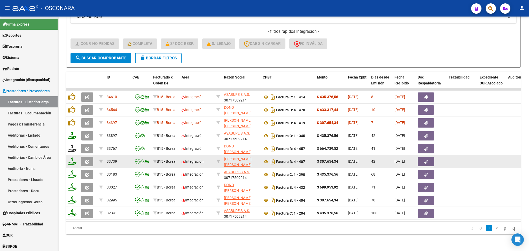
click at [84, 157] on button "button" at bounding box center [87, 161] width 12 height 9
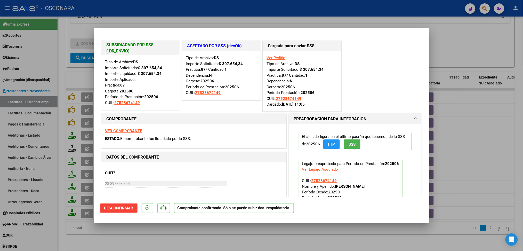
click at [164, 236] on div at bounding box center [261, 125] width 523 height 251
type input "$ 0,00"
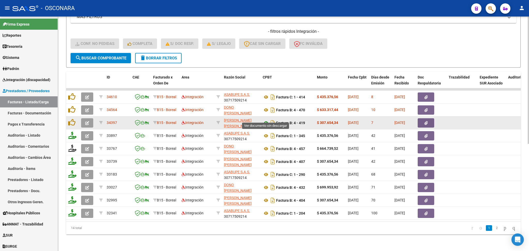
click at [264, 120] on icon at bounding box center [265, 123] width 7 height 6
click at [428, 118] on button "button" at bounding box center [425, 122] width 17 height 9
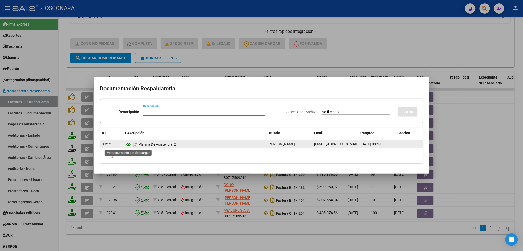
click at [128, 145] on icon at bounding box center [128, 144] width 7 height 6
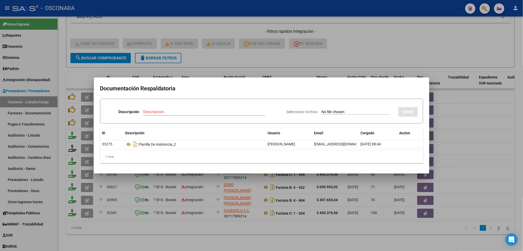
click at [204, 52] on div at bounding box center [261, 125] width 523 height 251
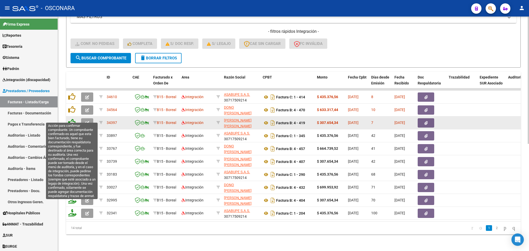
click at [71, 119] on icon at bounding box center [71, 122] width 7 height 7
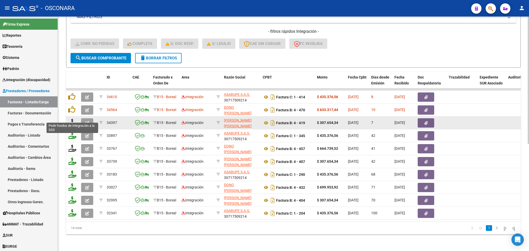
click at [72, 119] on icon at bounding box center [72, 122] width 8 height 7
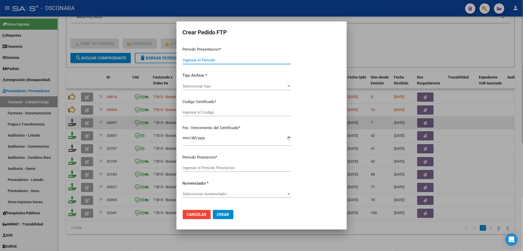
type input "202507"
type input "$ 307.654,34"
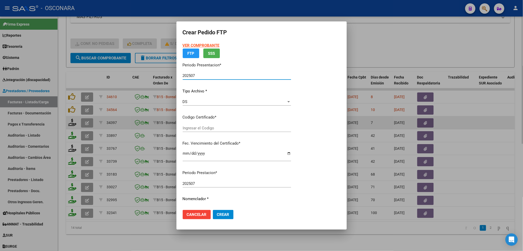
type input "ARG01-00052867414-20241014-20311014"
type input "2031-10-14"
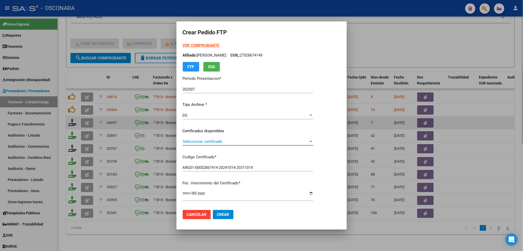
click at [203, 141] on span "Seleccionar certificado" at bounding box center [246, 141] width 126 height 5
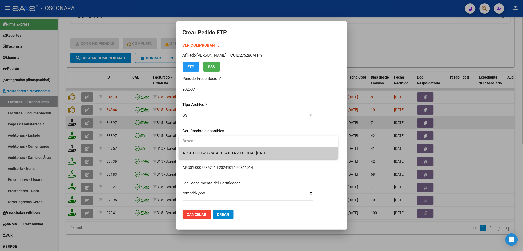
click at [205, 148] on span "ARG01-00052867414-20241014-20311014 - 2031-10-14" at bounding box center [258, 153] width 151 height 12
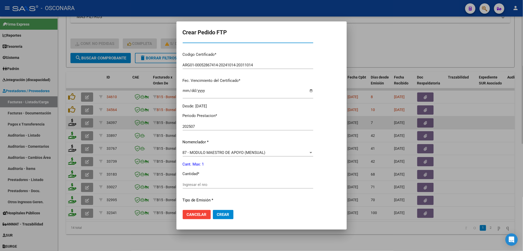
scroll to position [103, 0]
click at [201, 182] on input "Ingresar el nro" at bounding box center [248, 183] width 131 height 5
type input "1"
click at [213, 210] on button "Crear" at bounding box center [223, 214] width 21 height 9
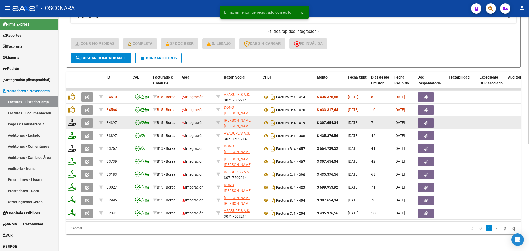
click at [90, 119] on button "button" at bounding box center [87, 122] width 12 height 9
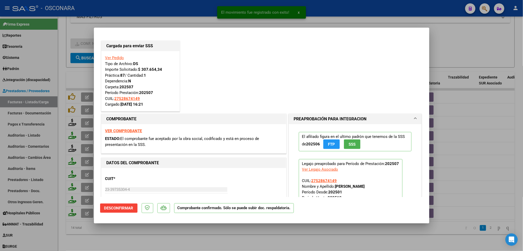
click at [228, 237] on div at bounding box center [261, 125] width 523 height 251
type input "$ 0,00"
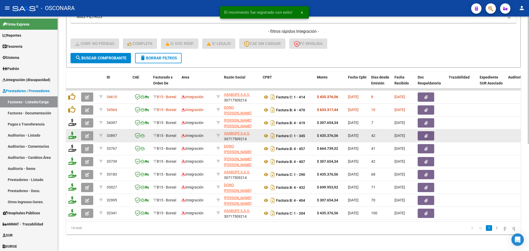
click at [89, 134] on icon "button" at bounding box center [87, 136] width 4 height 4
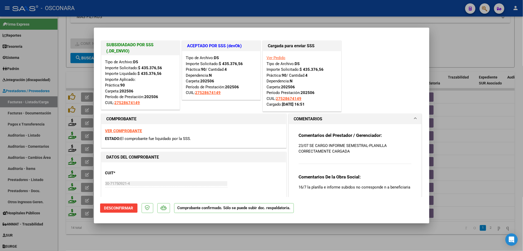
click at [199, 240] on div at bounding box center [261, 125] width 523 height 251
type input "$ 0,00"
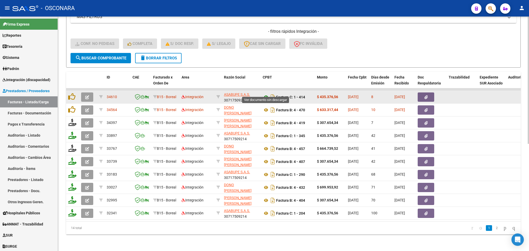
click at [266, 94] on icon at bounding box center [265, 97] width 7 height 6
click at [421, 92] on button "button" at bounding box center [425, 96] width 17 height 9
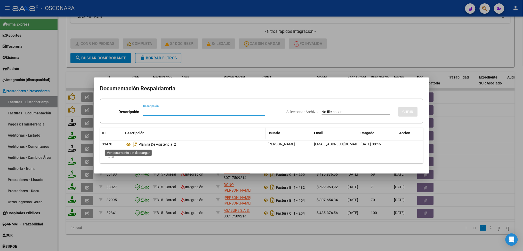
drag, startPoint x: 130, startPoint y: 143, endPoint x: 134, endPoint y: 135, distance: 9.8
click at [129, 143] on icon at bounding box center [128, 144] width 7 height 6
click at [221, 57] on div at bounding box center [261, 125] width 523 height 251
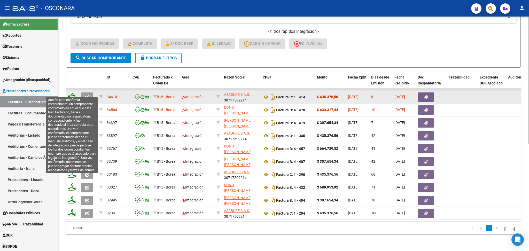
click at [73, 93] on icon at bounding box center [71, 96] width 7 height 7
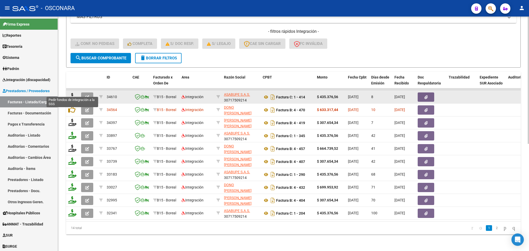
click at [71, 93] on icon at bounding box center [72, 96] width 8 height 7
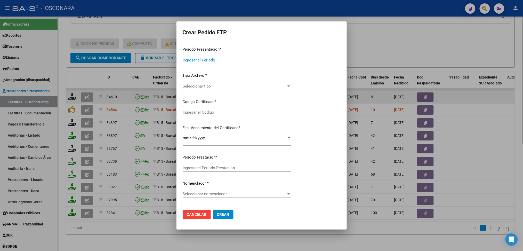
type input "202507"
type input "$ 435.376,56"
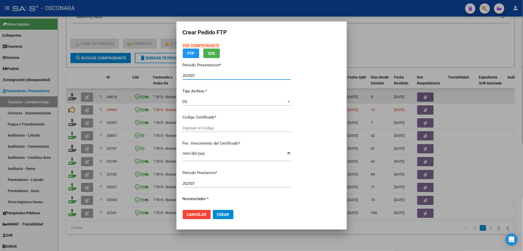
click at [212, 130] on div "VER COMPROBANTE ARCA Padrón FTP SSS Periodo Presentacion * 202507 Ingresar el P…" at bounding box center [237, 104] width 108 height 123
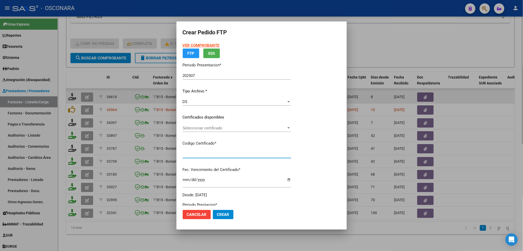
type input "ARG01-00052867414-20241014-20311014"
type input "2031-10-14"
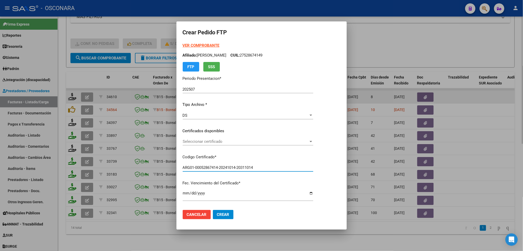
click at [213, 128] on p "Certificados disponibles" at bounding box center [248, 131] width 131 height 6
click at [214, 141] on span "Seleccionar certificado" at bounding box center [246, 141] width 126 height 5
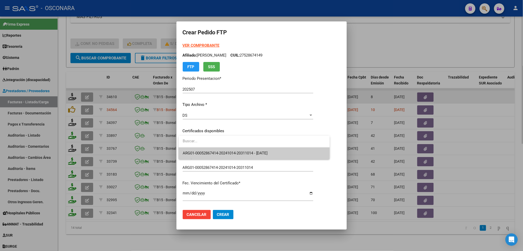
click at [214, 149] on span "ARG01-00052867414-20241014-20311014 - 2031-10-14" at bounding box center [254, 153] width 143 height 12
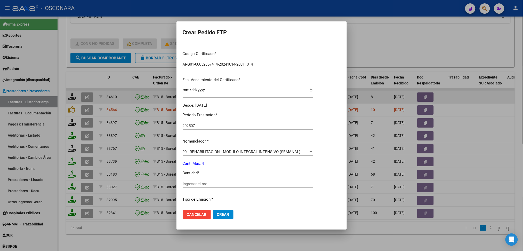
click at [206, 183] on input "Ingresar el nro" at bounding box center [248, 183] width 131 height 5
type input "4"
click at [213, 210] on button "Crear" at bounding box center [223, 214] width 21 height 9
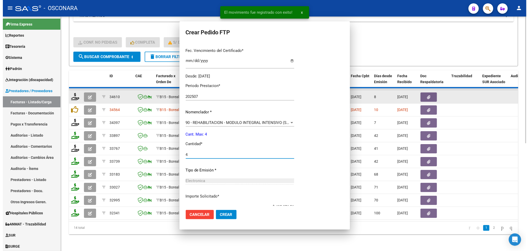
scroll to position [0, 0]
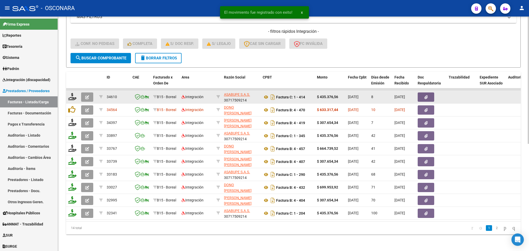
click at [87, 95] on icon "button" at bounding box center [87, 97] width 4 height 4
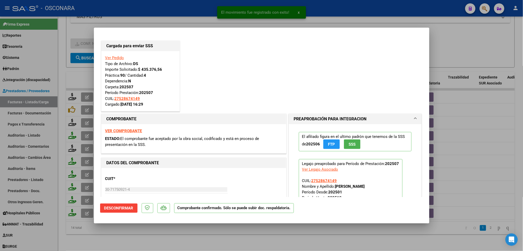
click at [167, 246] on div at bounding box center [261, 125] width 523 height 251
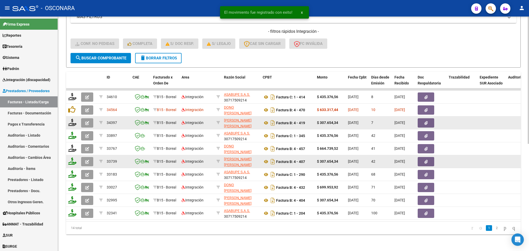
click at [88, 121] on icon "button" at bounding box center [87, 123] width 4 height 4
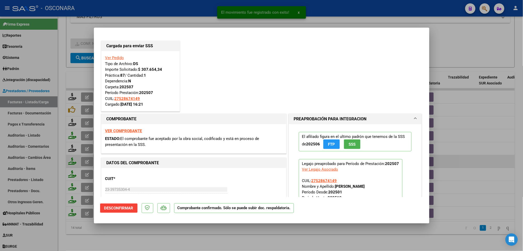
click at [158, 238] on div at bounding box center [261, 125] width 523 height 251
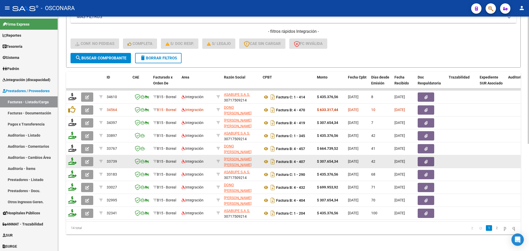
click at [172, 56] on span "delete Borrar Filtros" at bounding box center [158, 58] width 37 height 5
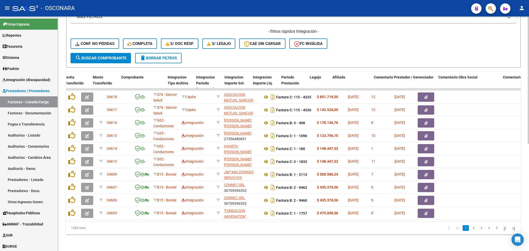
scroll to position [0, 540]
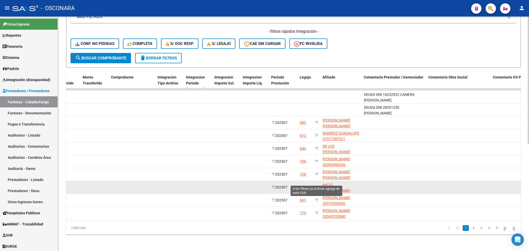
click at [316, 185] on icon at bounding box center [317, 187] width 4 height 4
type input "20547580126"
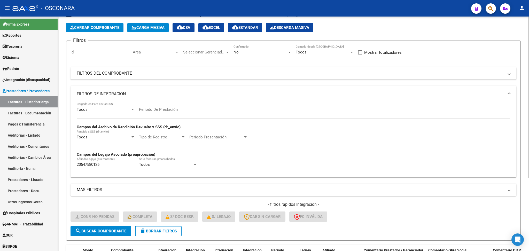
scroll to position [0, 0]
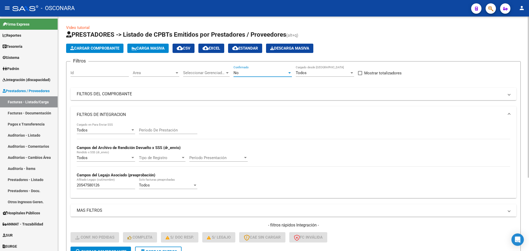
click at [246, 71] on div "No" at bounding box center [260, 72] width 54 height 5
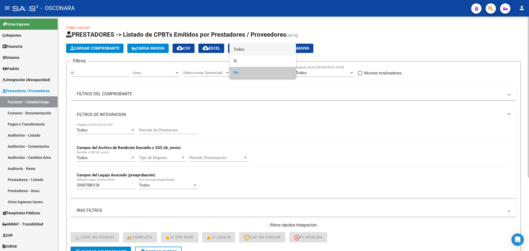
drag, startPoint x: 242, startPoint y: 51, endPoint x: 233, endPoint y: 74, distance: 25.0
click at [242, 51] on span "Todos" at bounding box center [262, 50] width 58 height 12
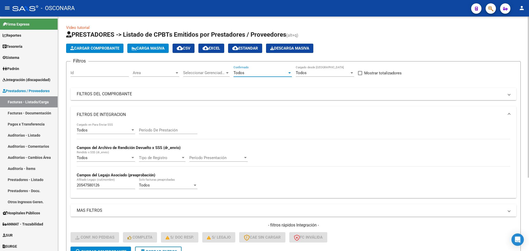
click at [110, 250] on span "search Buscar Comprobante" at bounding box center [100, 251] width 51 height 5
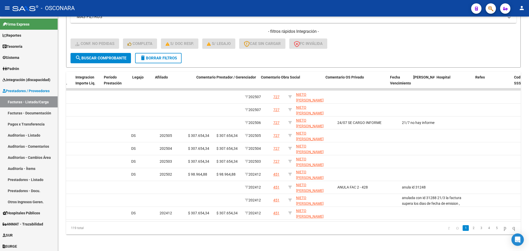
scroll to position [0, 709]
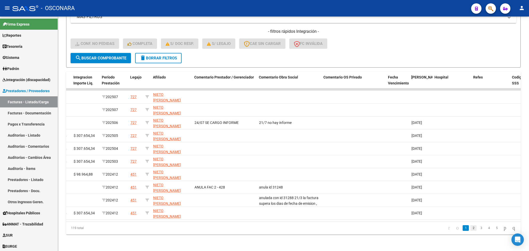
click at [470, 228] on link "2" at bounding box center [473, 228] width 6 height 6
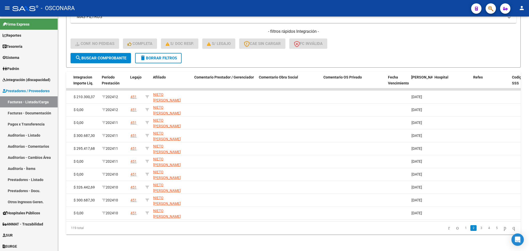
click at [462, 227] on link "1" at bounding box center [465, 228] width 6 height 6
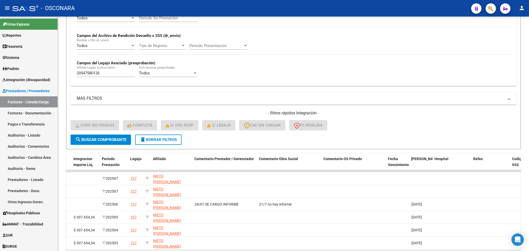
scroll to position [26, 0]
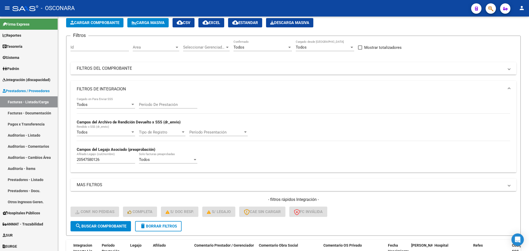
click at [205, 67] on mat-panel-title "FILTROS DEL COMPROBANTE" at bounding box center [290, 69] width 427 height 6
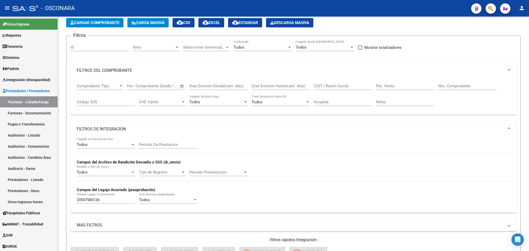
click at [210, 72] on mat-panel-title "FILTROS DEL COMPROBANTE" at bounding box center [290, 71] width 427 height 6
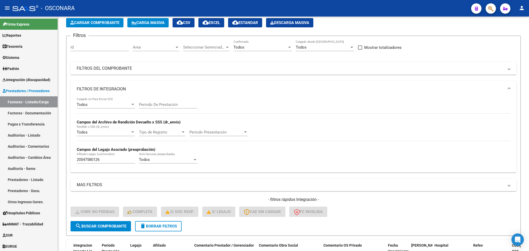
click at [242, 39] on form "Filtros Id Area Area Seleccionar Gerenciador Seleccionar Gerenciador Todos Conf…" at bounding box center [293, 136] width 454 height 200
click at [242, 46] on span "Todos" at bounding box center [238, 47] width 11 height 5
click at [242, 71] on span "No" at bounding box center [262, 71] width 58 height 12
click at [125, 227] on button "search Buscar Comprobante" at bounding box center [100, 226] width 60 height 10
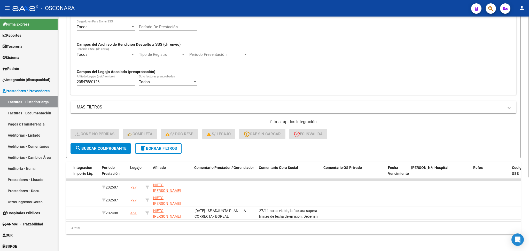
scroll to position [0, 0]
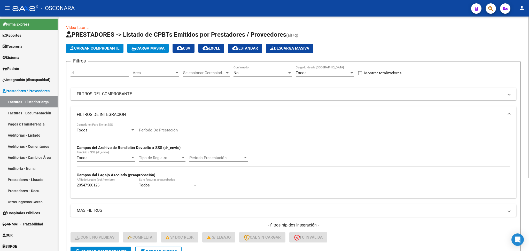
click at [245, 69] on div "No Confirmado" at bounding box center [262, 71] width 58 height 11
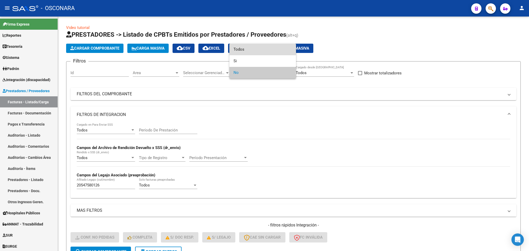
click at [245, 51] on span "Todos" at bounding box center [262, 50] width 58 height 12
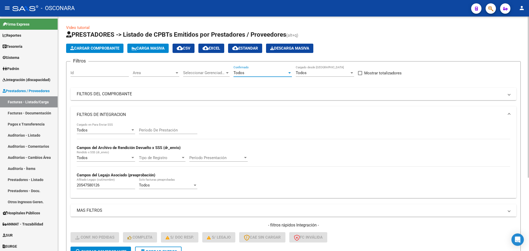
click at [100, 246] on button "search Buscar Comprobante" at bounding box center [100, 251] width 60 height 10
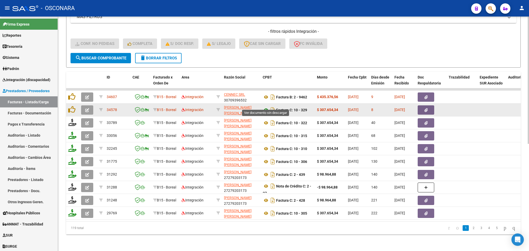
click at [266, 107] on icon at bounding box center [265, 110] width 7 height 6
click at [422, 106] on button "button" at bounding box center [425, 109] width 17 height 9
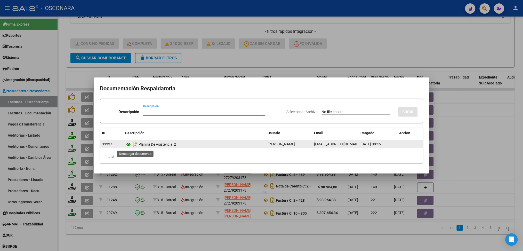
click at [129, 143] on icon at bounding box center [128, 144] width 7 height 6
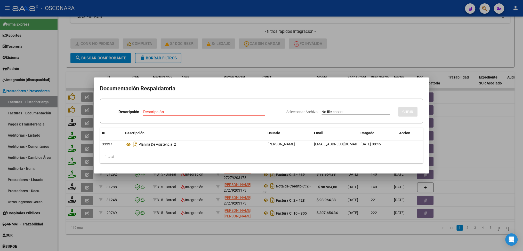
click at [213, 51] on div at bounding box center [261, 125] width 523 height 251
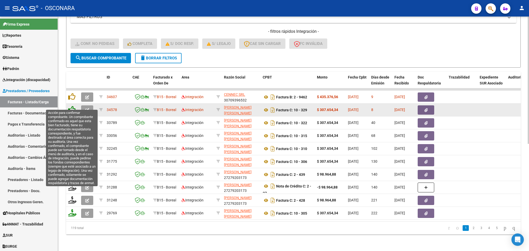
click at [73, 106] on icon at bounding box center [71, 109] width 7 height 7
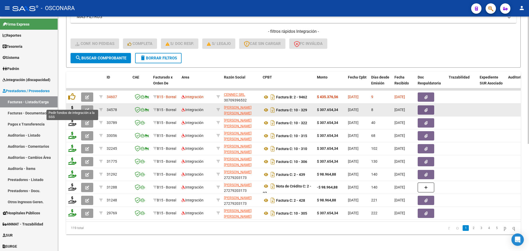
click at [73, 106] on icon at bounding box center [72, 109] width 8 height 7
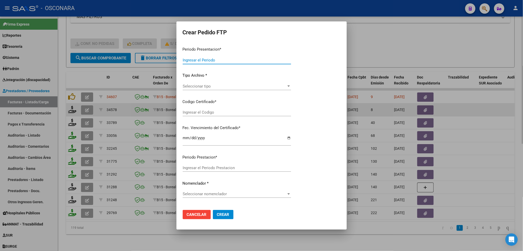
type input "202507"
type input "$ 307.654,34"
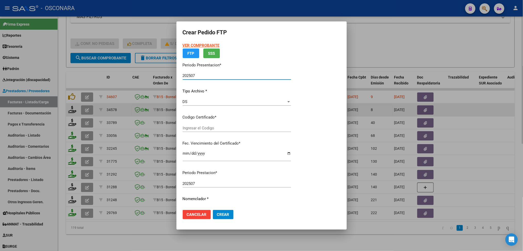
type input "ARG02000547580122022051920270519COR234"
type input "2027-05-19"
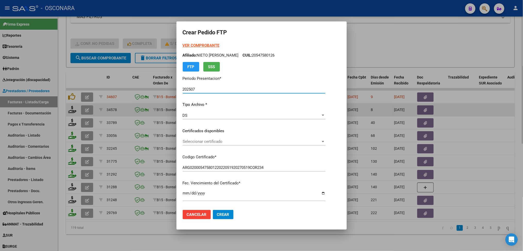
click at [206, 142] on span "Seleccionar certificado" at bounding box center [252, 141] width 138 height 5
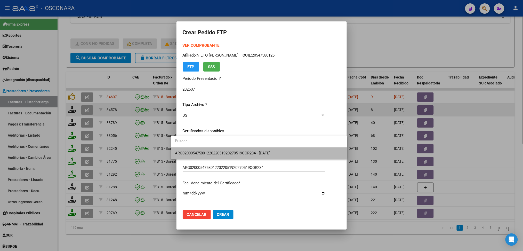
click at [207, 157] on span "ARG02000547580122022051920270519COR234 - 2027-05-19" at bounding box center [259, 153] width 168 height 12
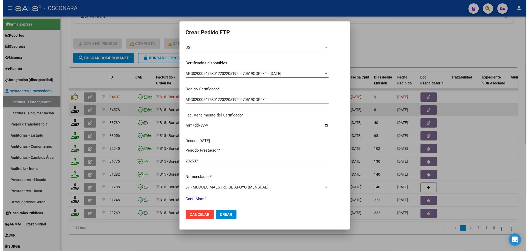
scroll to position [103, 0]
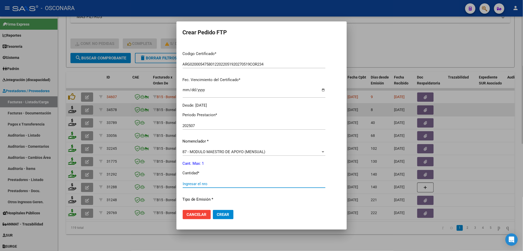
click at [194, 184] on input "Ingresar el nro" at bounding box center [254, 183] width 143 height 5
type input "1"
click at [213, 210] on button "Crear" at bounding box center [223, 214] width 21 height 9
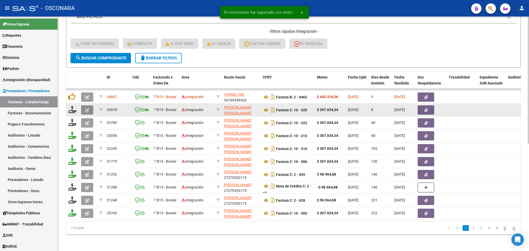
click at [82, 105] on button "button" at bounding box center [87, 109] width 12 height 9
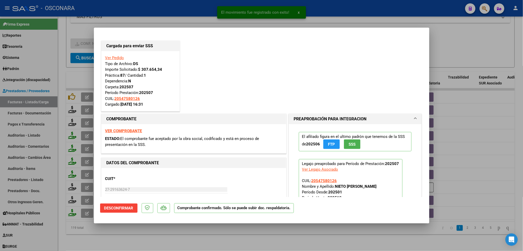
click at [155, 236] on div at bounding box center [261, 125] width 523 height 251
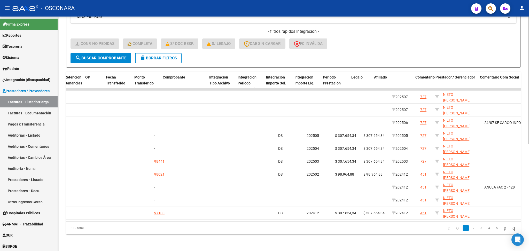
scroll to position [0, 490]
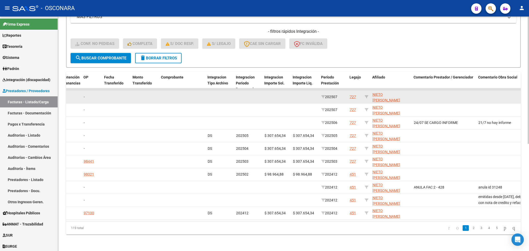
click at [353, 94] on div "727" at bounding box center [352, 97] width 6 height 6
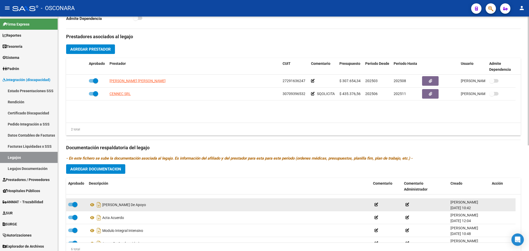
scroll to position [31, 0]
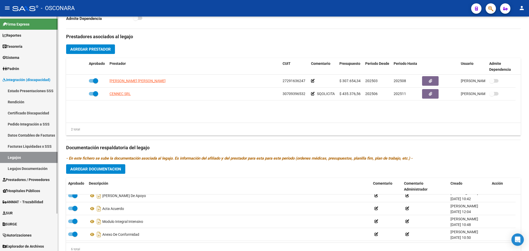
click at [36, 178] on span "Prestadores / Proveedores" at bounding box center [26, 180] width 47 height 6
click at [38, 177] on span "Prestadores / Proveedores" at bounding box center [26, 180] width 47 height 6
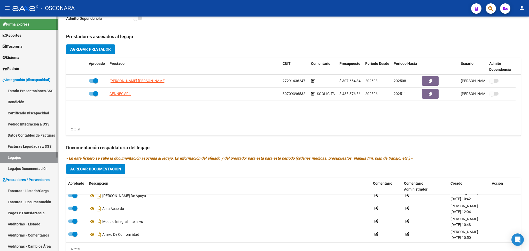
click at [38, 189] on link "Facturas - Listado/Carga" at bounding box center [29, 190] width 58 height 11
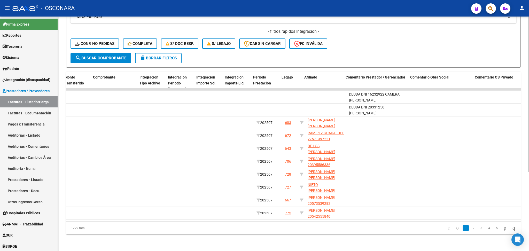
scroll to position [0, 558]
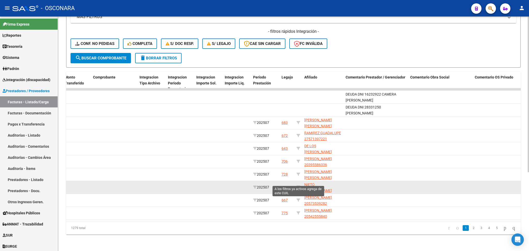
click at [298, 185] on icon at bounding box center [298, 187] width 4 height 4
type input "20547580126"
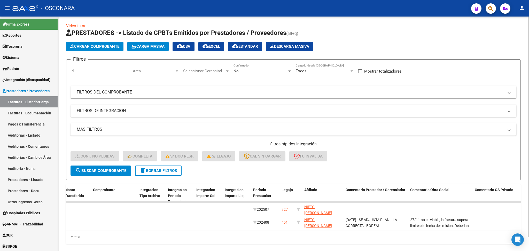
scroll to position [0, 0]
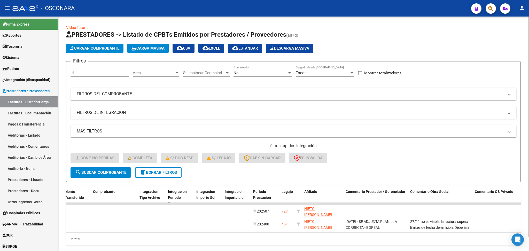
click at [249, 68] on div "No Confirmado" at bounding box center [262, 71] width 58 height 11
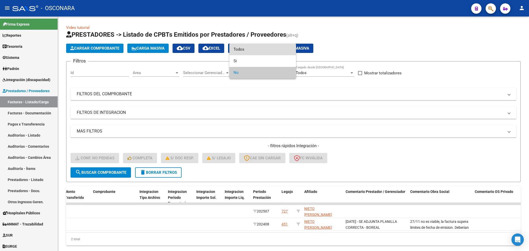
click at [252, 51] on span "Todos" at bounding box center [262, 50] width 58 height 12
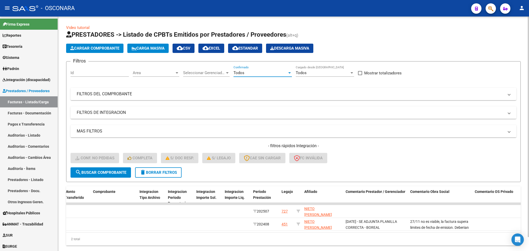
click at [127, 172] on button "search Buscar Comprobante" at bounding box center [100, 172] width 60 height 10
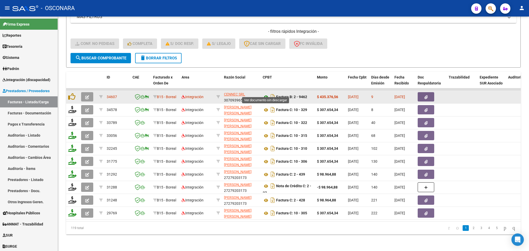
click at [266, 94] on icon at bounding box center [265, 97] width 7 height 6
click at [427, 95] on icon "button" at bounding box center [425, 97] width 3 height 4
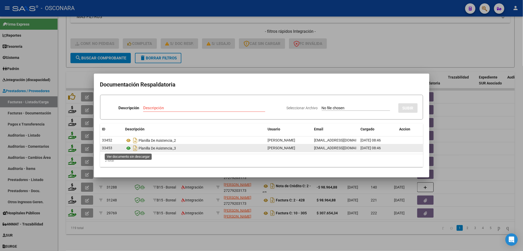
click at [128, 146] on icon at bounding box center [128, 148] width 7 height 6
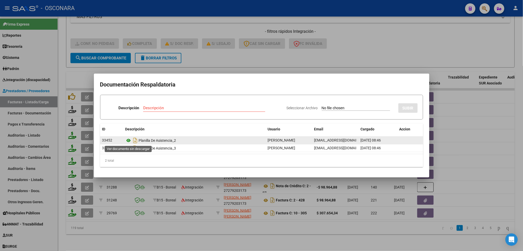
click at [129, 138] on icon at bounding box center [128, 140] width 7 height 6
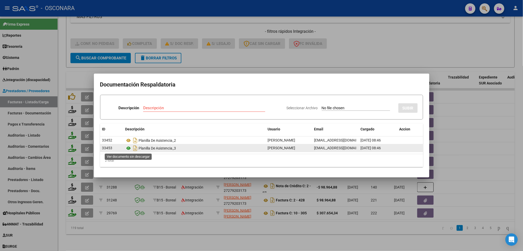
click at [130, 148] on icon at bounding box center [128, 148] width 7 height 6
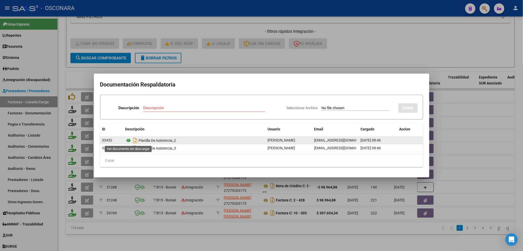
click at [130, 140] on icon at bounding box center [128, 140] width 7 height 6
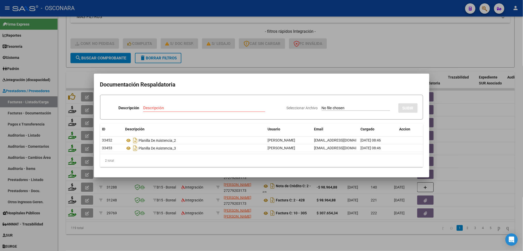
click at [195, 60] on div at bounding box center [261, 125] width 523 height 251
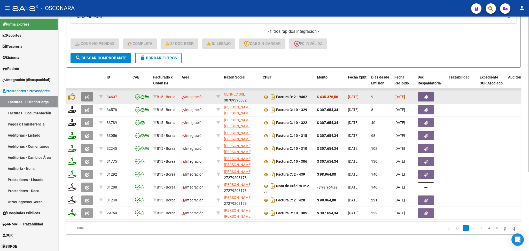
click at [89, 95] on icon "button" at bounding box center [87, 97] width 4 height 4
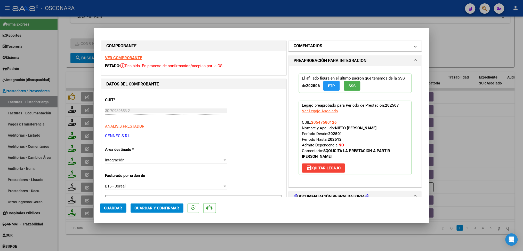
click at [346, 46] on mat-panel-title "COMENTARIOS" at bounding box center [352, 46] width 117 height 6
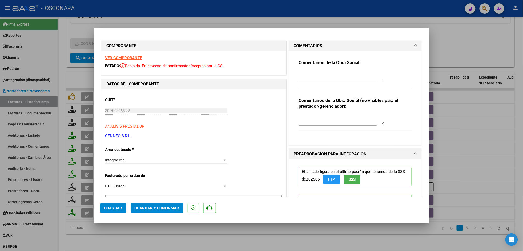
click at [321, 77] on textarea at bounding box center [341, 76] width 85 height 10
type textarea "12/8 falta asistencia a psicologia, subieron solo dos terapias repetidas"
click at [116, 207] on span "Guardar" at bounding box center [113, 208] width 18 height 5
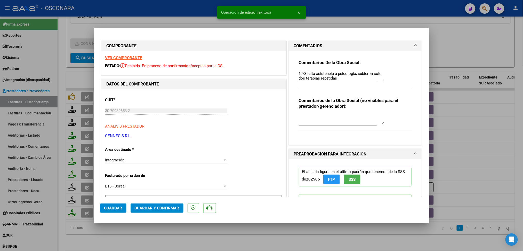
click at [140, 235] on div at bounding box center [261, 125] width 523 height 251
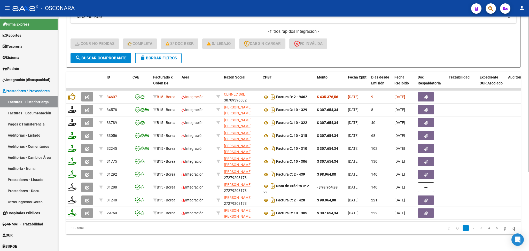
click at [156, 56] on span "delete Borrar Filtros" at bounding box center [158, 58] width 37 height 5
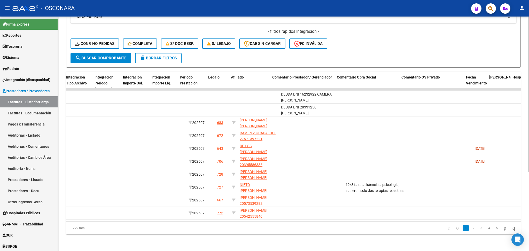
scroll to position [0, 634]
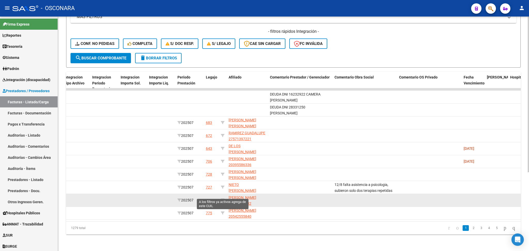
click at [223, 198] on icon at bounding box center [223, 200] width 4 height 4
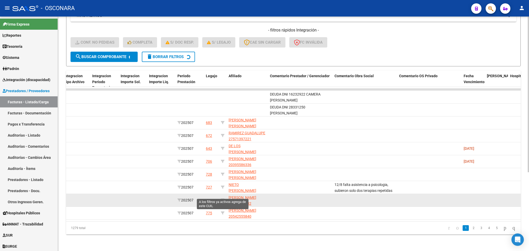
type input "20573539282"
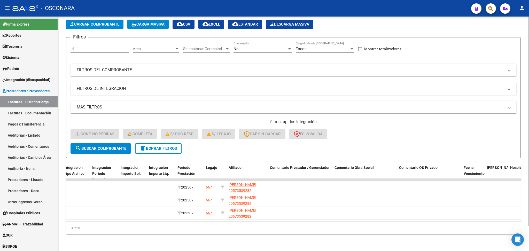
scroll to position [0, 0]
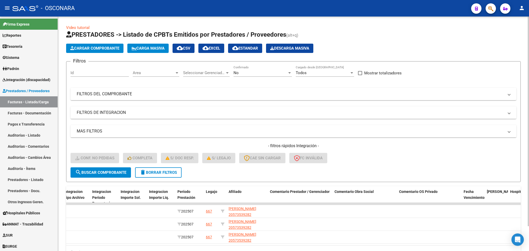
click at [245, 73] on div "No" at bounding box center [260, 72] width 54 height 5
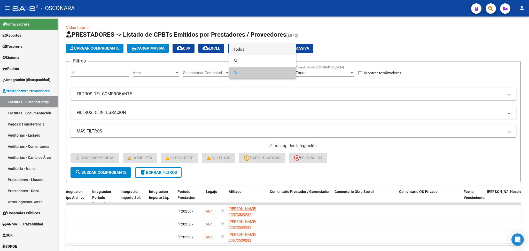
click at [242, 46] on span "Todos" at bounding box center [262, 50] width 58 height 12
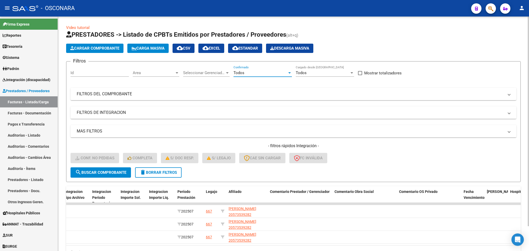
click at [115, 171] on span "search Buscar Comprobante" at bounding box center [100, 172] width 51 height 5
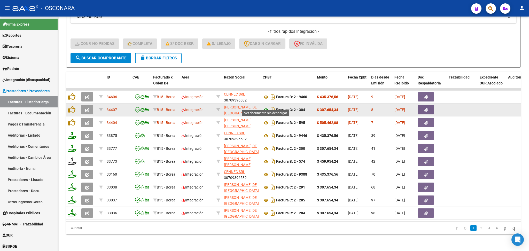
click at [266, 107] on icon at bounding box center [265, 110] width 7 height 6
click at [422, 105] on button "button" at bounding box center [425, 109] width 17 height 9
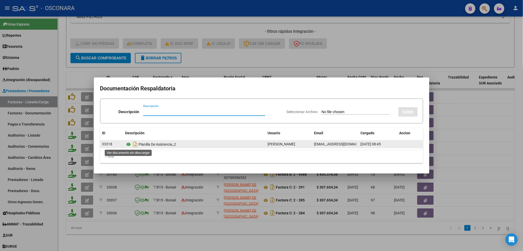
click at [127, 145] on icon at bounding box center [128, 144] width 7 height 6
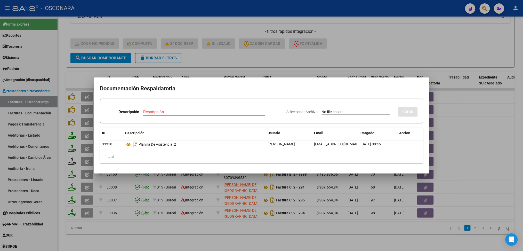
click at [238, 50] on div at bounding box center [261, 125] width 523 height 251
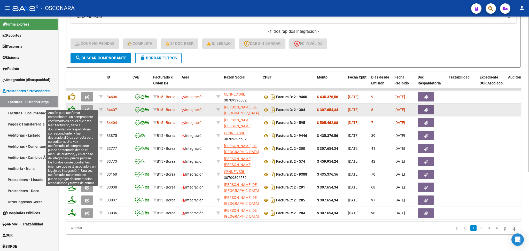
click at [72, 106] on icon at bounding box center [71, 109] width 7 height 7
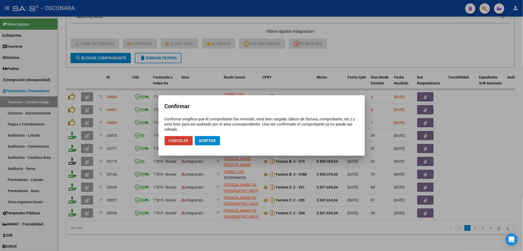
click at [205, 140] on span "Aceptar" at bounding box center [207, 140] width 17 height 5
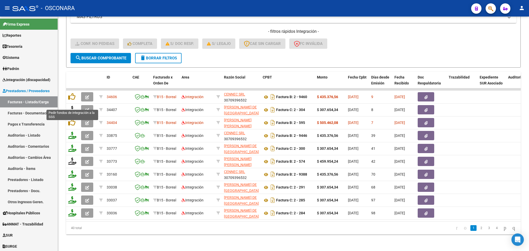
click at [71, 106] on icon at bounding box center [72, 109] width 8 height 7
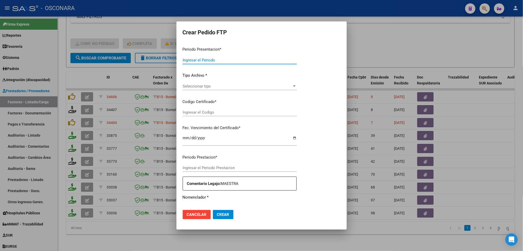
type input "202507"
type input "$ 307.654,34"
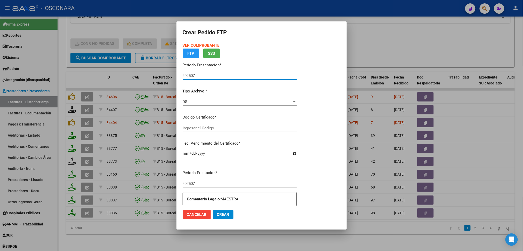
type input "arg02000573539282023092020280920cor540"
type input "2028-09-20"
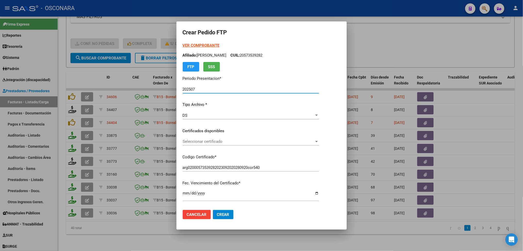
click at [212, 142] on span "Seleccionar certificado" at bounding box center [249, 141] width 132 height 5
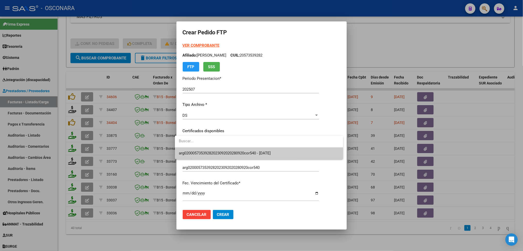
click at [213, 148] on span "arg02000573539282023092020280920cor540 - 2028-09-20" at bounding box center [259, 153] width 160 height 12
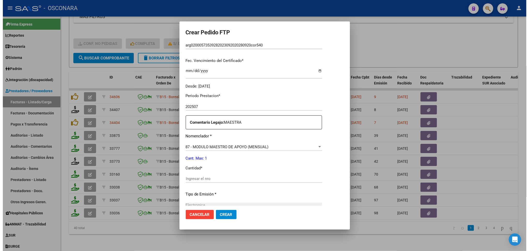
scroll to position [138, 0]
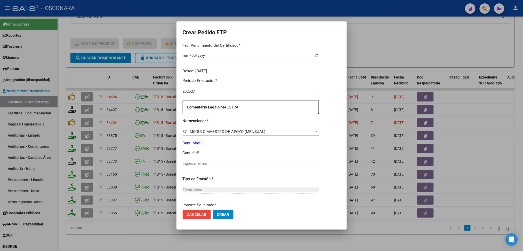
click at [197, 165] on input "Ingresar el nro" at bounding box center [251, 163] width 136 height 5
type input "1"
click at [213, 210] on button "Crear" at bounding box center [223, 214] width 21 height 9
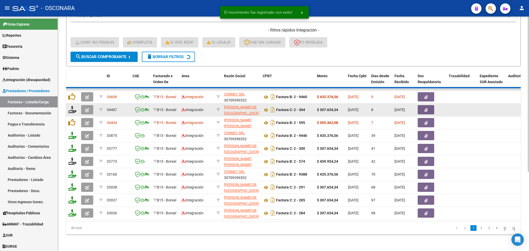
click at [83, 107] on button "button" at bounding box center [87, 109] width 12 height 9
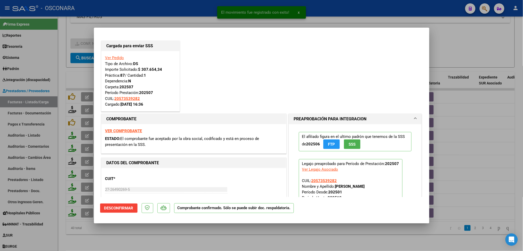
click at [212, 233] on div at bounding box center [261, 125] width 523 height 251
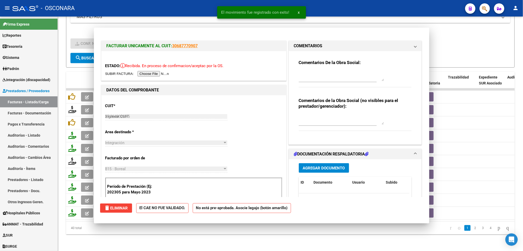
type input "$ 0,00"
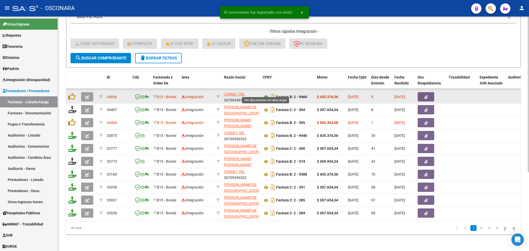
click at [265, 94] on icon at bounding box center [265, 97] width 7 height 6
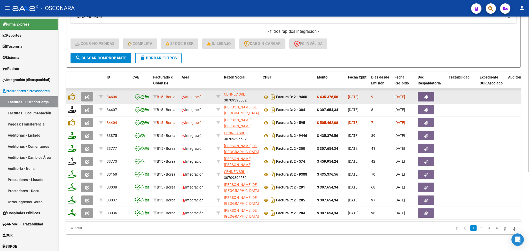
click at [423, 93] on button "button" at bounding box center [425, 96] width 17 height 9
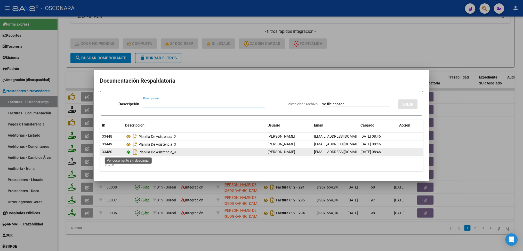
click at [128, 151] on icon at bounding box center [128, 152] width 7 height 6
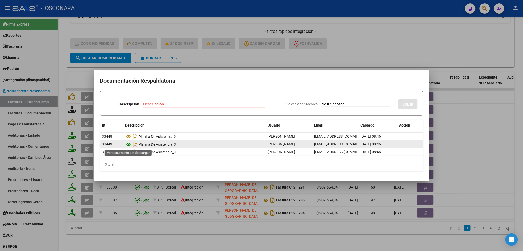
click at [129, 144] on icon at bounding box center [128, 144] width 7 height 6
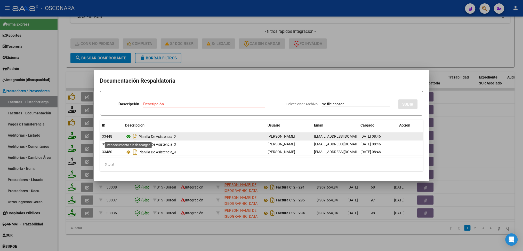
click at [129, 136] on icon at bounding box center [128, 136] width 7 height 6
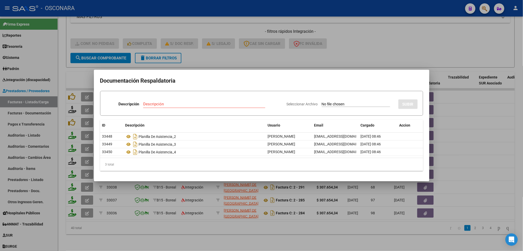
click at [200, 55] on div at bounding box center [261, 125] width 523 height 251
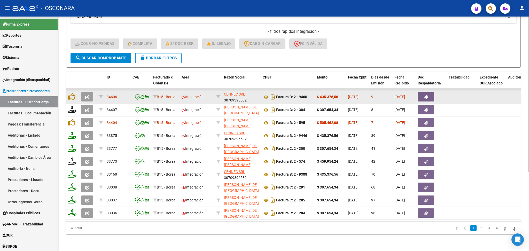
click at [86, 95] on icon "button" at bounding box center [87, 97] width 4 height 4
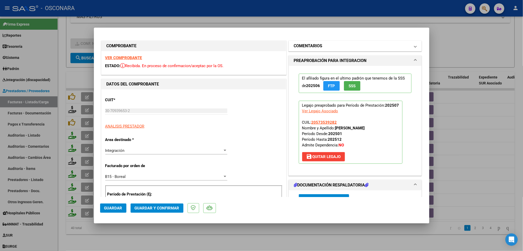
click at [337, 45] on mat-panel-title "COMENTARIOS" at bounding box center [352, 46] width 117 height 6
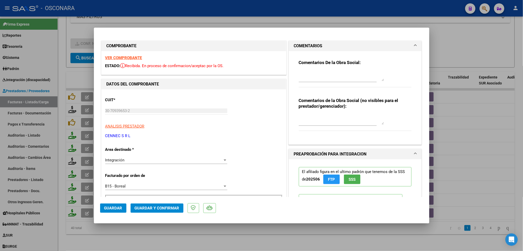
click at [310, 78] on textarea at bounding box center [341, 76] width 85 height 10
type textarea "12/8 faltan planillas, subieron solo de psicologia, el resto archivos errados"
click at [121, 206] on span "Guardar" at bounding box center [113, 208] width 18 height 5
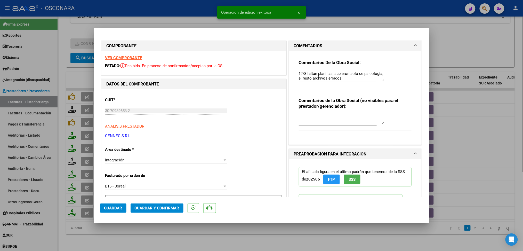
click at [164, 241] on div at bounding box center [261, 125] width 523 height 251
type input "$ 0,00"
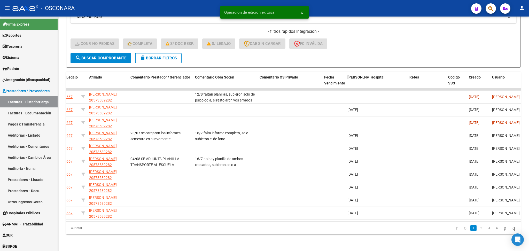
scroll to position [0, 772]
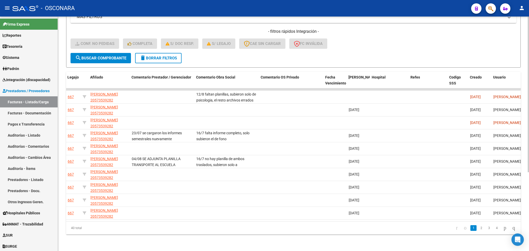
click at [177, 56] on span "delete Borrar Filtros" at bounding box center [158, 58] width 37 height 5
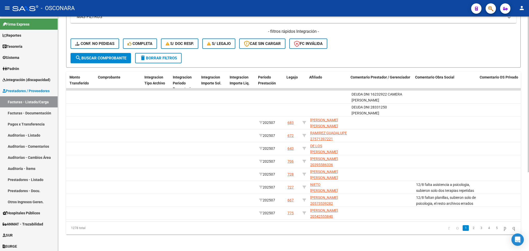
scroll to position [0, 554]
click at [470, 228] on link "2" at bounding box center [473, 228] width 6 height 6
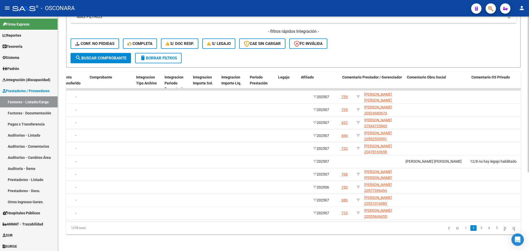
scroll to position [0, 561]
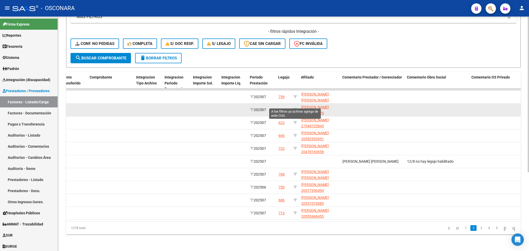
click at [293, 108] on icon at bounding box center [295, 110] width 4 height 4
type input "20524680670"
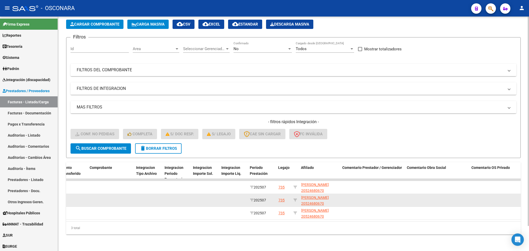
scroll to position [28, 0]
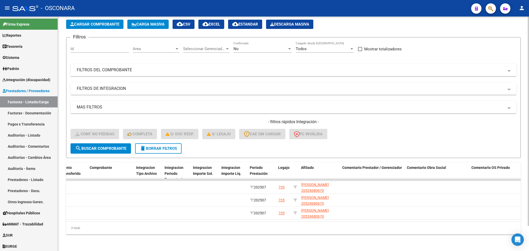
click at [247, 46] on div "No" at bounding box center [260, 48] width 54 height 5
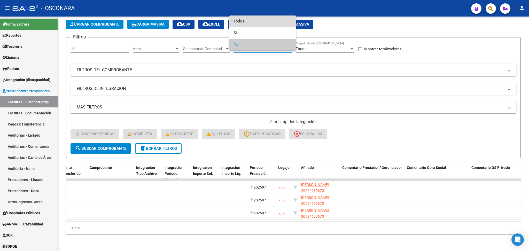
click at [249, 24] on span "Todos" at bounding box center [262, 21] width 58 height 12
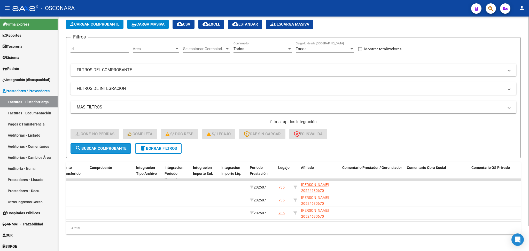
click at [122, 146] on span "search Buscar Comprobante" at bounding box center [100, 148] width 51 height 5
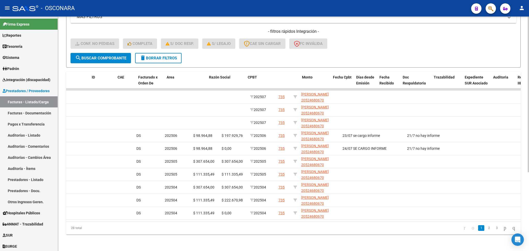
scroll to position [0, 0]
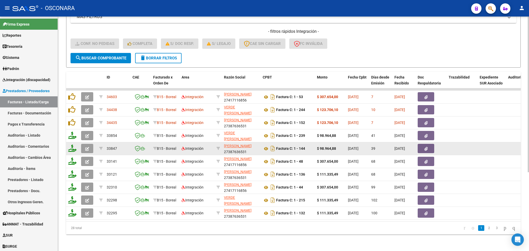
click at [88, 147] on icon "button" at bounding box center [87, 149] width 4 height 4
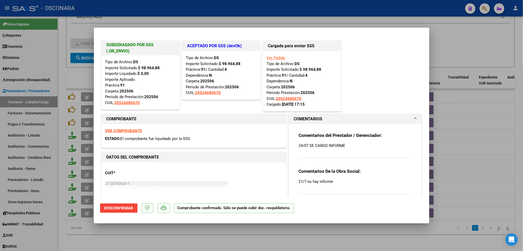
click at [244, 238] on div at bounding box center [261, 125] width 523 height 251
type input "$ 0,00"
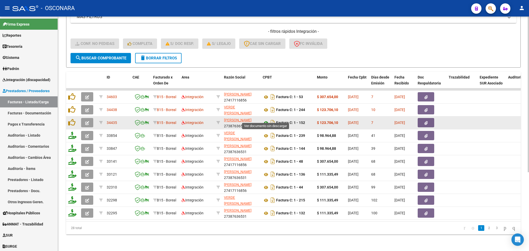
click at [265, 120] on icon at bounding box center [265, 123] width 7 height 6
click at [426, 121] on icon "button" at bounding box center [425, 123] width 3 height 4
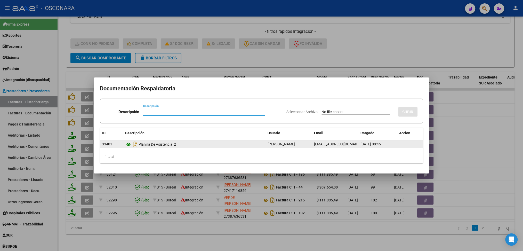
click at [129, 145] on icon at bounding box center [128, 144] width 7 height 6
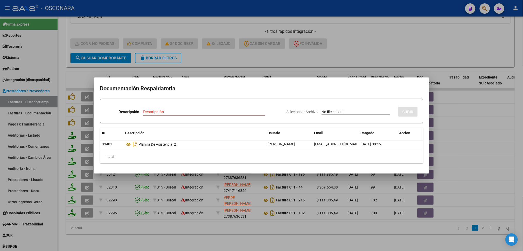
click at [348, 52] on div at bounding box center [261, 125] width 523 height 251
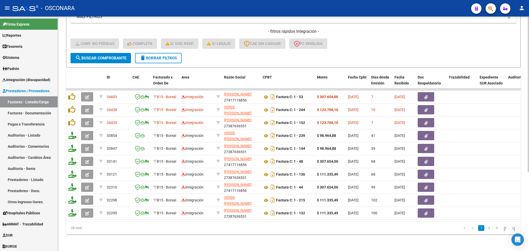
click at [303, 54] on form "Filtros Id Area Area Seleccionar Gerenciador Seleccionar Gerenciador Todos Conf…" at bounding box center [293, 7] width 454 height 121
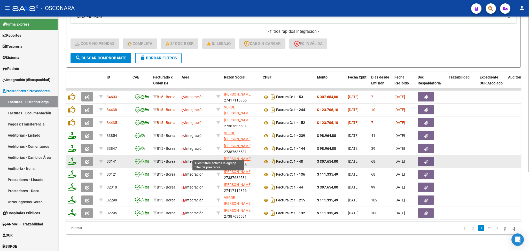
click at [216, 160] on icon at bounding box center [218, 162] width 4 height 4
type input "27417116856"
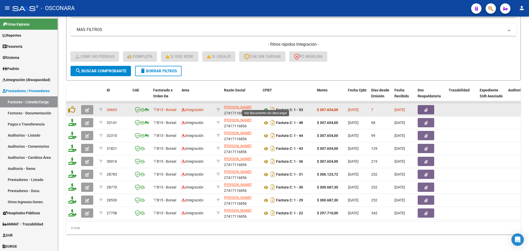
click at [266, 107] on icon at bounding box center [265, 110] width 7 height 6
click at [422, 105] on button "button" at bounding box center [425, 109] width 17 height 9
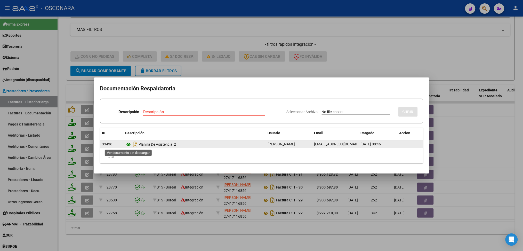
click at [129, 143] on icon at bounding box center [128, 144] width 7 height 6
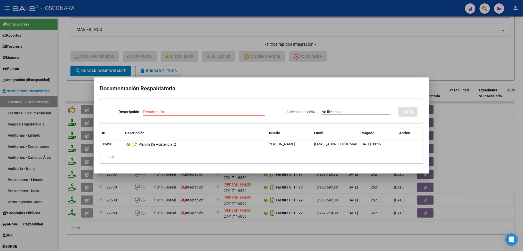
click at [269, 63] on div at bounding box center [261, 125] width 523 height 251
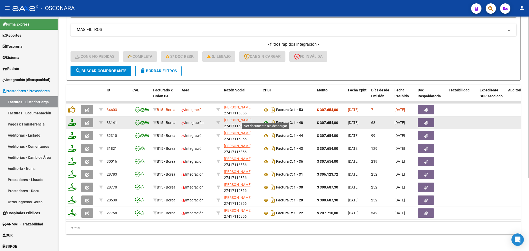
click at [265, 120] on icon at bounding box center [265, 123] width 7 height 6
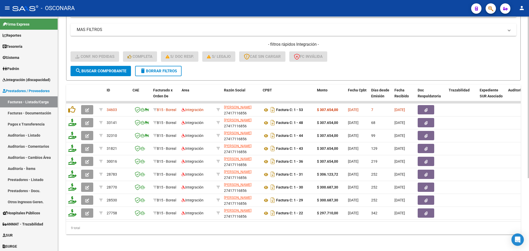
click at [225, 68] on form "Filtros Id Area Area Seleccionar Gerenciador Seleccionar Gerenciador Todos Conf…" at bounding box center [293, 20] width 454 height 121
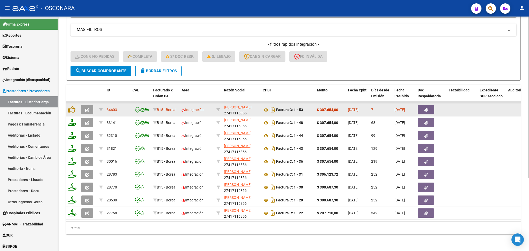
click at [88, 108] on icon "button" at bounding box center [87, 110] width 4 height 4
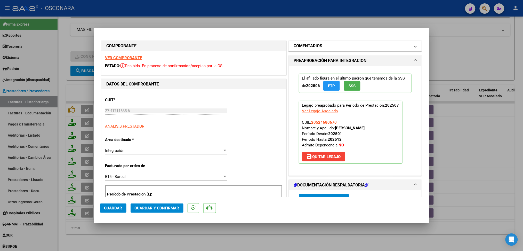
click at [332, 45] on mat-panel-title "COMENTARIOS" at bounding box center [352, 46] width 117 height 6
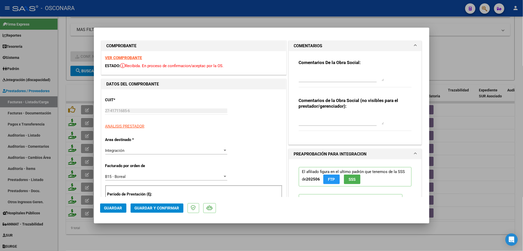
click at [323, 76] on textarea at bounding box center [341, 76] width 85 height 10
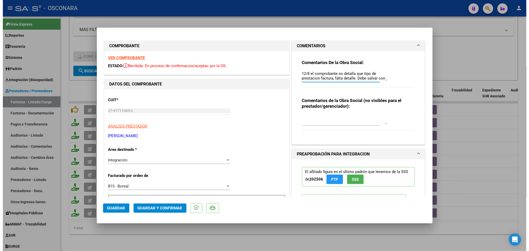
scroll to position [4, 0]
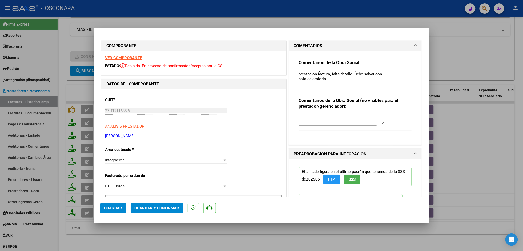
type textarea "12/8 el comprobante no detalla que tipo de prestacion factura, falta detalle. D…"
click at [118, 206] on span "Guardar" at bounding box center [113, 208] width 18 height 5
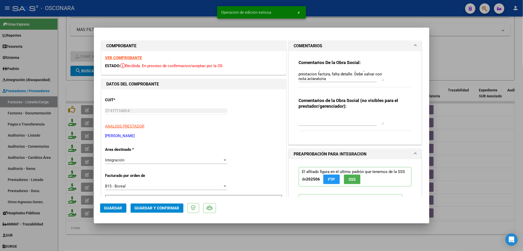
click at [149, 243] on div at bounding box center [261, 125] width 523 height 251
type input "$ 0,00"
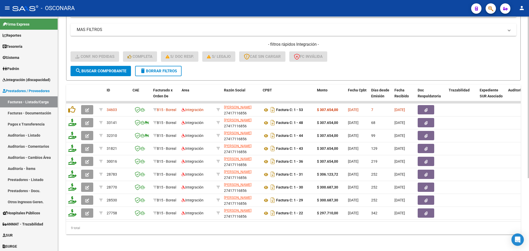
scroll to position [0, 0]
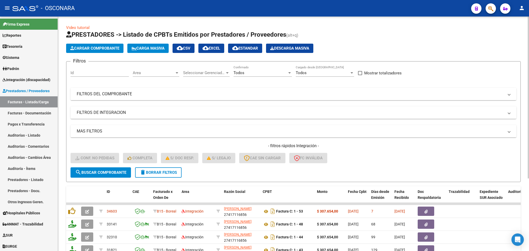
drag, startPoint x: 301, startPoint y: 92, endPoint x: 301, endPoint y: 100, distance: 8.3
click at [301, 92] on mat-panel-title "FILTROS DEL COMPROBANTE" at bounding box center [290, 94] width 427 height 6
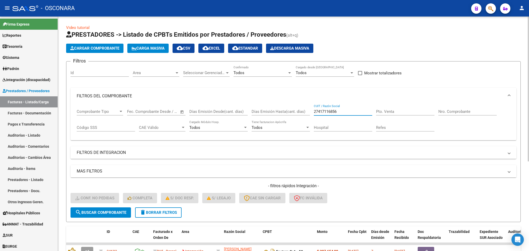
drag, startPoint x: 304, startPoint y: 107, endPoint x: 300, endPoint y: 94, distance: 13.5
click at [302, 107] on div "Comprobante Tipo Comprobante Tipo Start date – End date Fec. Comprobante Desde …" at bounding box center [293, 120] width 433 height 32
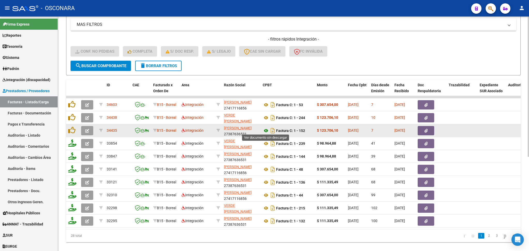
click at [265, 128] on icon at bounding box center [265, 130] width 7 height 6
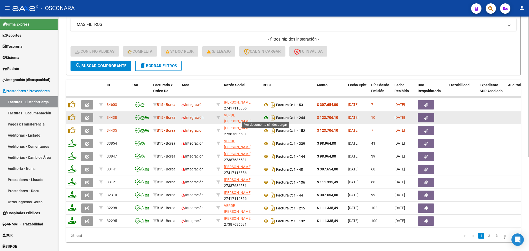
click at [265, 116] on icon at bounding box center [265, 118] width 7 height 6
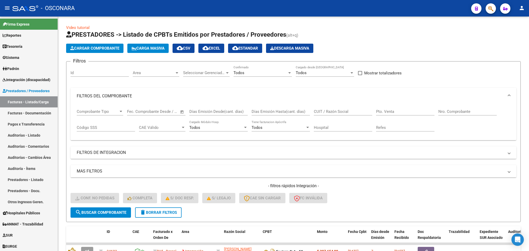
scroll to position [147, 0]
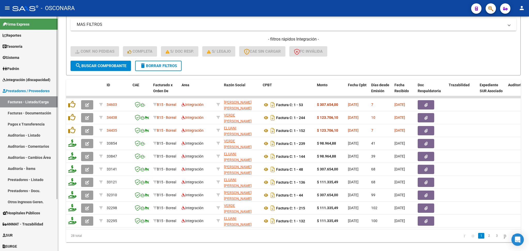
click at [31, 81] on span "Integración (discapacidad)" at bounding box center [27, 80] width 48 height 6
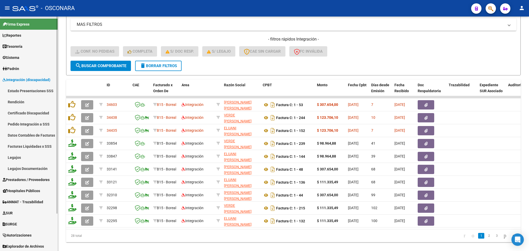
click at [29, 126] on link "Pedido Integración a SSS" at bounding box center [29, 123] width 58 height 11
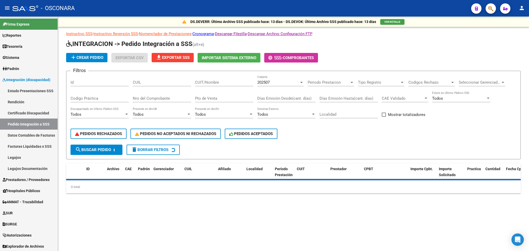
click at [385, 113] on span at bounding box center [383, 115] width 4 height 4
click at [384, 117] on input "Mostrar totalizadores" at bounding box center [383, 117] width 0 height 0
checkbox input "true"
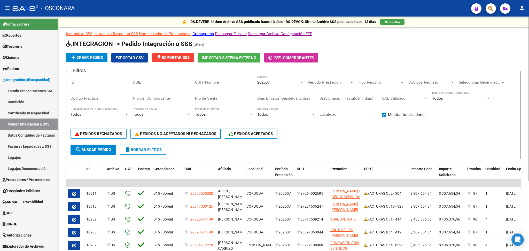
click at [112, 151] on button "search Buscar Pedido" at bounding box center [92, 150] width 45 height 10
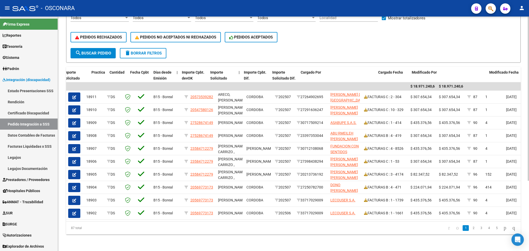
scroll to position [0, 375]
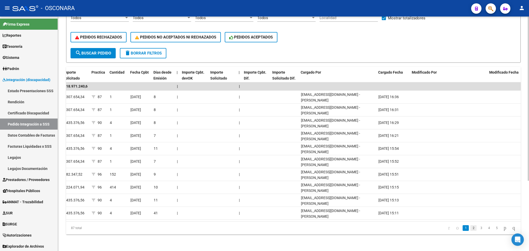
click at [470, 228] on link "2" at bounding box center [473, 228] width 6 height 6
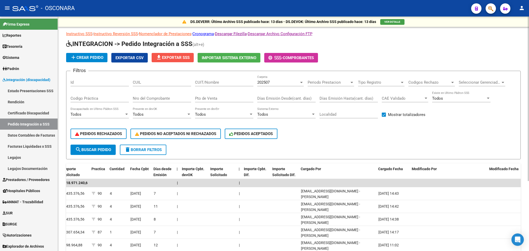
click at [180, 57] on span "file_download Exportar SSS" at bounding box center [173, 57] width 34 height 5
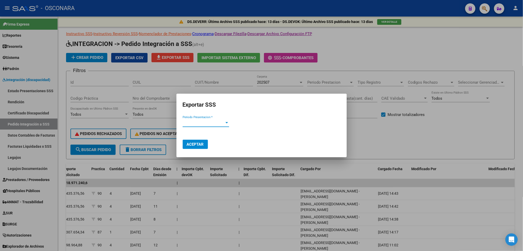
click at [204, 124] on span "Periodo Presentacion *" at bounding box center [204, 123] width 42 height 5
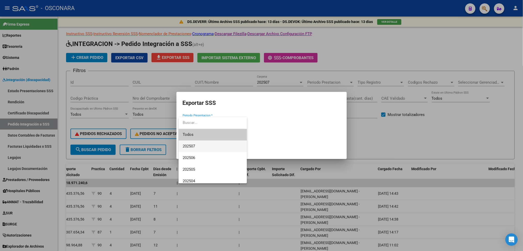
click at [195, 143] on span "202507" at bounding box center [213, 146] width 60 height 12
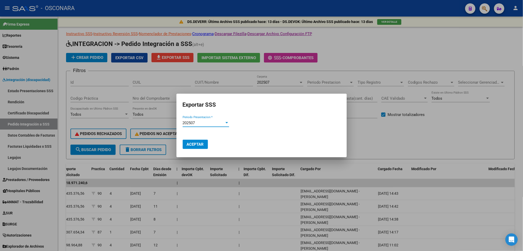
click at [195, 143] on span "Aceptar" at bounding box center [195, 144] width 17 height 5
click at [384, 52] on div at bounding box center [261, 125] width 523 height 251
